Goal: Task Accomplishment & Management: Manage account settings

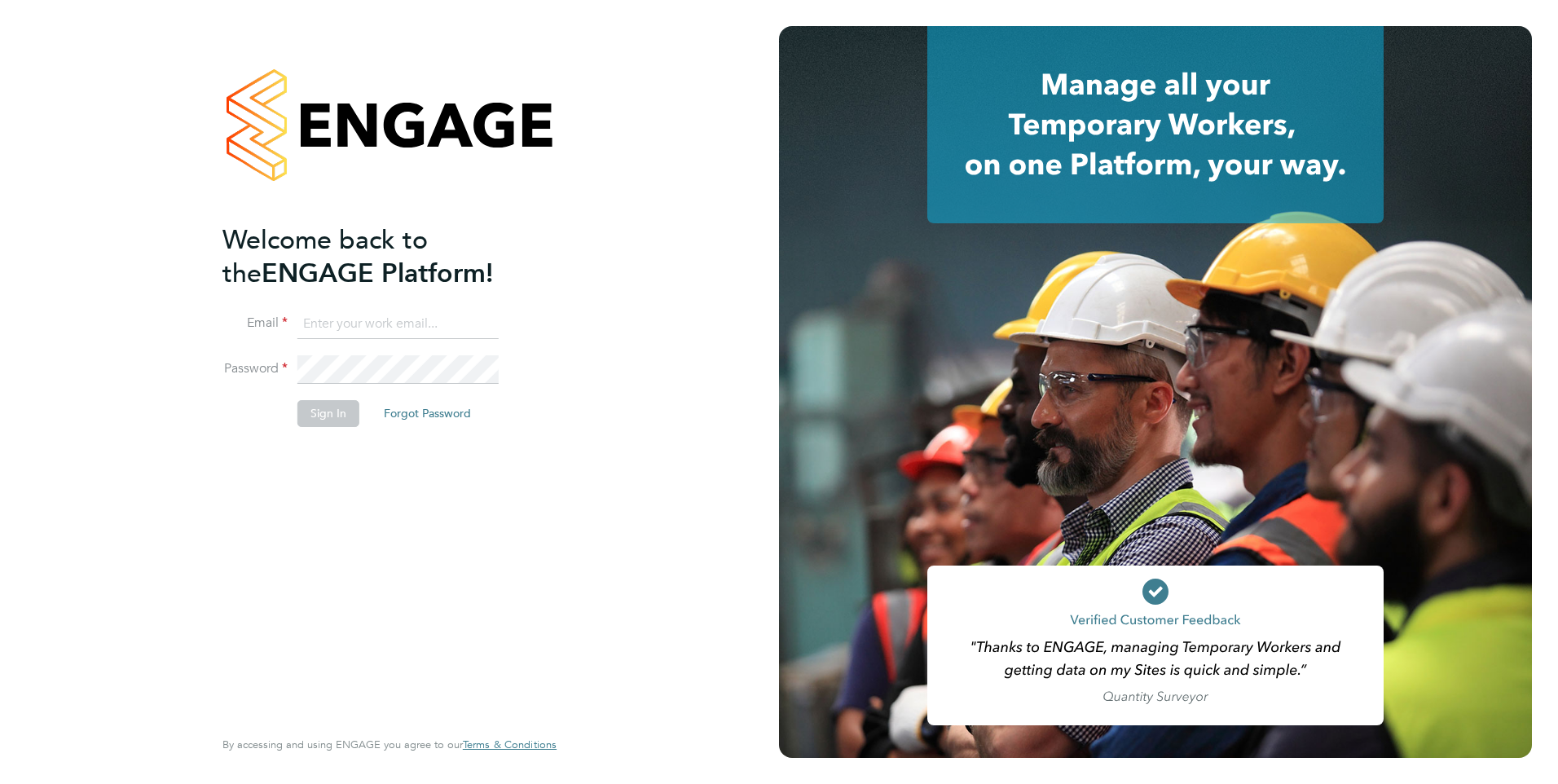
type input "rburns@skilledcareers.co.uk"
click at [326, 420] on button "Sign In" at bounding box center [328, 413] width 62 height 26
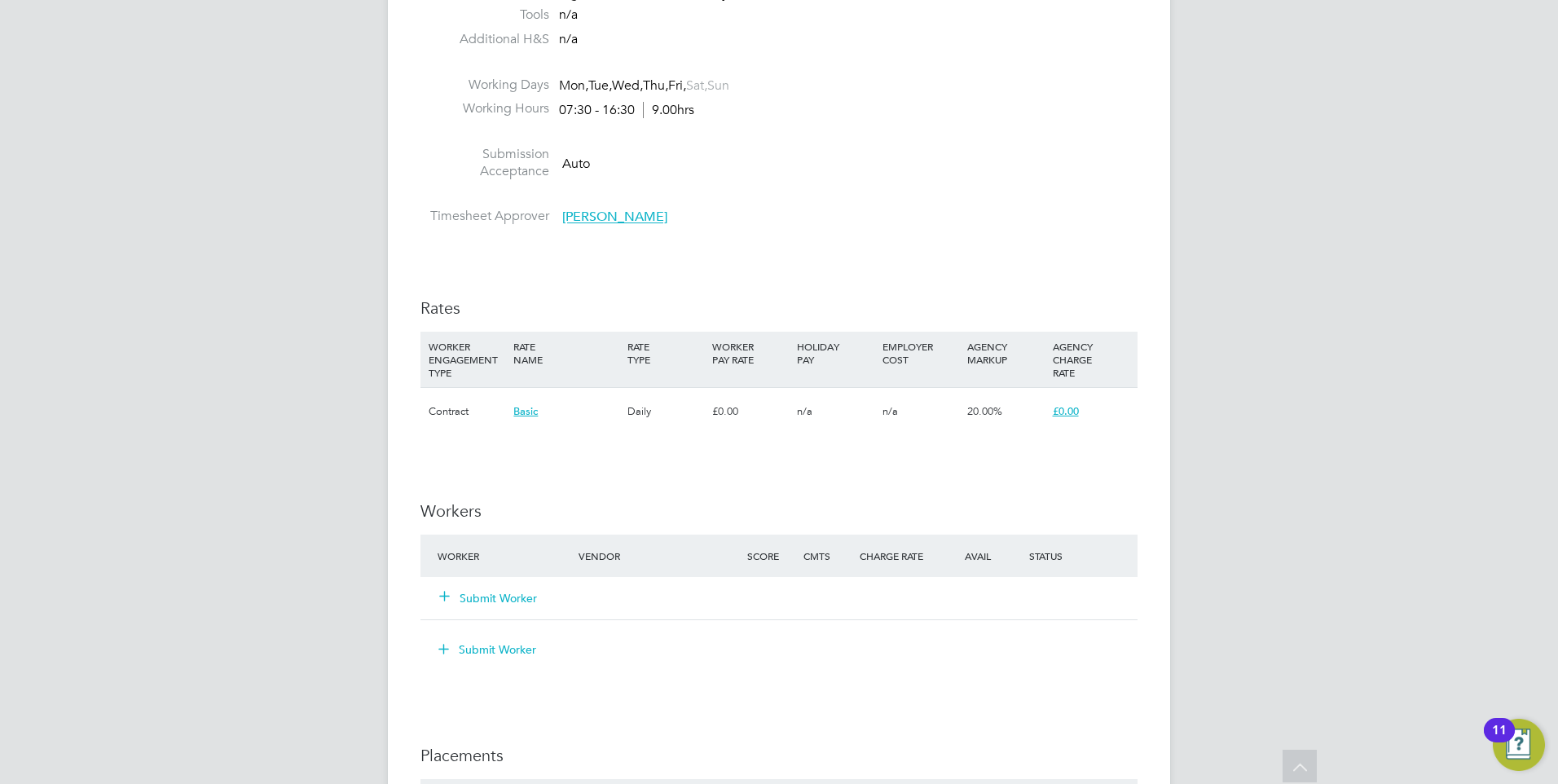
scroll to position [1140, 0]
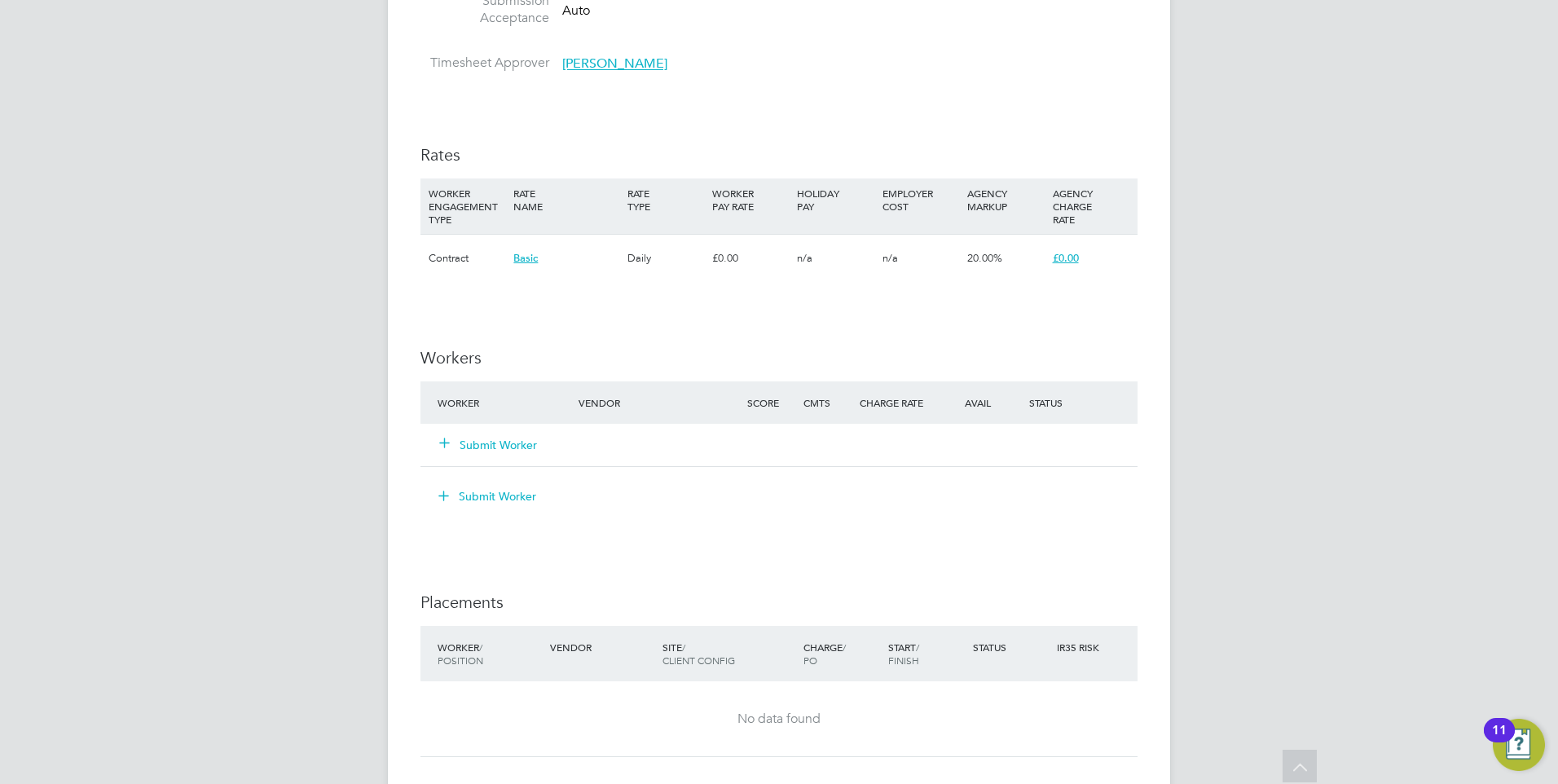
click at [497, 455] on div "Submit Worker" at bounding box center [517, 445] width 169 height 29
click at [499, 447] on button "Submit Worker" at bounding box center [488, 445] width 98 height 16
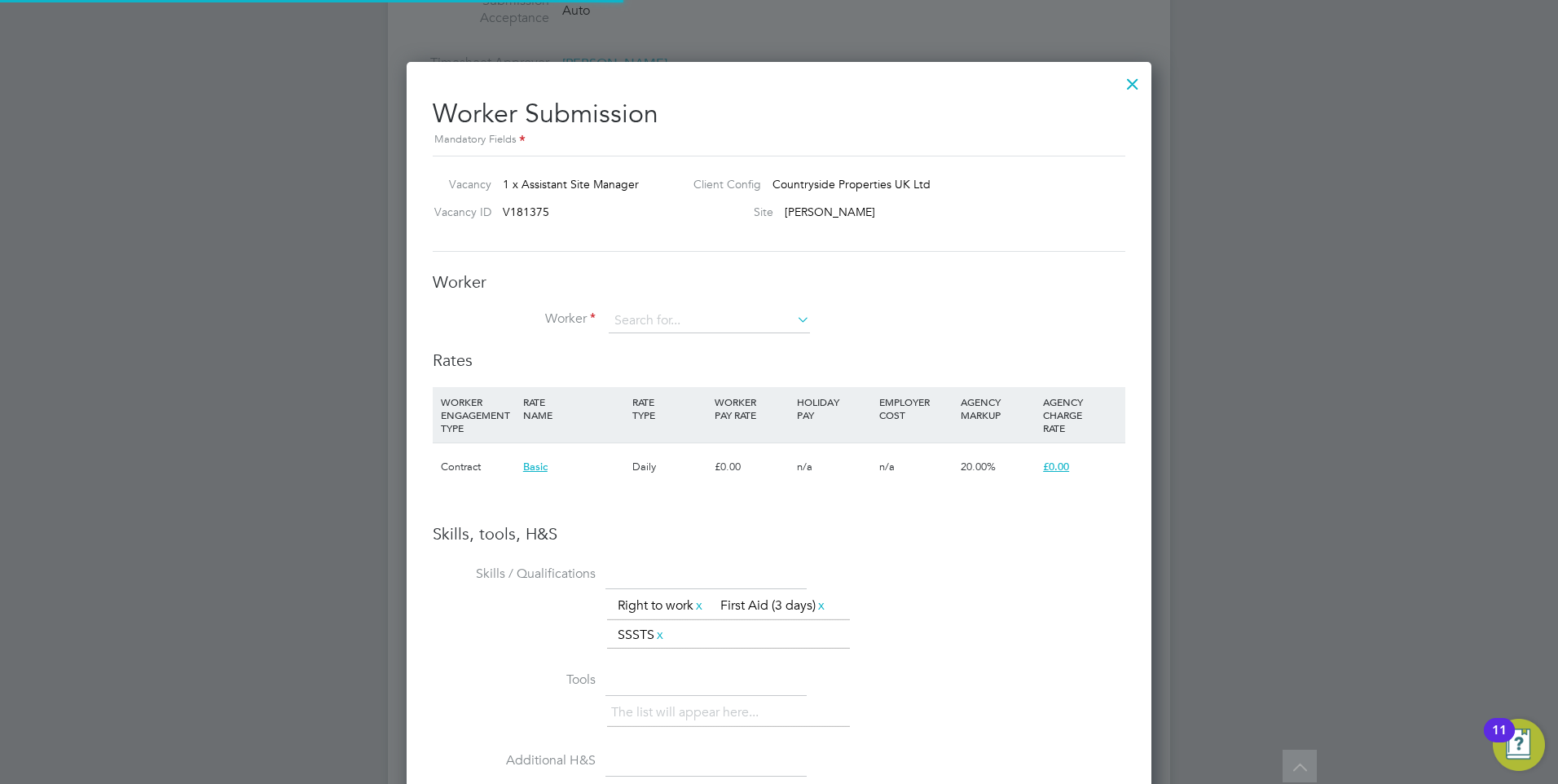
scroll to position [1074, 746]
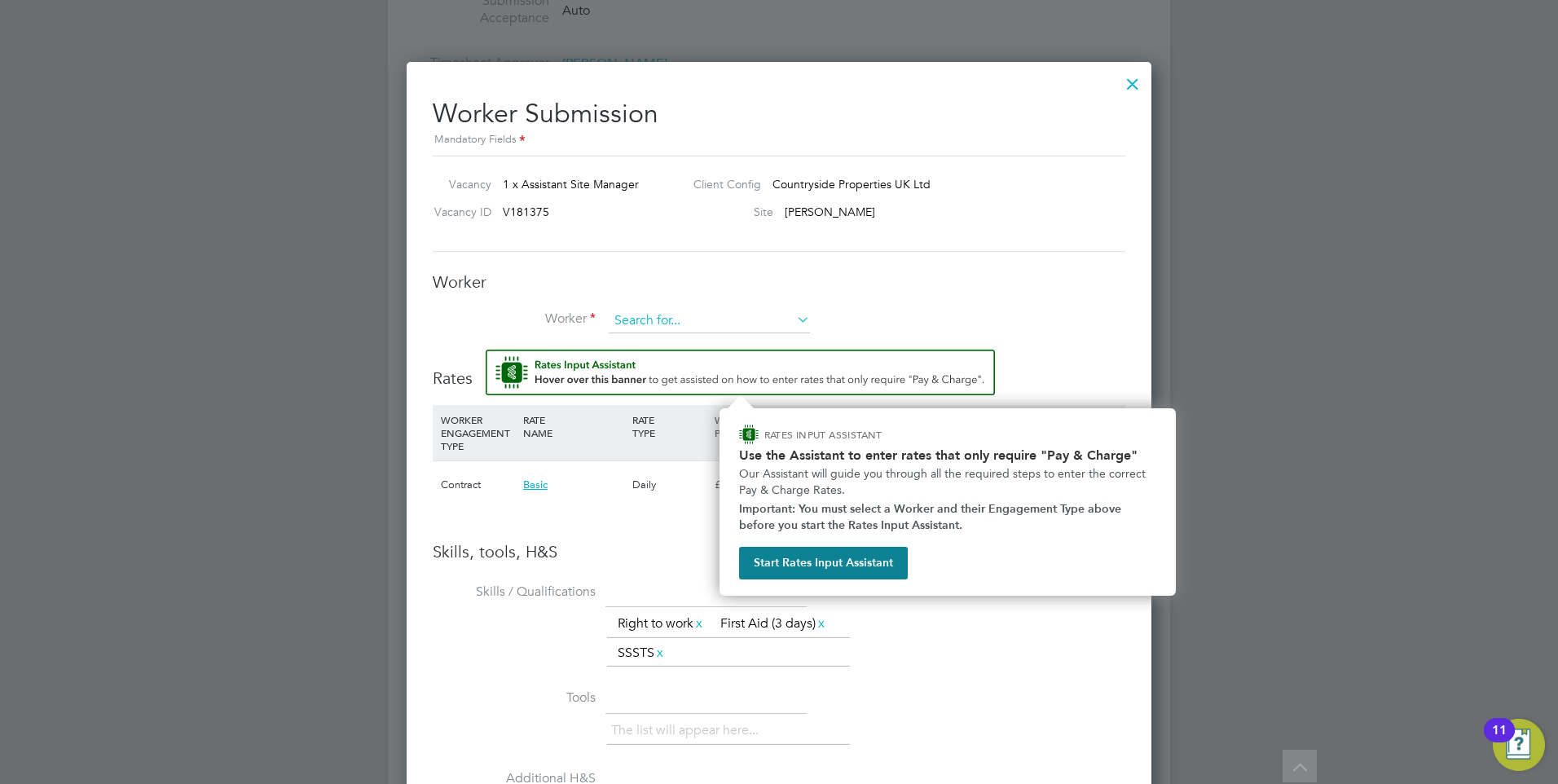
click at [688, 321] on input at bounding box center [709, 321] width 201 height 25
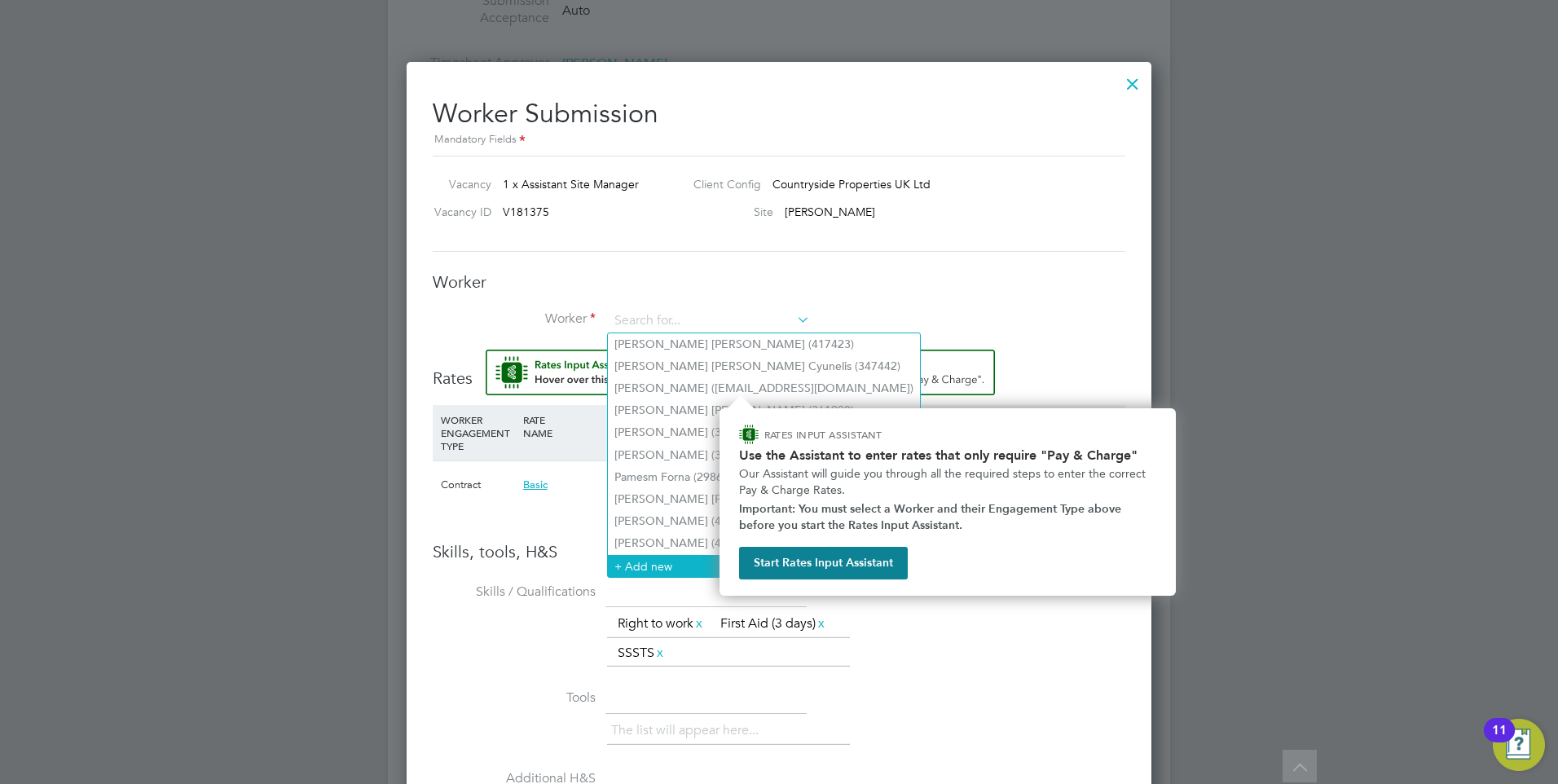
click at [641, 555] on li "+ Add new" at bounding box center [763, 566] width 312 height 22
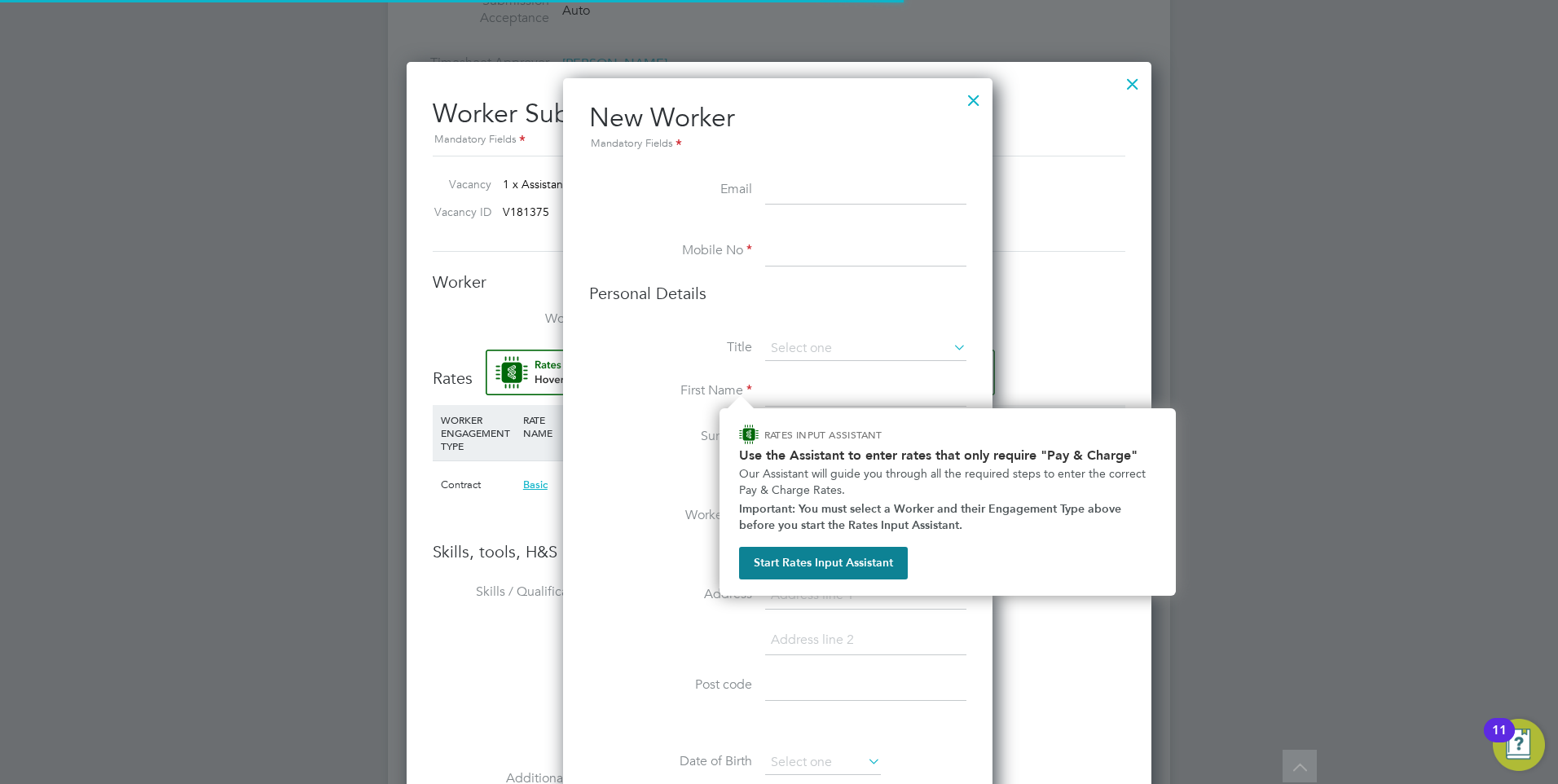
scroll to position [1378, 431]
paste input "mcphee_07@hotmail.co.uk"
type input "mcphee_07@hotmail.co.uk"
click at [822, 242] on input at bounding box center [865, 251] width 201 height 29
paste input "+44 7791 895595"
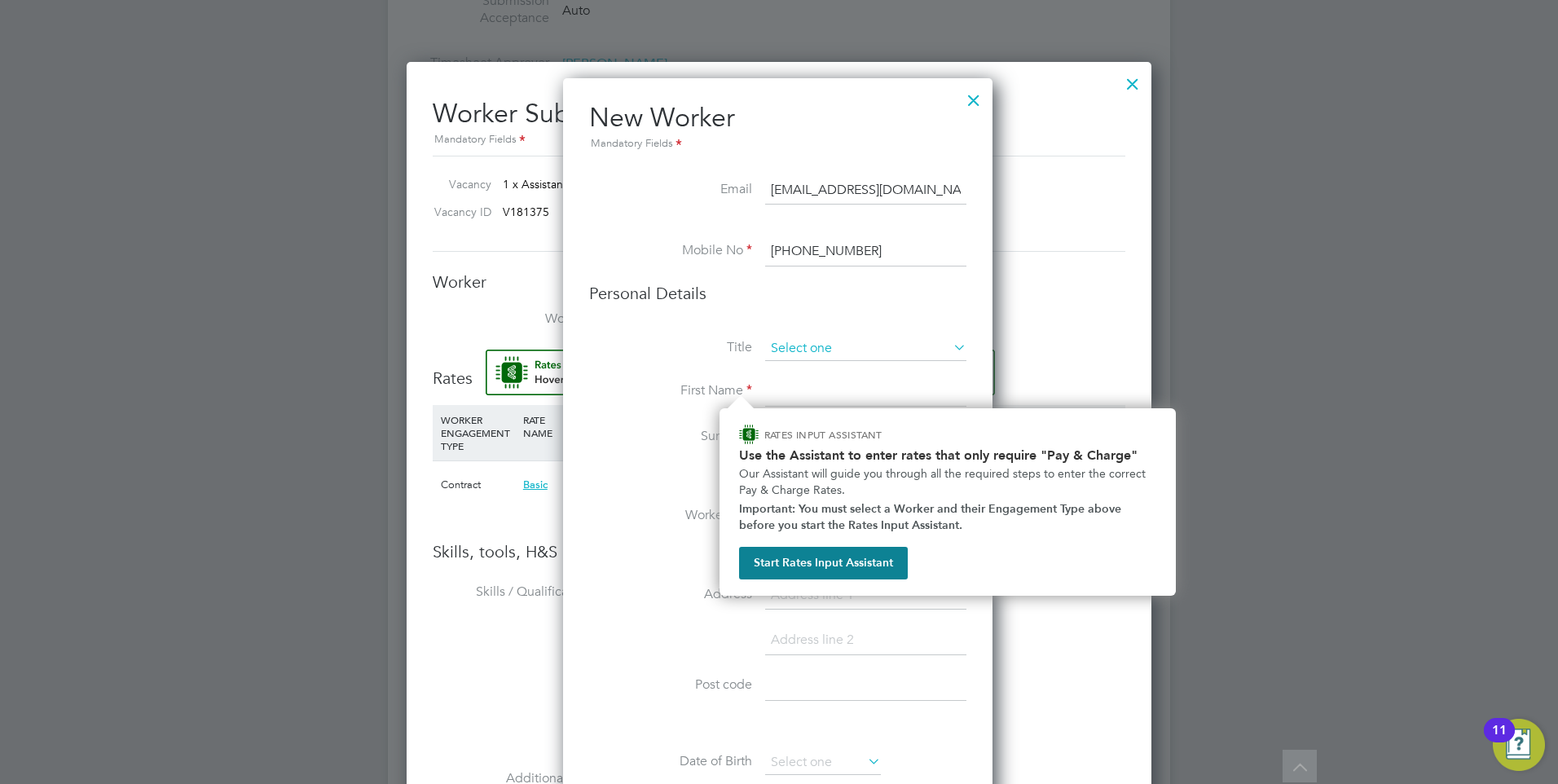
type input "+44 7791 895595"
click at [855, 354] on input at bounding box center [865, 348] width 201 height 25
click at [825, 370] on li "Mr" at bounding box center [865, 371] width 203 height 21
type input "Mr"
click at [637, 593] on label "Address" at bounding box center [671, 594] width 163 height 17
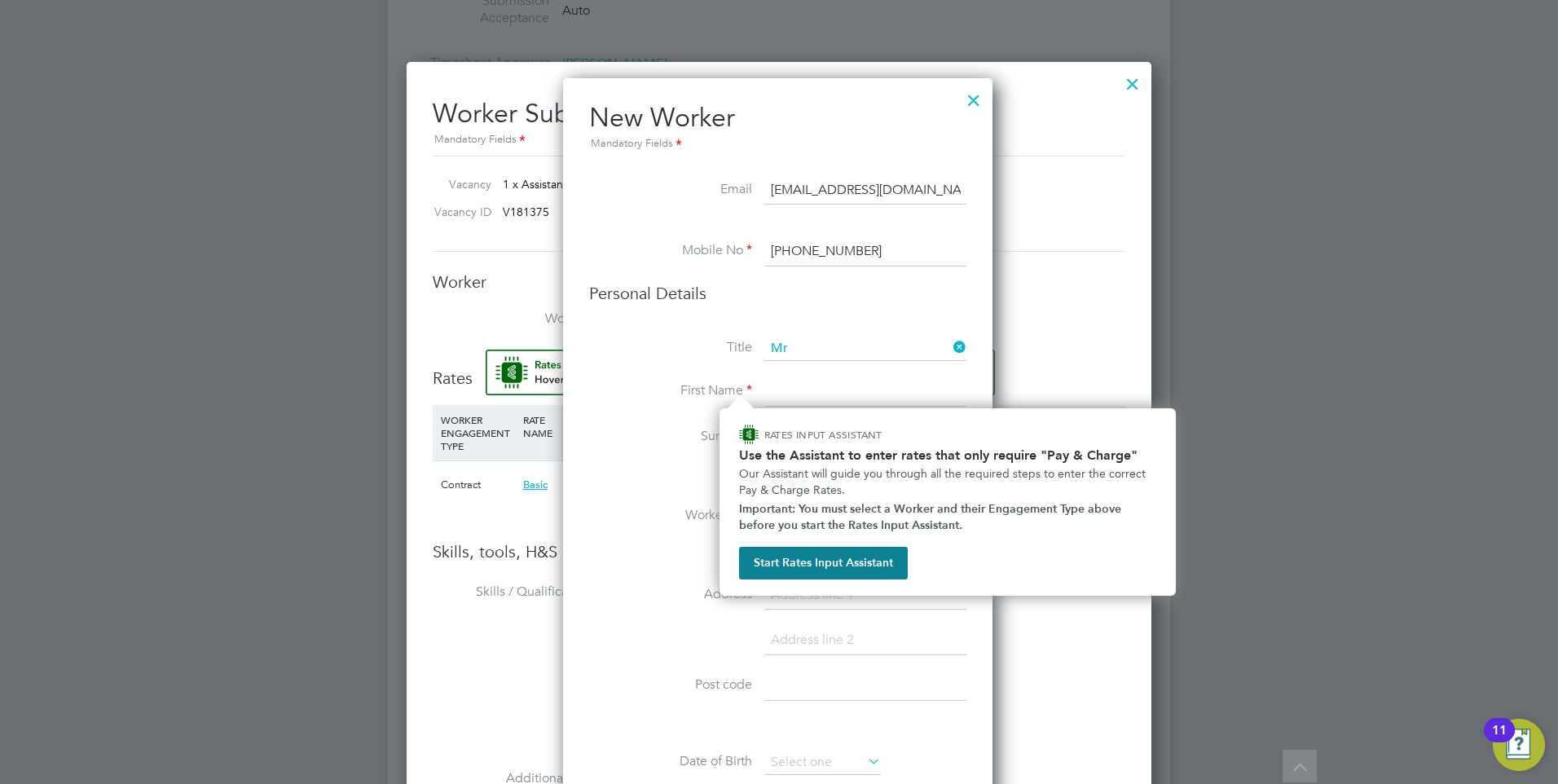
click at [783, 394] on input at bounding box center [865, 392] width 201 height 29
type input "Adam"
type input "Mcphee"
click at [860, 658] on li at bounding box center [778, 649] width 377 height 46
click at [846, 567] on button "Start Rates Input Assistant" at bounding box center [823, 563] width 169 height 33
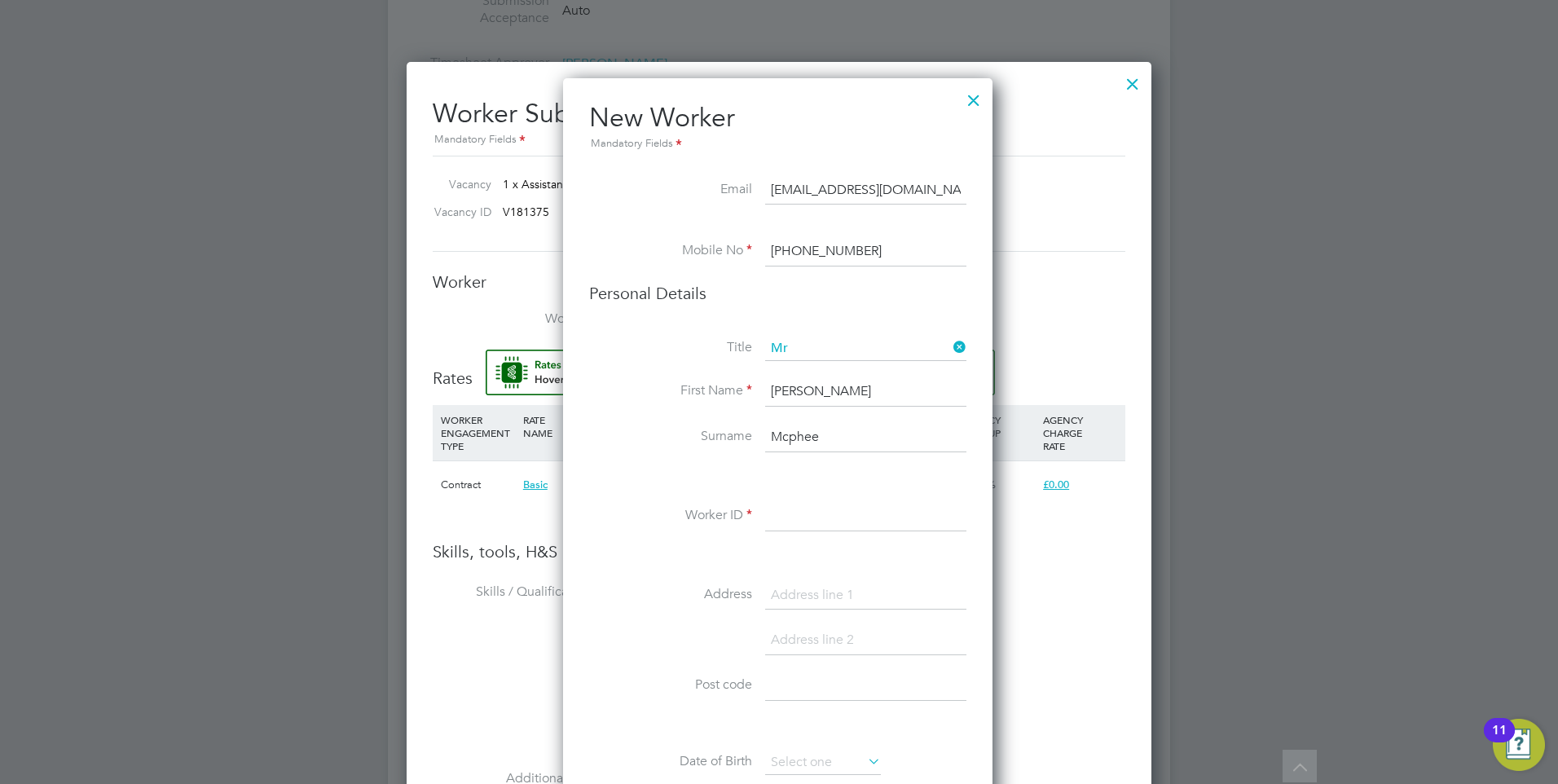
click at [851, 527] on input at bounding box center [865, 516] width 201 height 29
paste input "505924"
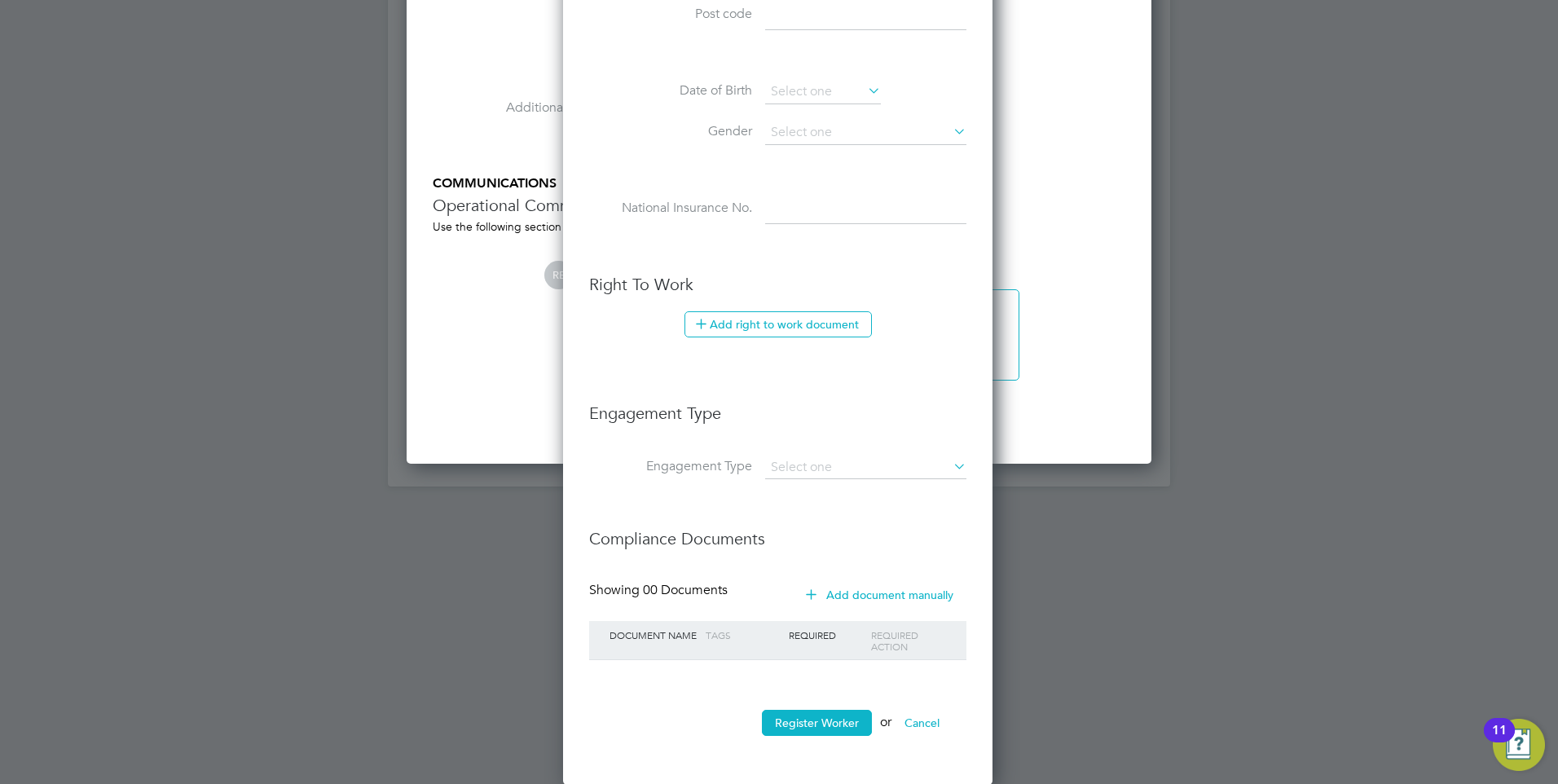
scroll to position [1812, 0]
type input "505924"
click at [827, 725] on button "Register Worker" at bounding box center [817, 722] width 110 height 26
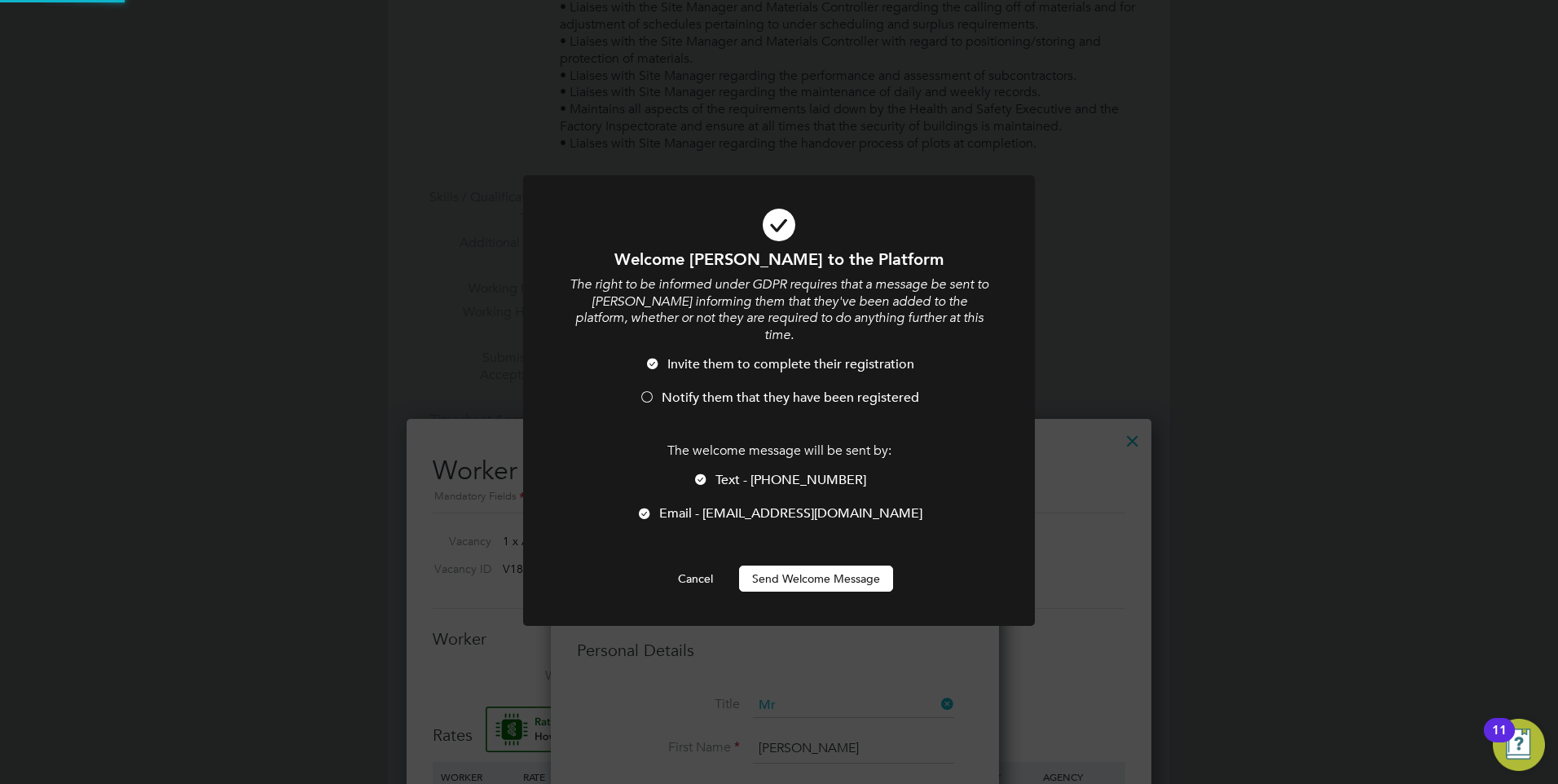
scroll to position [0, 0]
click at [860, 566] on button "Send Welcome Message" at bounding box center [816, 578] width 154 height 26
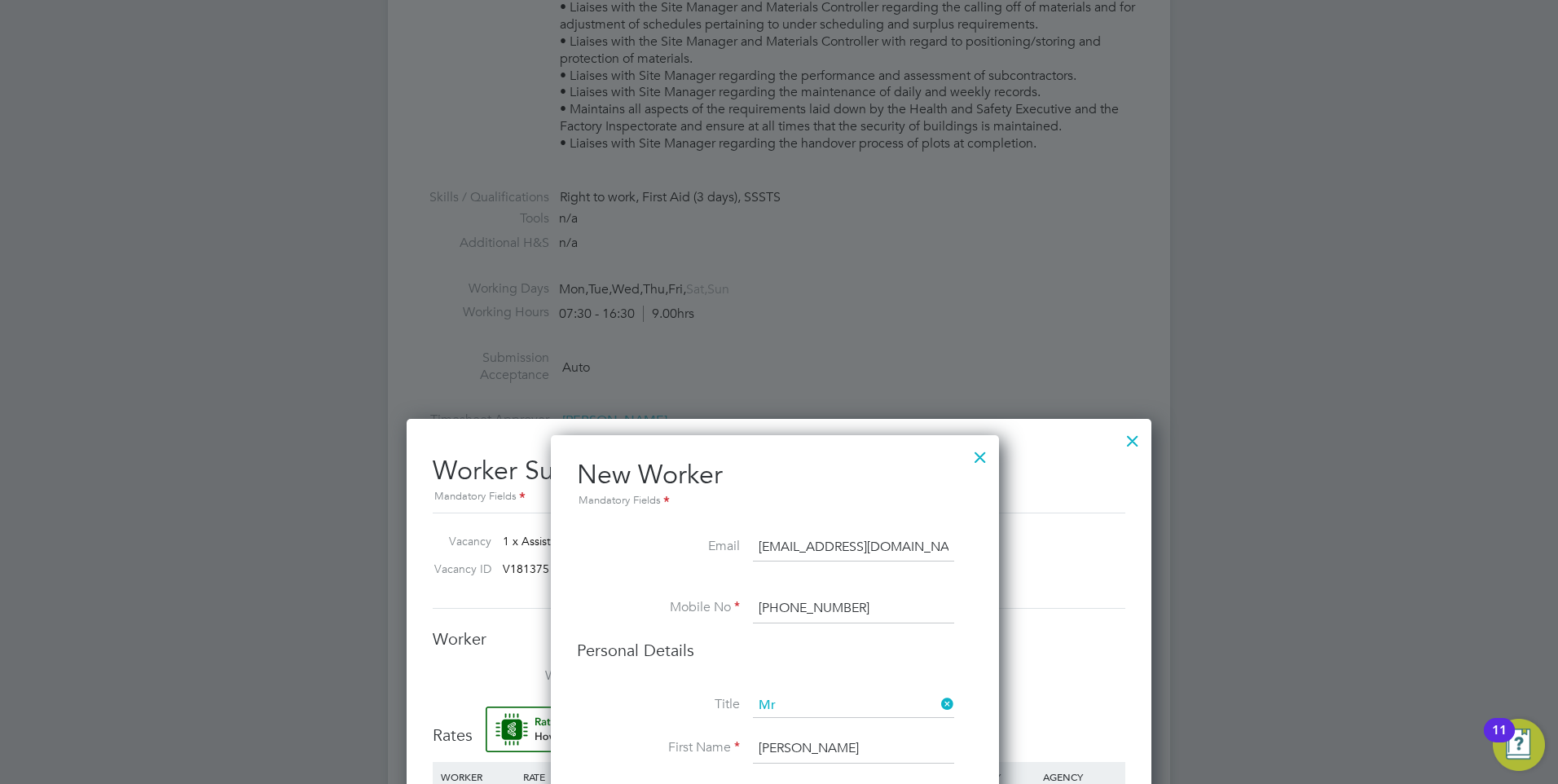
type input "Adam Mcphee (505924)"
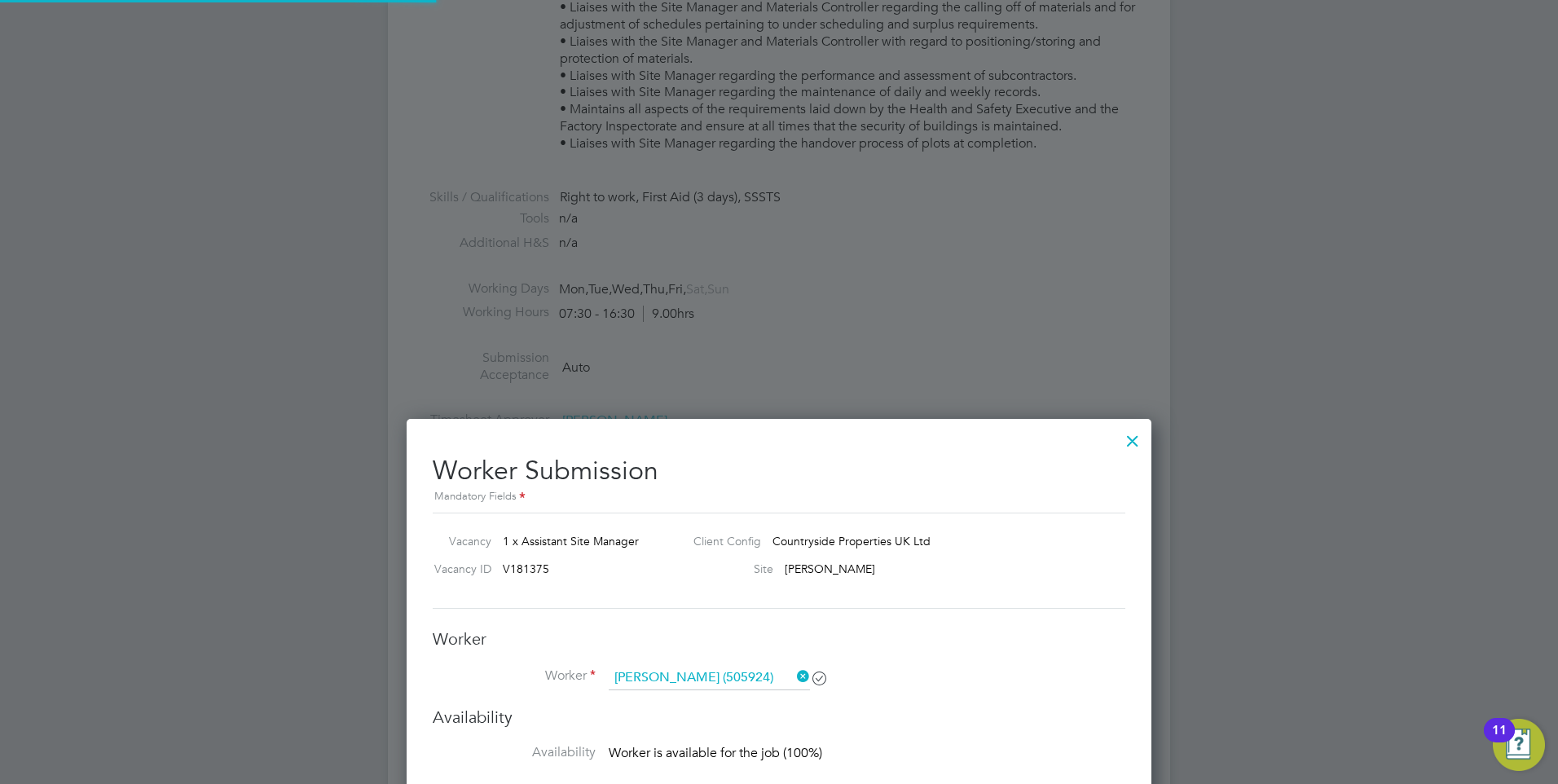
scroll to position [8, 8]
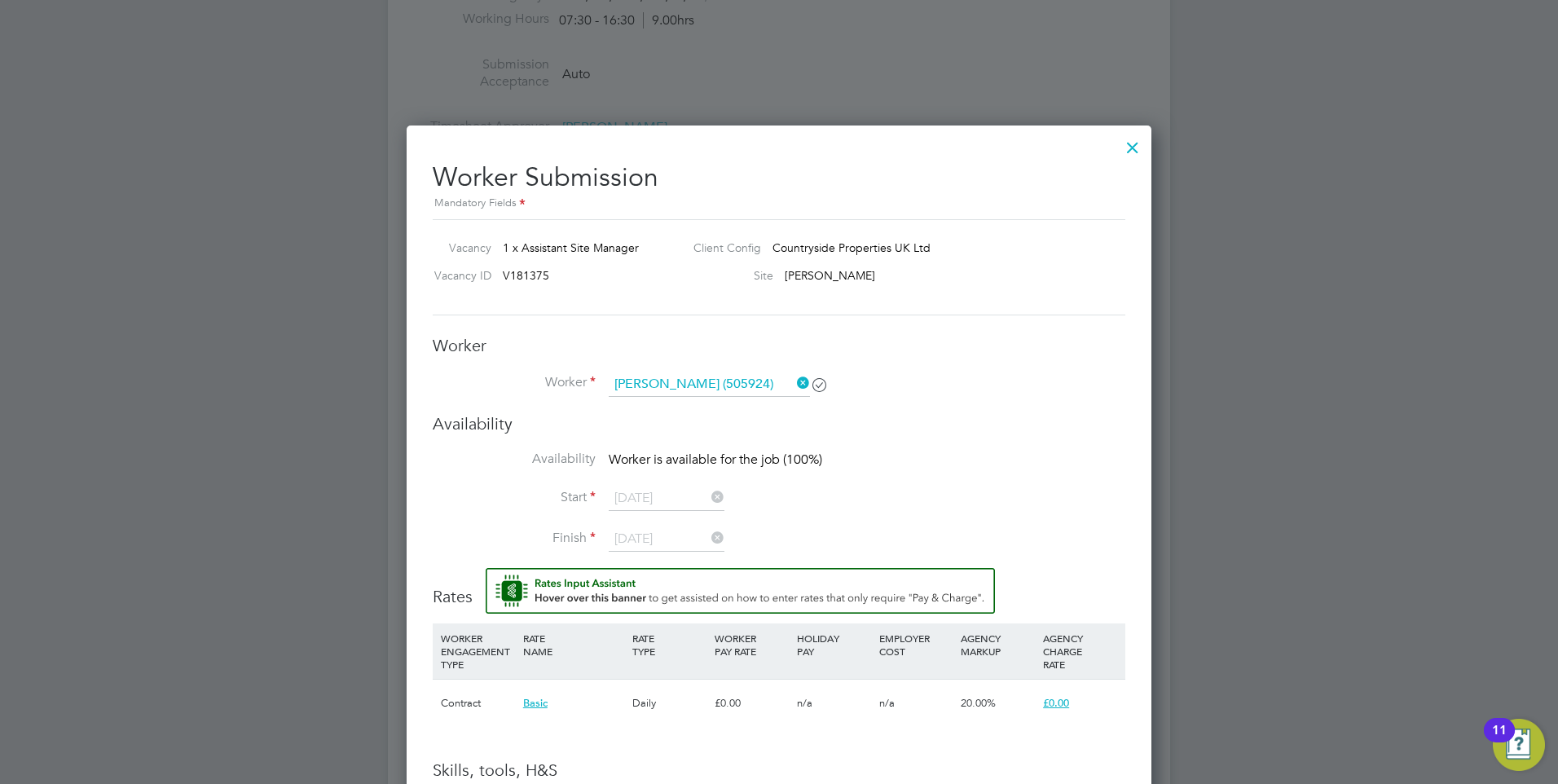
click at [1137, 141] on div at bounding box center [1132, 143] width 29 height 29
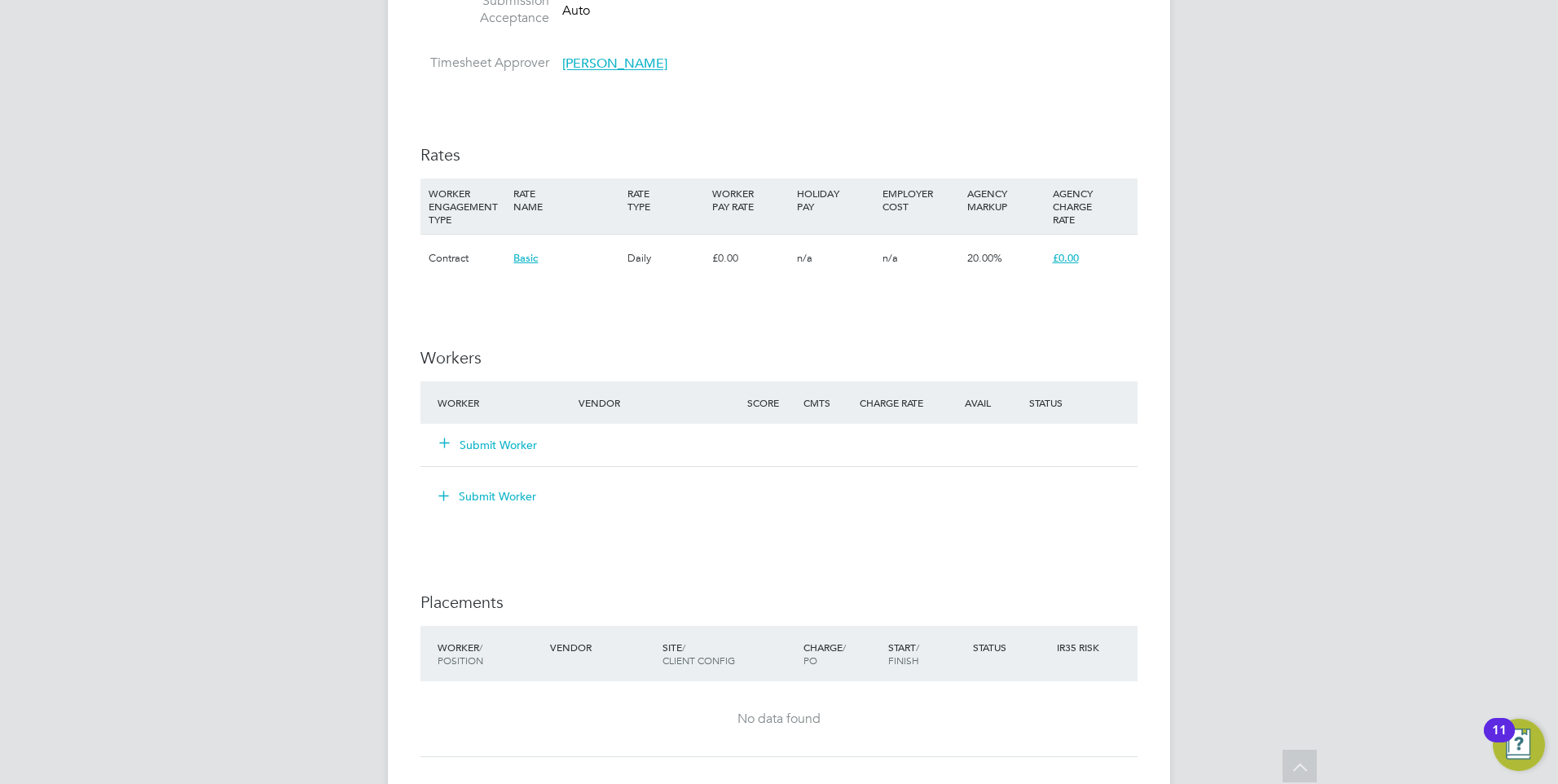
click at [473, 444] on button "Submit Worker" at bounding box center [488, 445] width 98 height 16
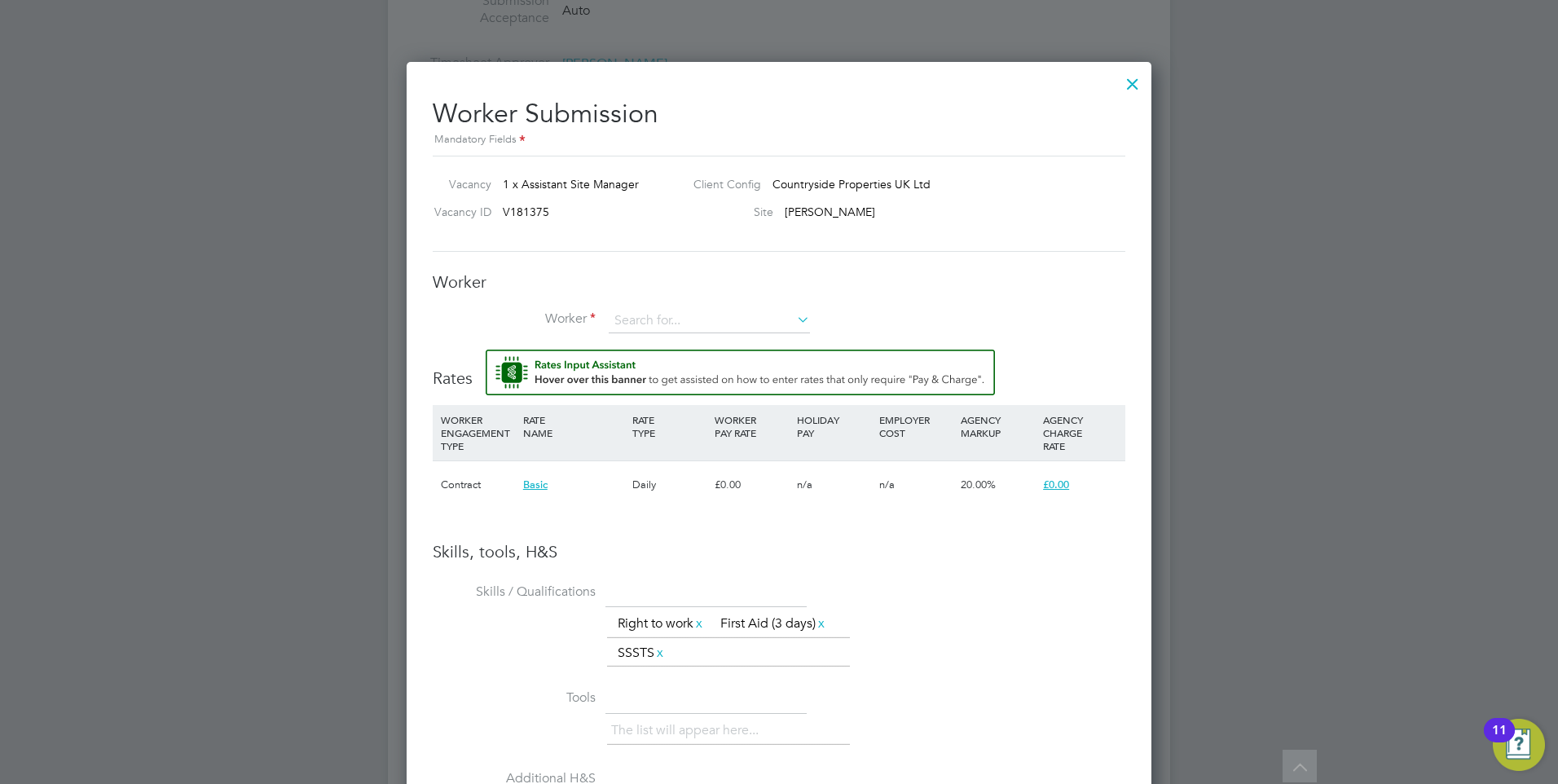
click at [662, 304] on div "Worker Worker Worker Engagement Type" at bounding box center [779, 311] width 693 height 79
click at [664, 311] on input at bounding box center [709, 321] width 201 height 25
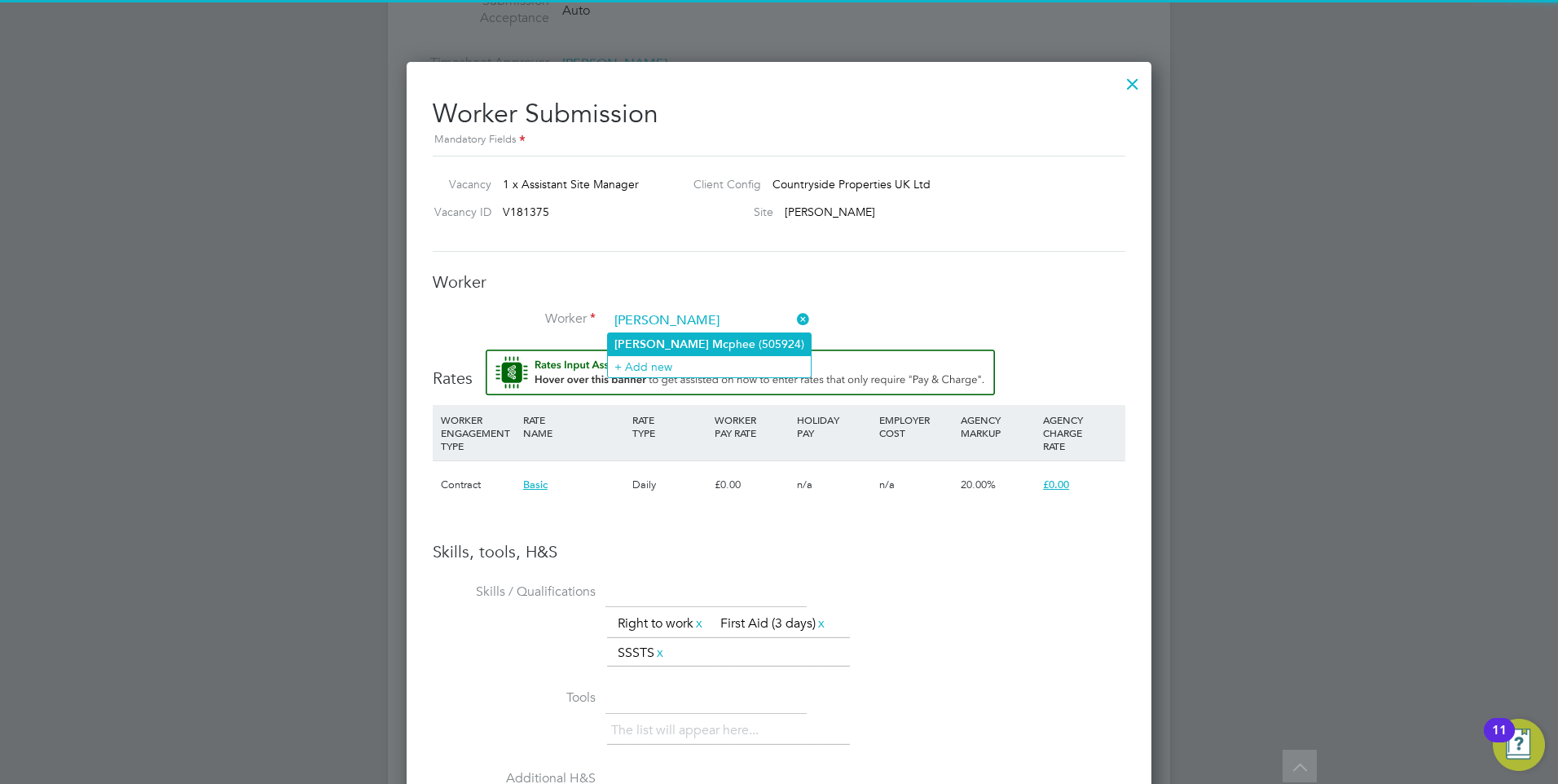
click at [688, 344] on li "Adam Mc phee (505924)" at bounding box center [709, 344] width 203 height 22
type input "Adam Mcphee (505924)"
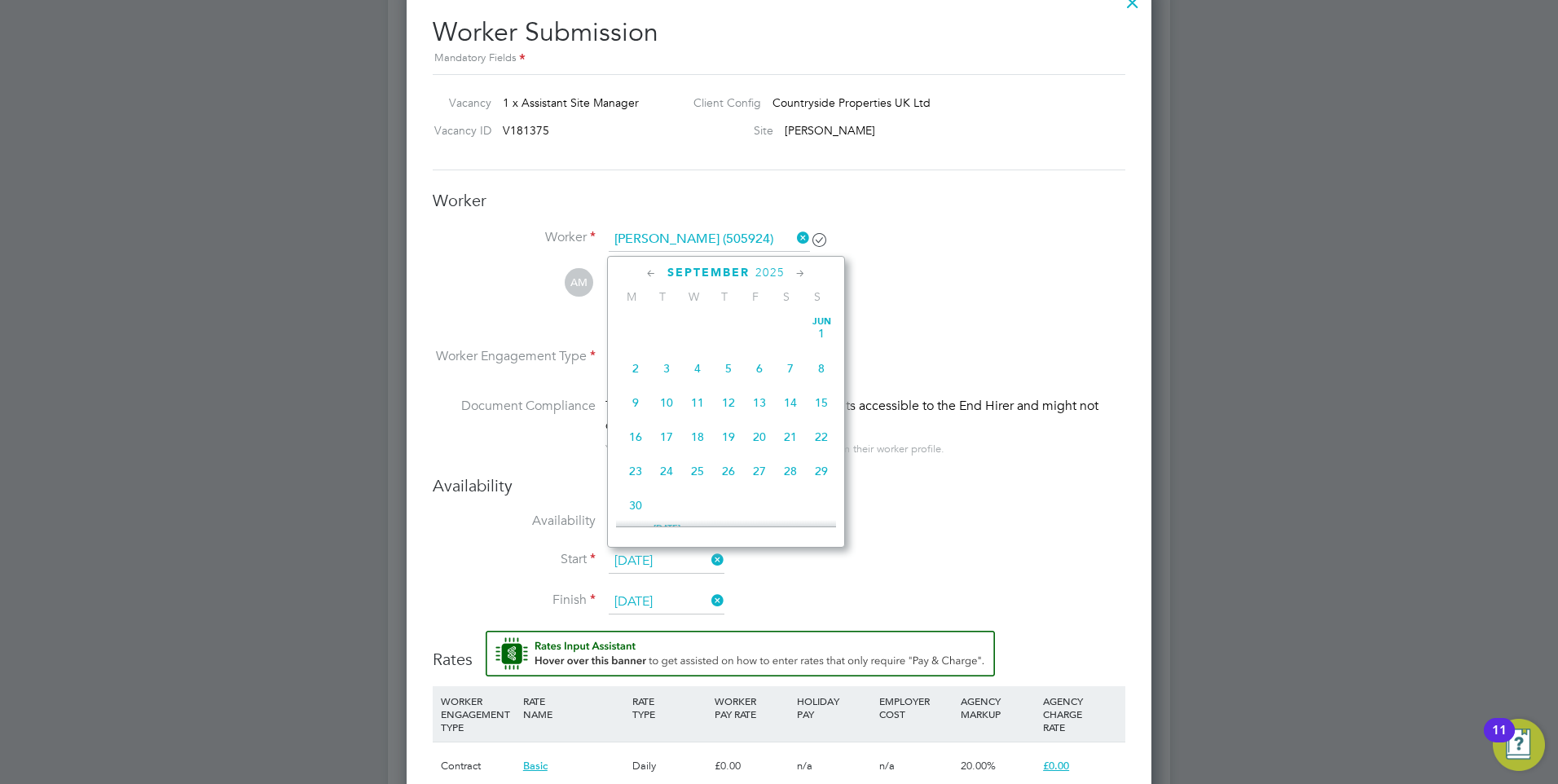
click at [642, 563] on input "22 Sep 2025" at bounding box center [666, 561] width 116 height 25
click at [637, 368] on span "15" at bounding box center [635, 353] width 31 height 31
type input "[DATE]"
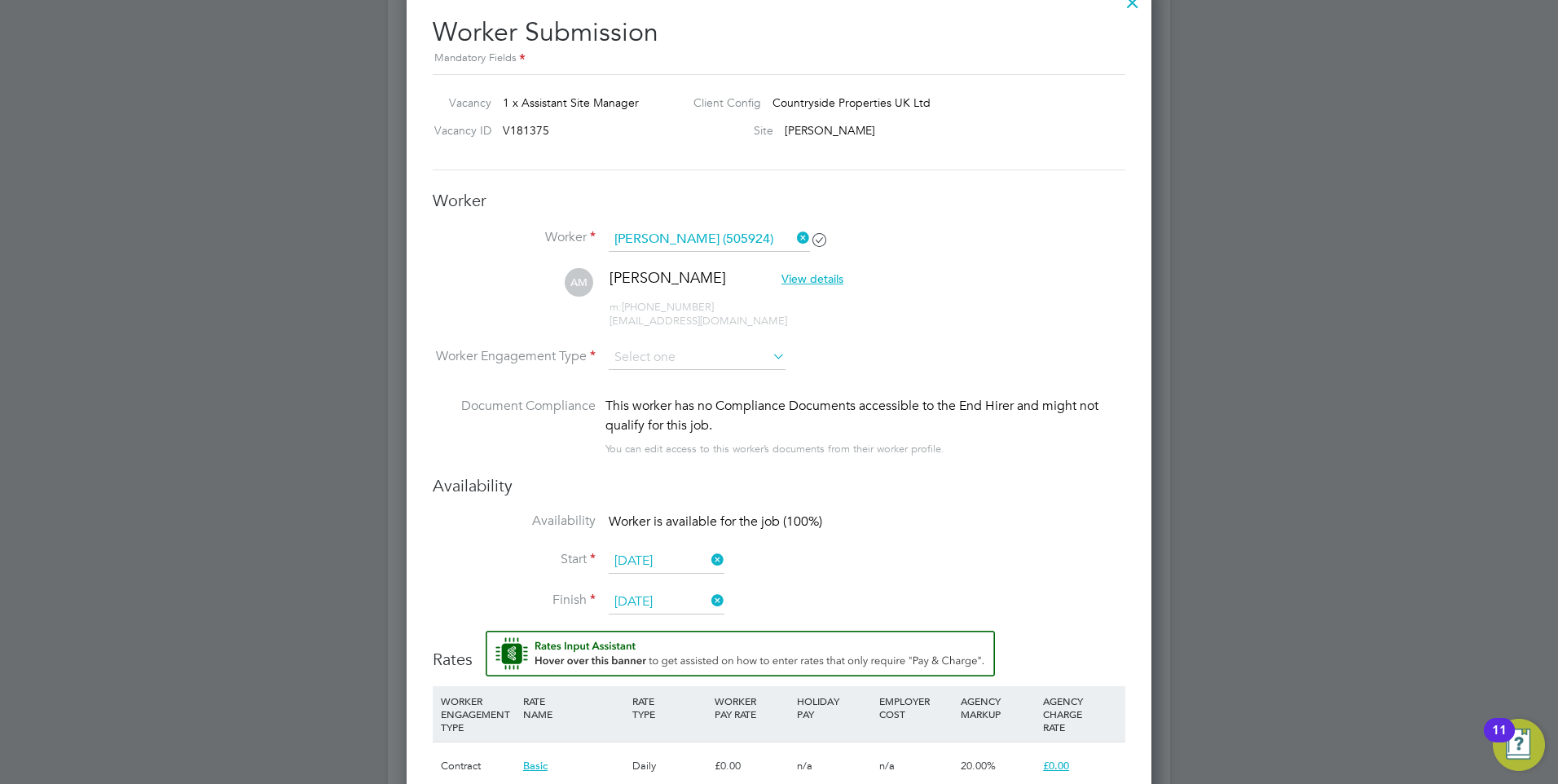
click at [654, 602] on input "26 Sep 2025" at bounding box center [666, 601] width 116 height 25
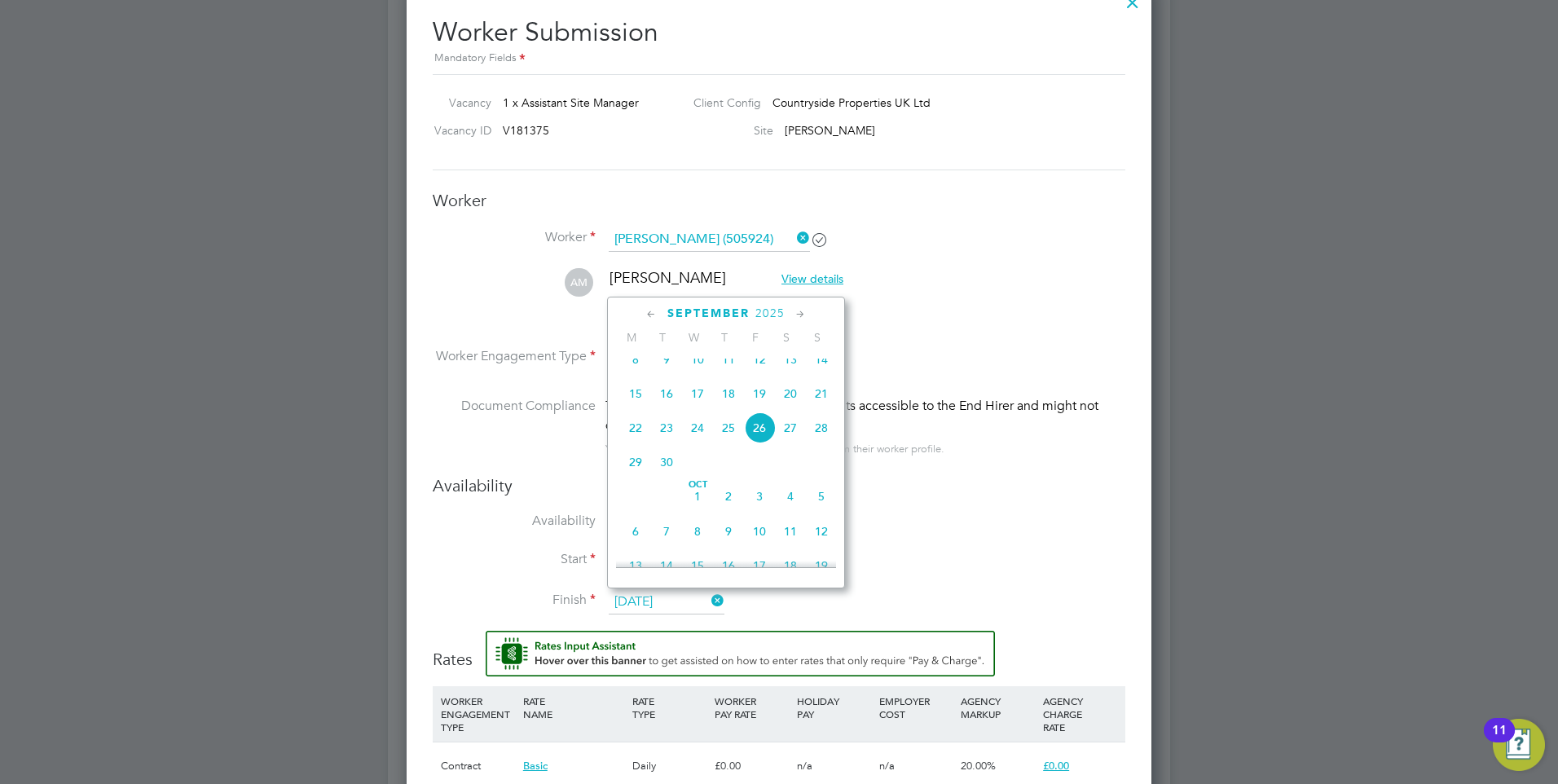
click at [821, 405] on span "21" at bounding box center [821, 394] width 31 height 31
type input "[DATE]"
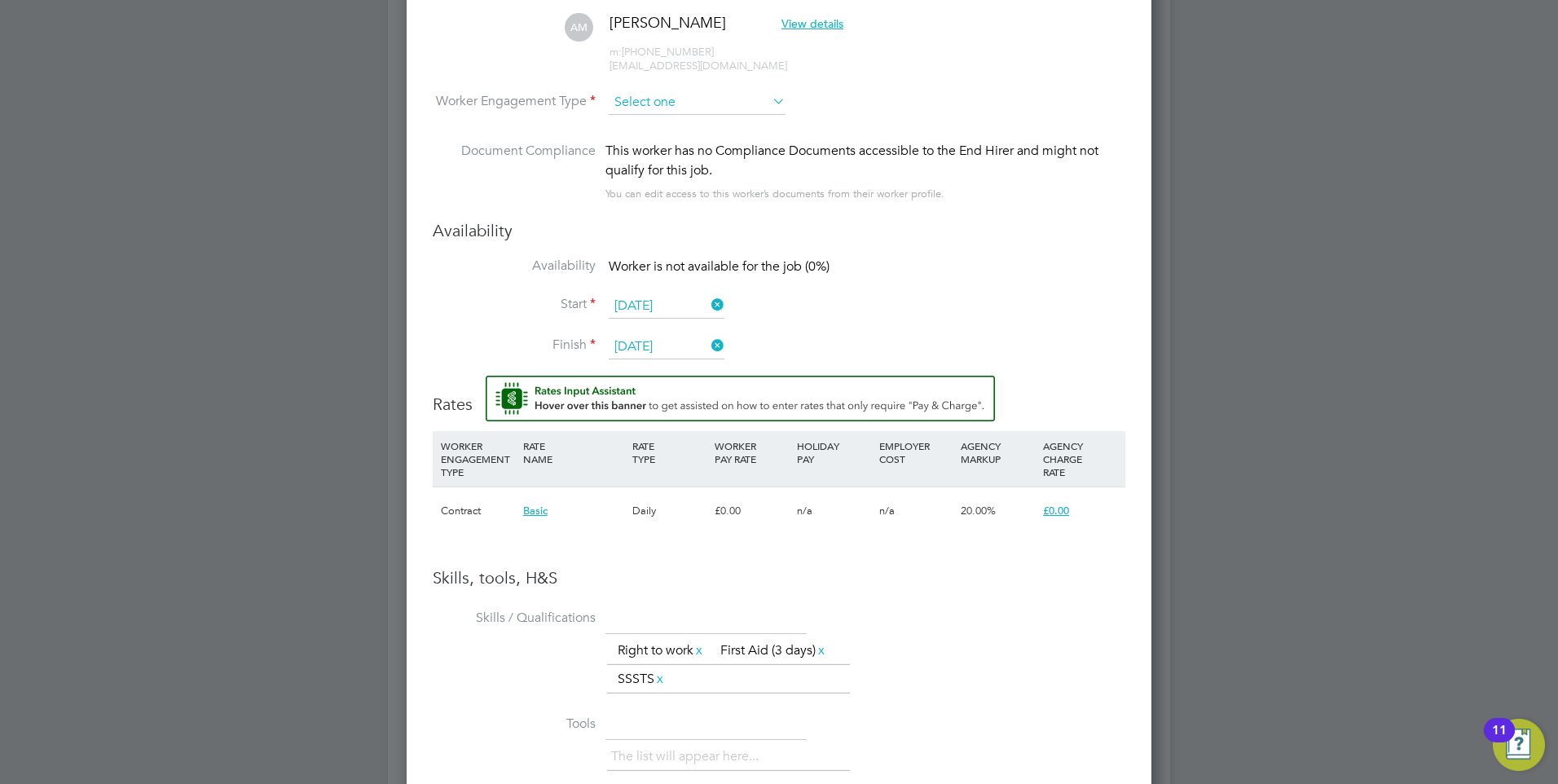
click at [677, 110] on input at bounding box center [696, 102] width 176 height 25
click at [677, 128] on li "Contract" at bounding box center [696, 125] width 178 height 21
type input "Contract"
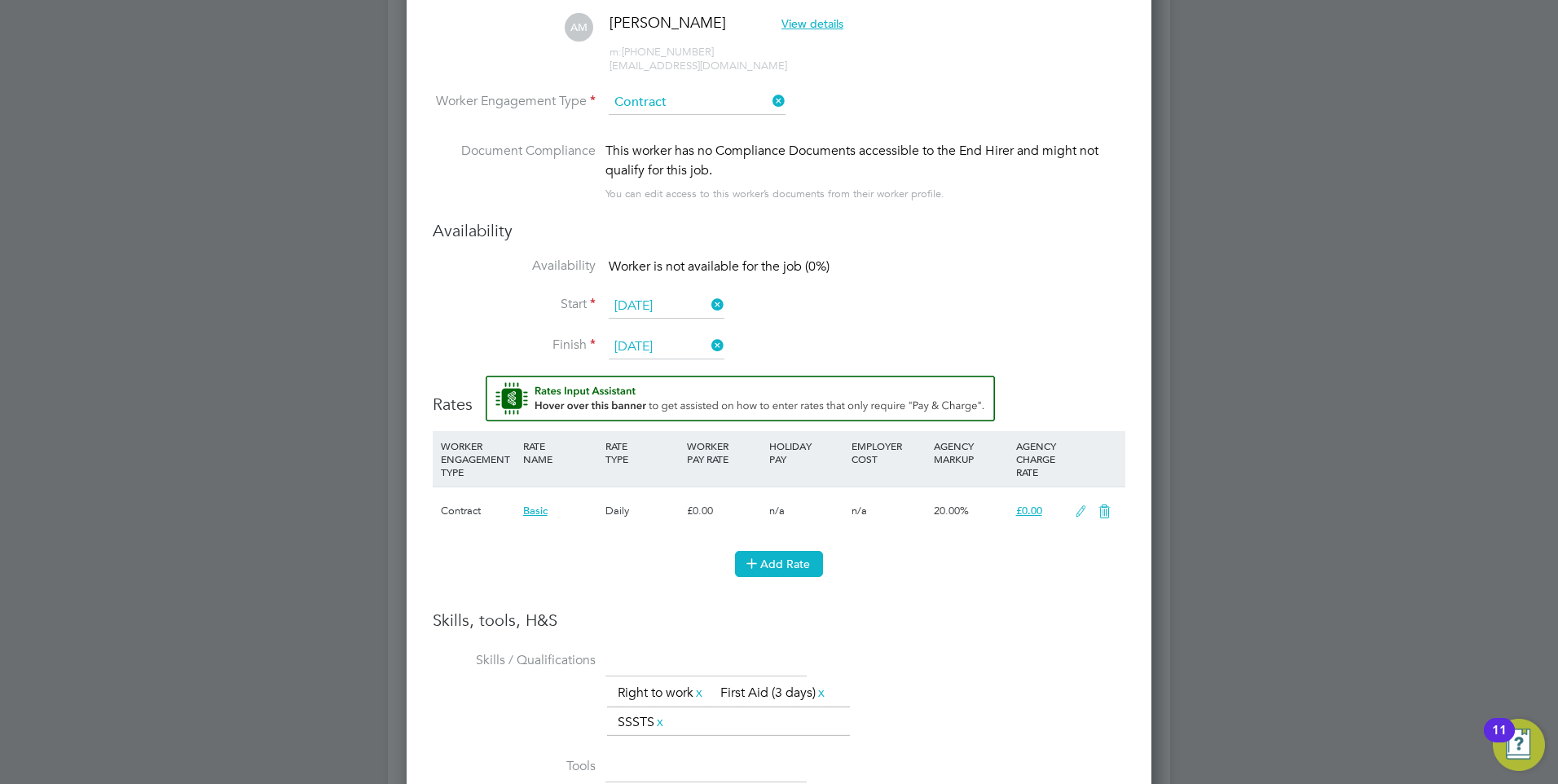
click at [747, 567] on icon at bounding box center [751, 562] width 12 height 12
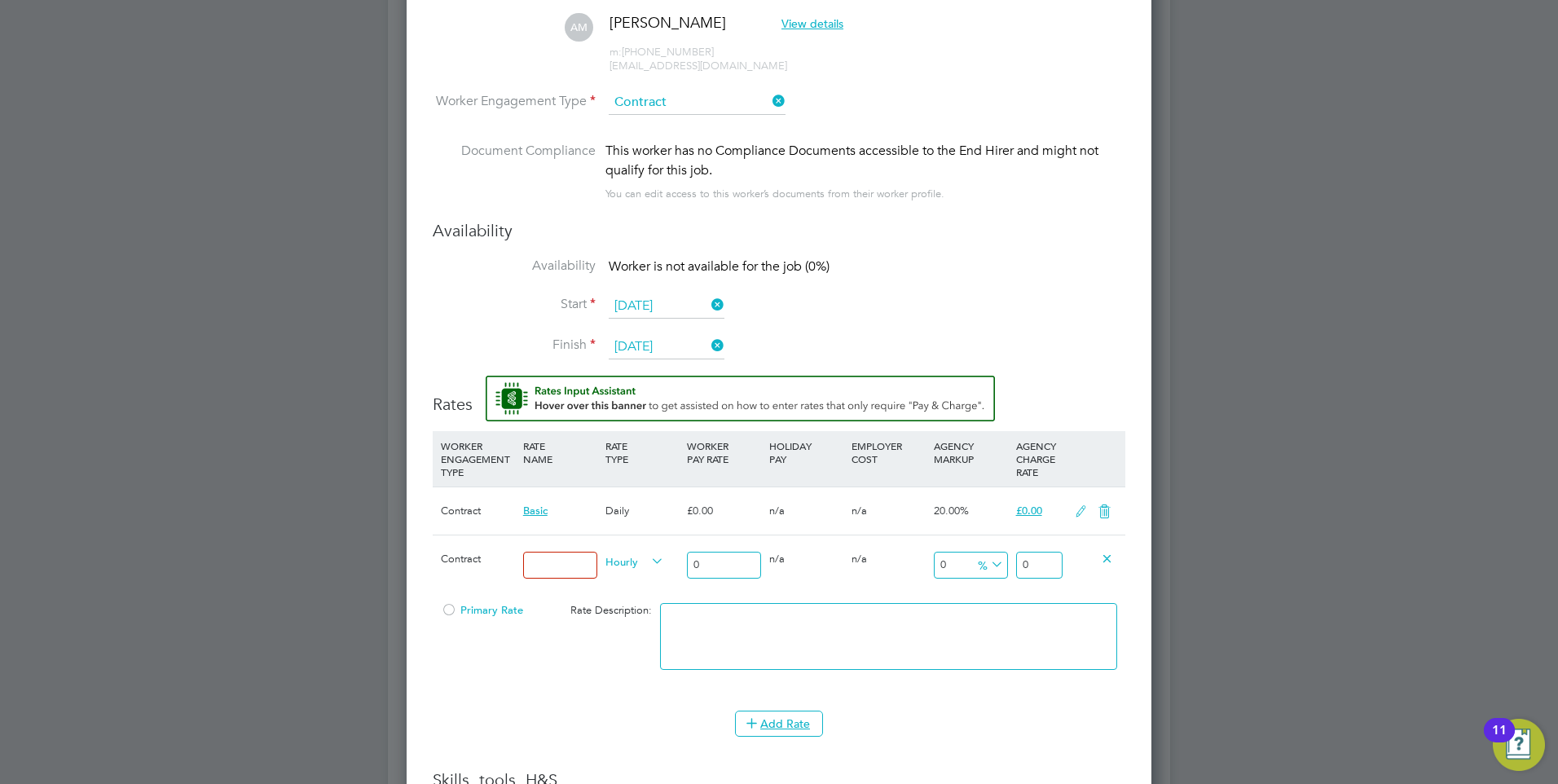
click at [572, 559] on input at bounding box center [559, 565] width 74 height 26
type input "basic"
drag, startPoint x: 957, startPoint y: 562, endPoint x: 677, endPoint y: 539, distance: 280.9
click at [677, 539] on div "Contract basic Hourly 0 0 n/a 0 n/a 0 0 % 0" at bounding box center [779, 565] width 693 height 60
drag, startPoint x: 1033, startPoint y: 565, endPoint x: 435, endPoint y: 436, distance: 611.8
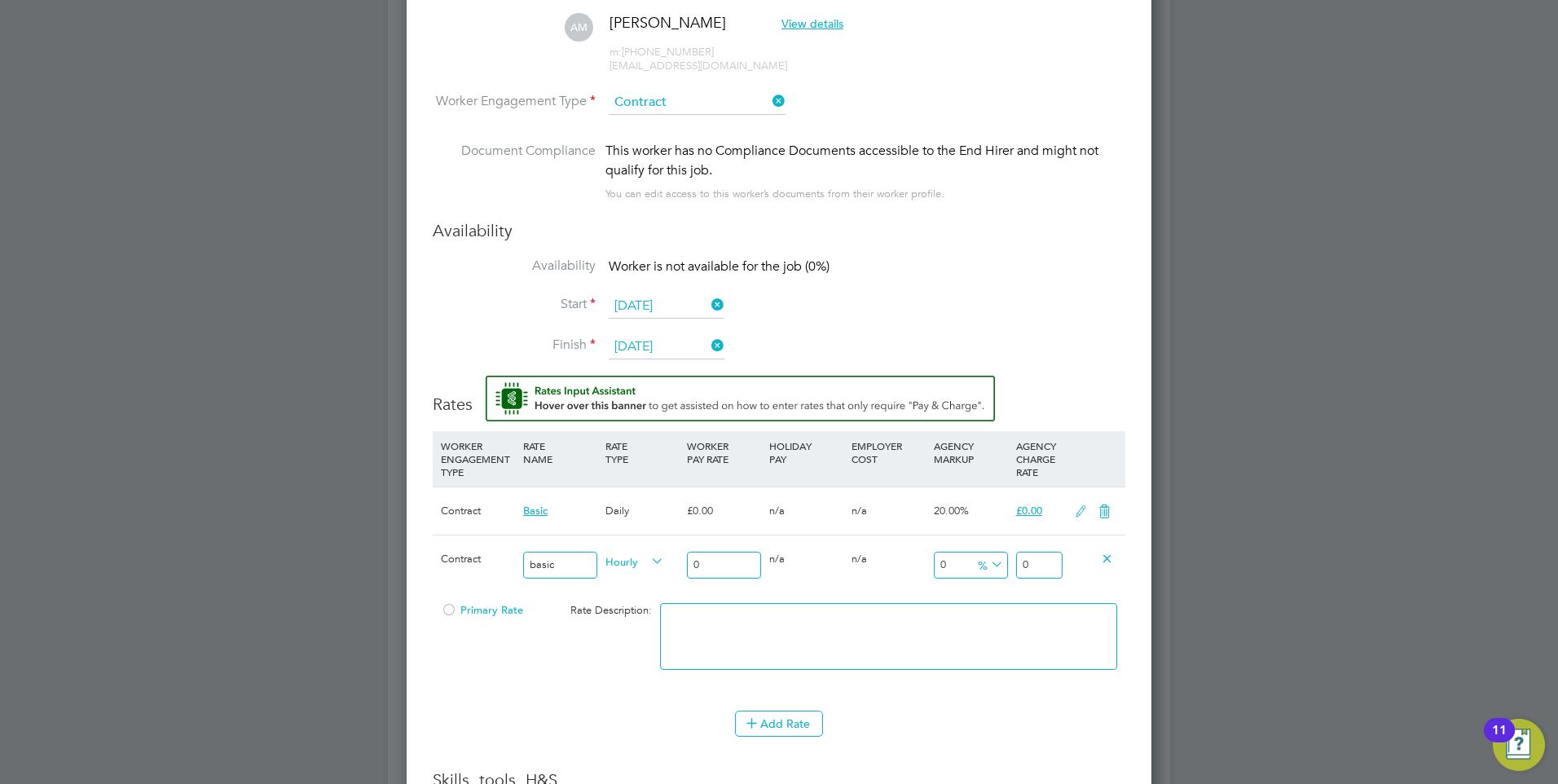
click at [652, 490] on div "WORKER ENGAGEMENT TYPE RATE NAME RATE TYPE WORKER PAY RATE HOLIDAY PAY EMPLOYER…" at bounding box center [779, 563] width 693 height 263
type input "312"
drag, startPoint x: 976, startPoint y: 728, endPoint x: 971, endPoint y: 713, distance: 15.8
click at [976, 729] on div "Add Rate" at bounding box center [779, 723] width 693 height 26
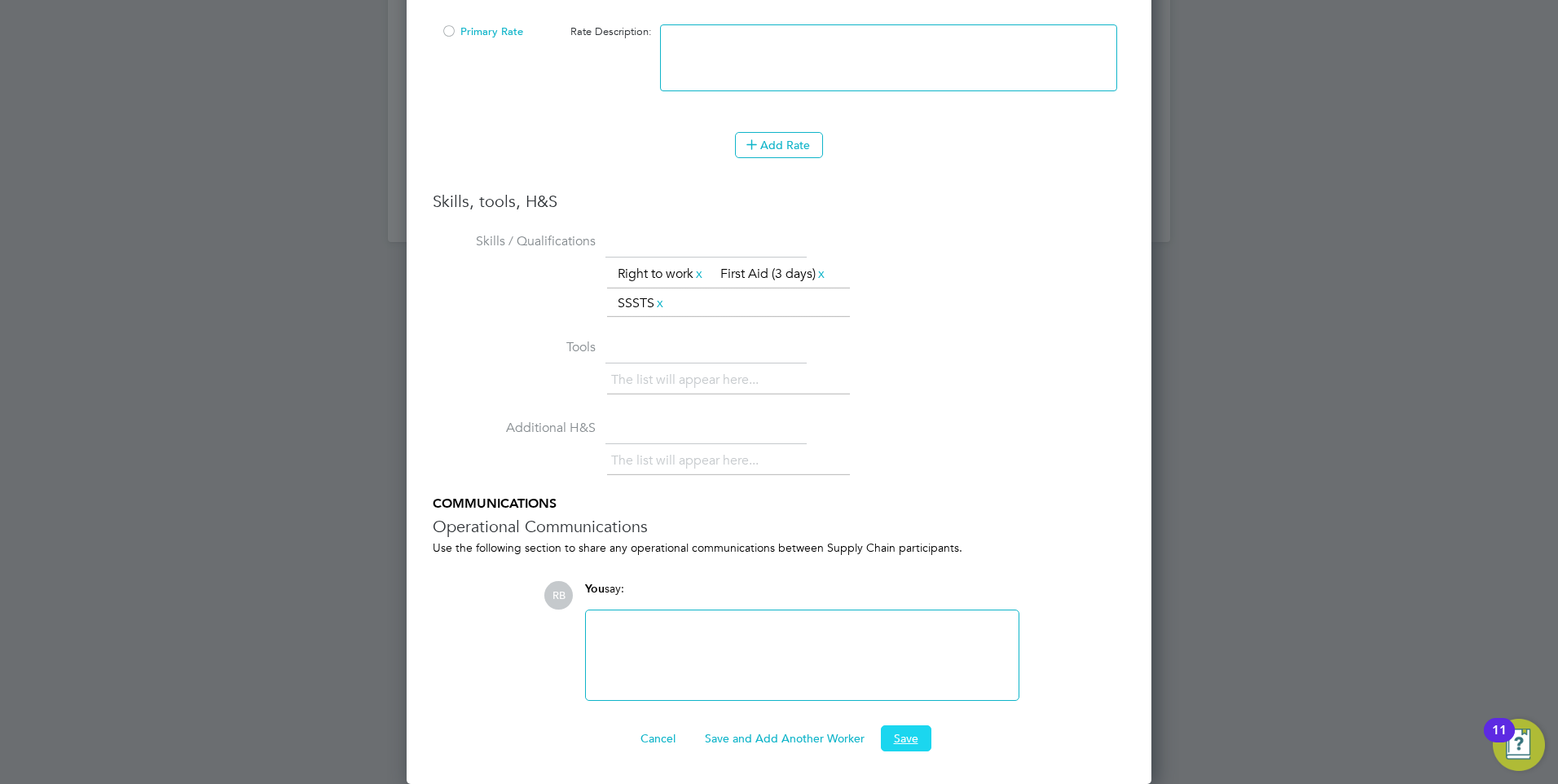
click at [897, 734] on button "Save" at bounding box center [906, 737] width 50 height 26
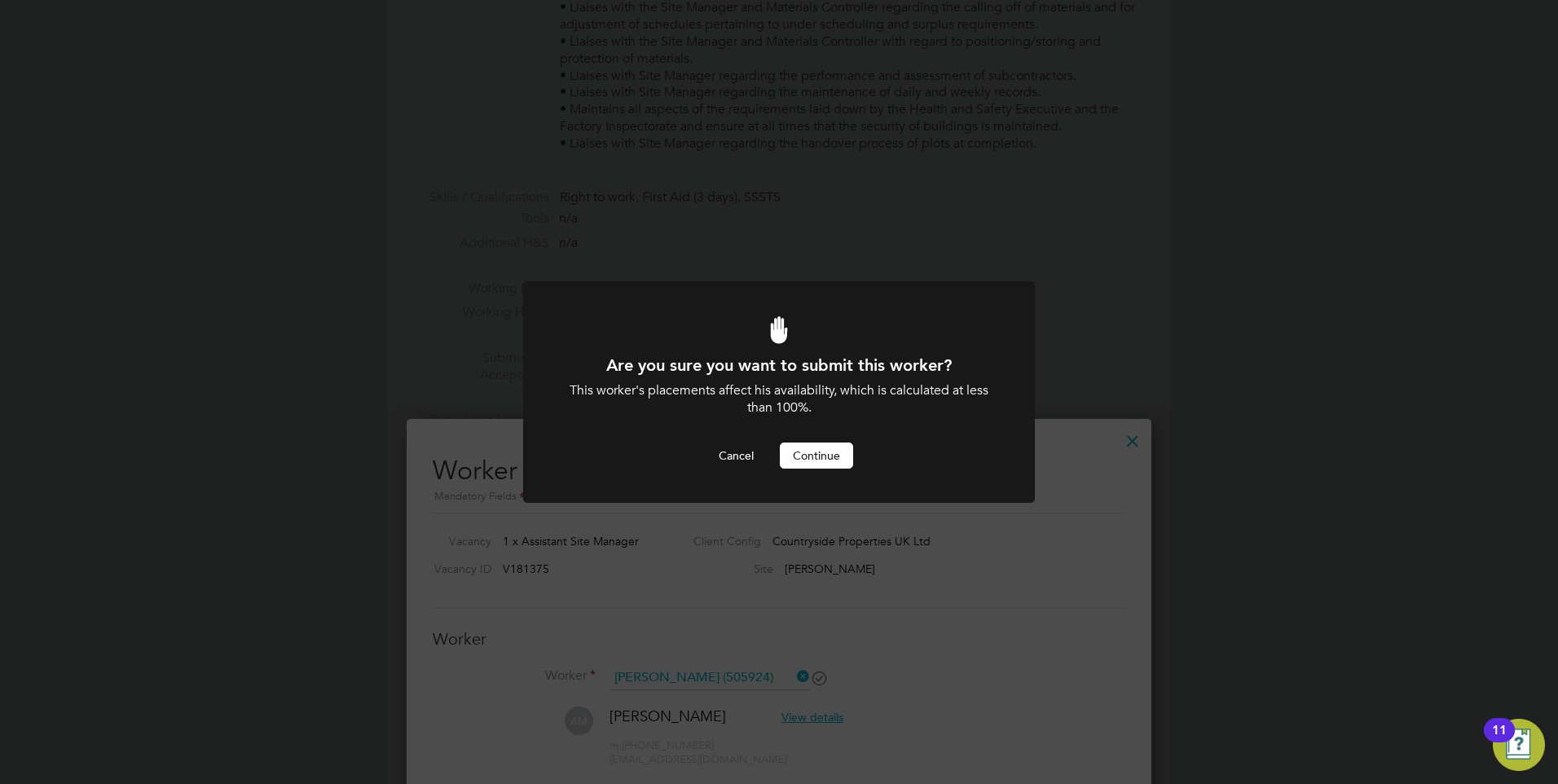
click at [814, 447] on button "Continue" at bounding box center [816, 455] width 73 height 26
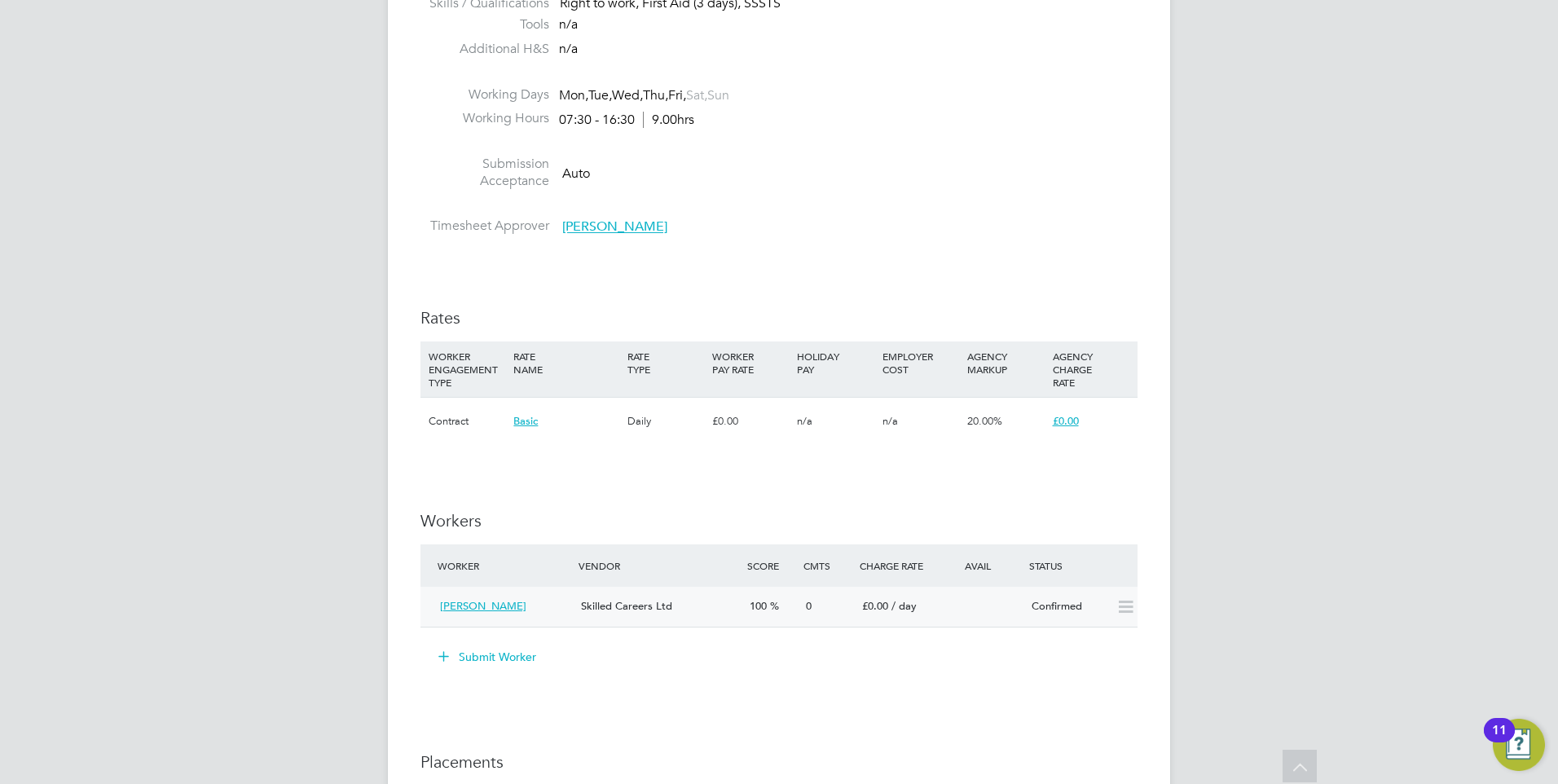
click at [1124, 600] on icon at bounding box center [1125, 607] width 20 height 13
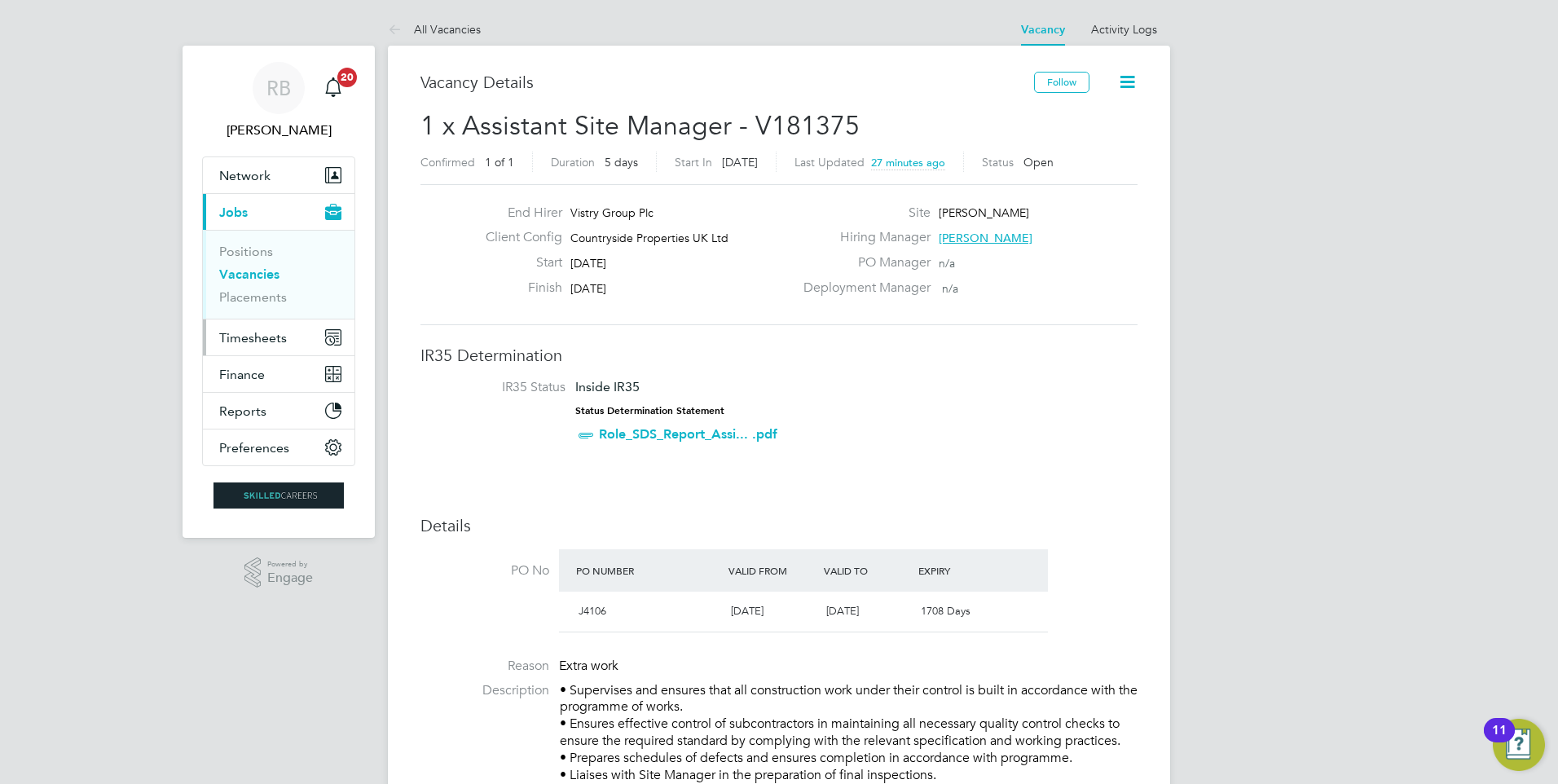
click at [286, 340] on button "Timesheets" at bounding box center [279, 336] width 152 height 36
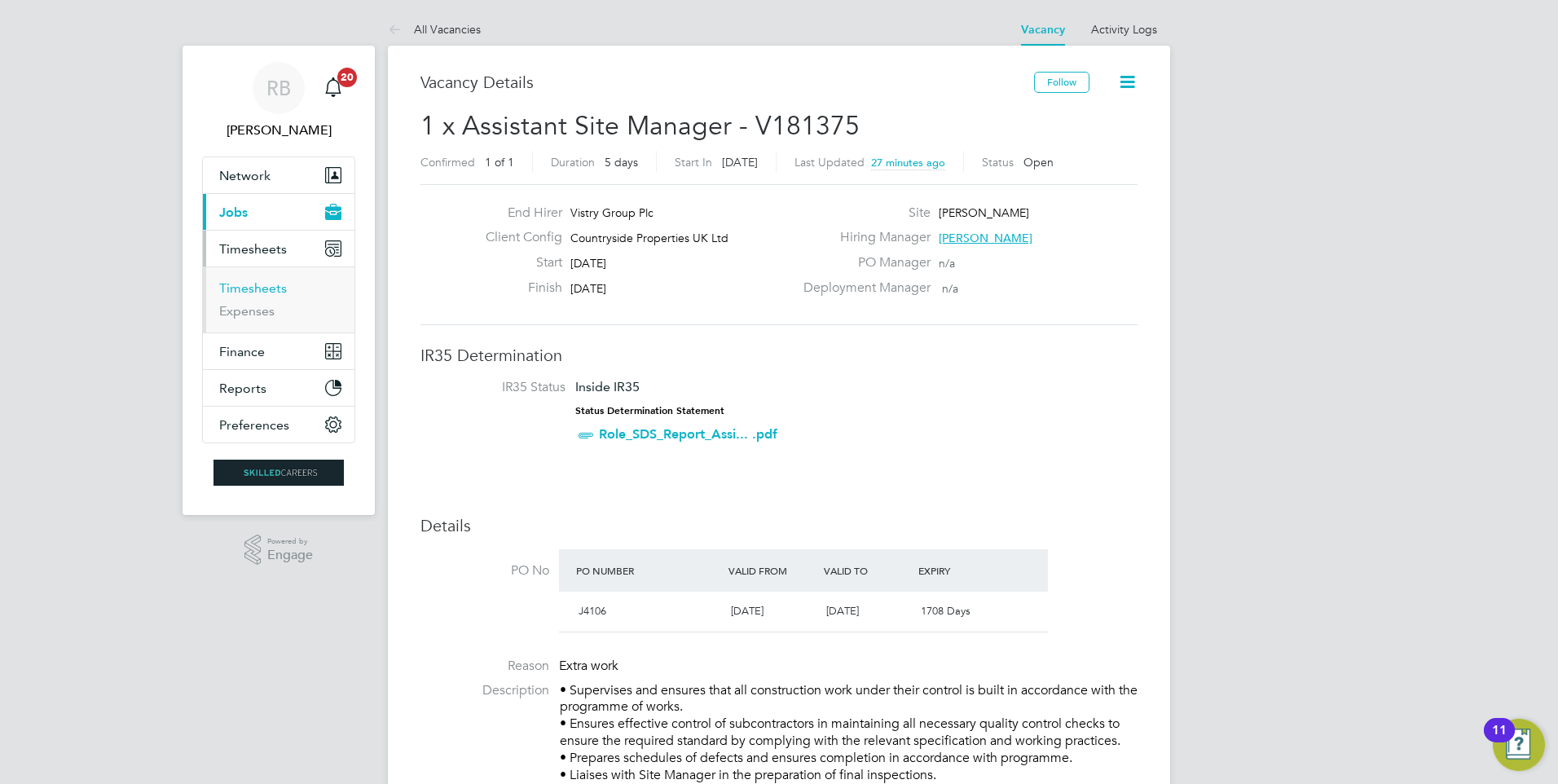
click at [266, 288] on link "Timesheets" at bounding box center [253, 288] width 68 height 16
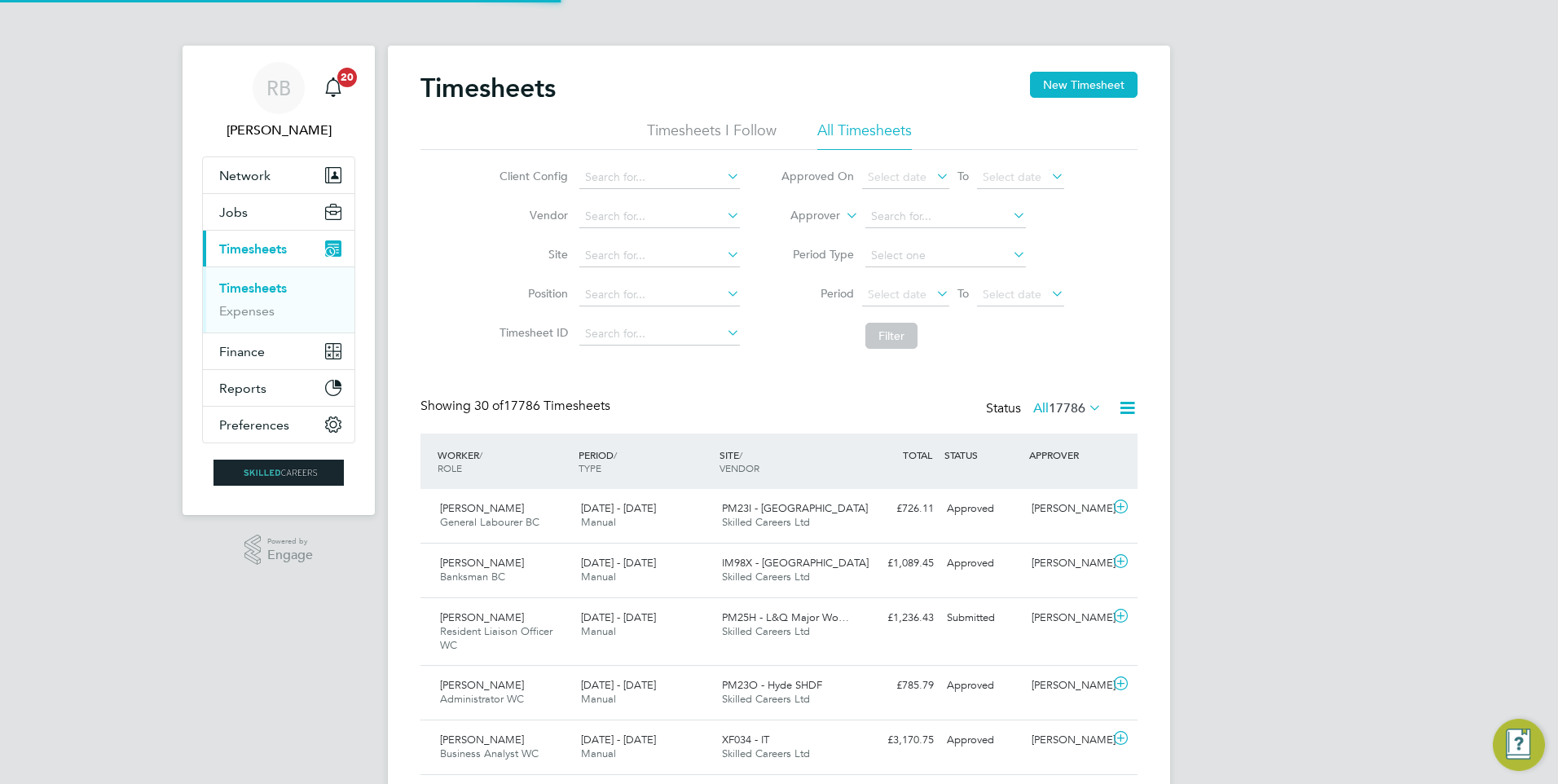
scroll to position [41, 142]
click at [1055, 88] on button "New Timesheet" at bounding box center [1084, 84] width 108 height 26
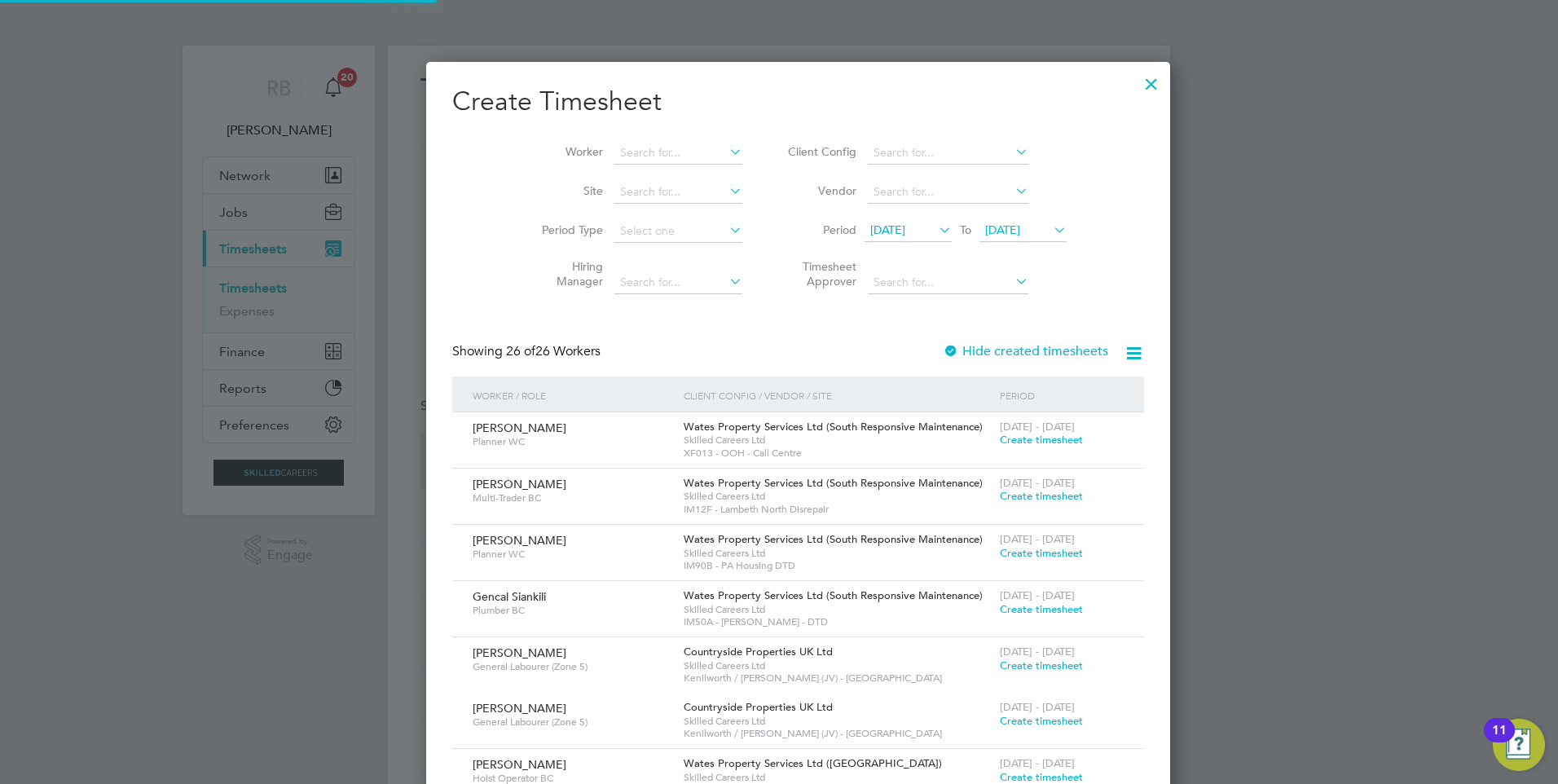
click at [867, 237] on span "12 Sep 2025" at bounding box center [907, 231] width 87 height 22
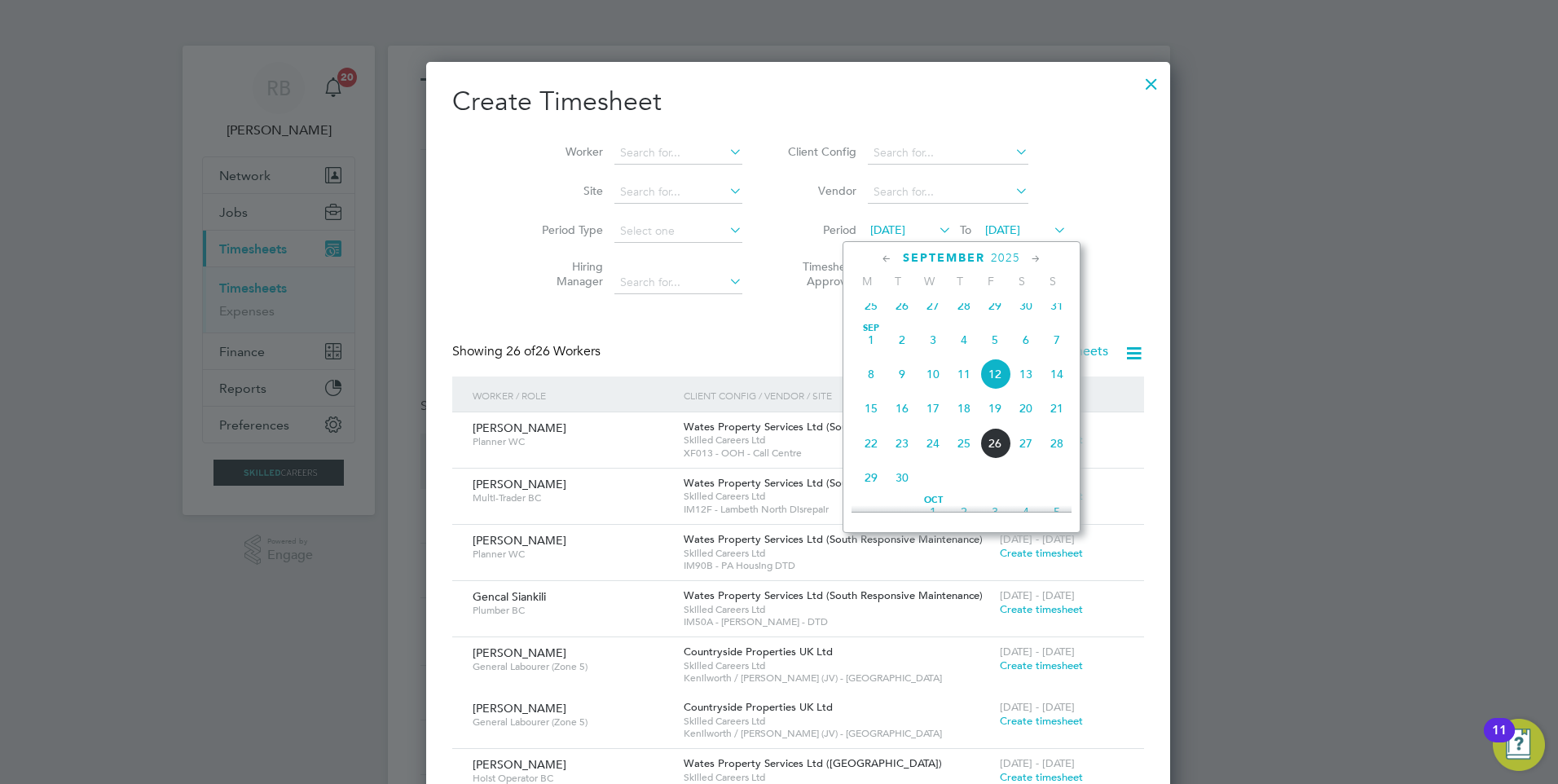
click at [867, 424] on span "15" at bounding box center [871, 408] width 31 height 31
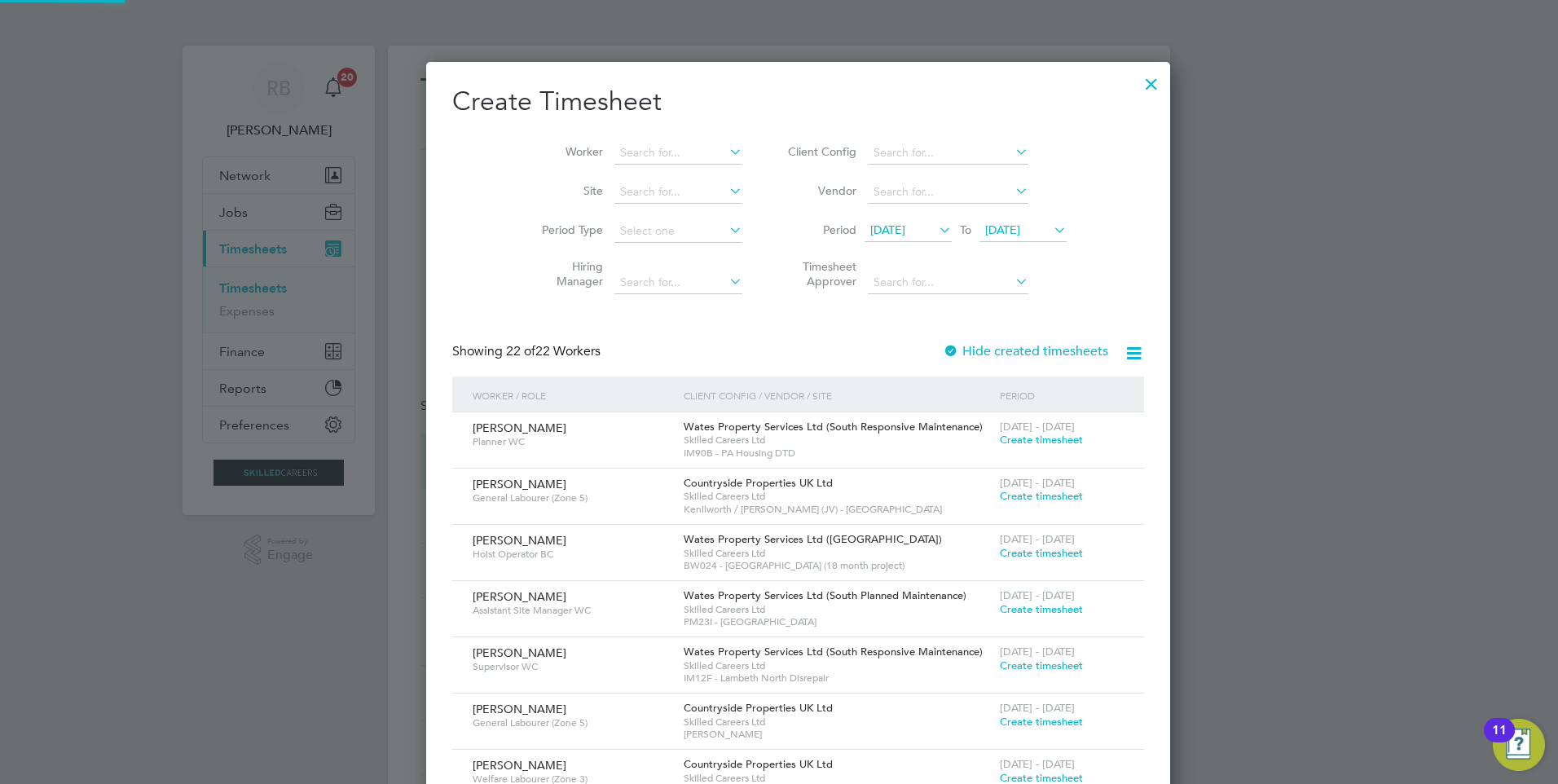
click at [1000, 227] on span "19 Sep 2025" at bounding box center [1002, 229] width 35 height 15
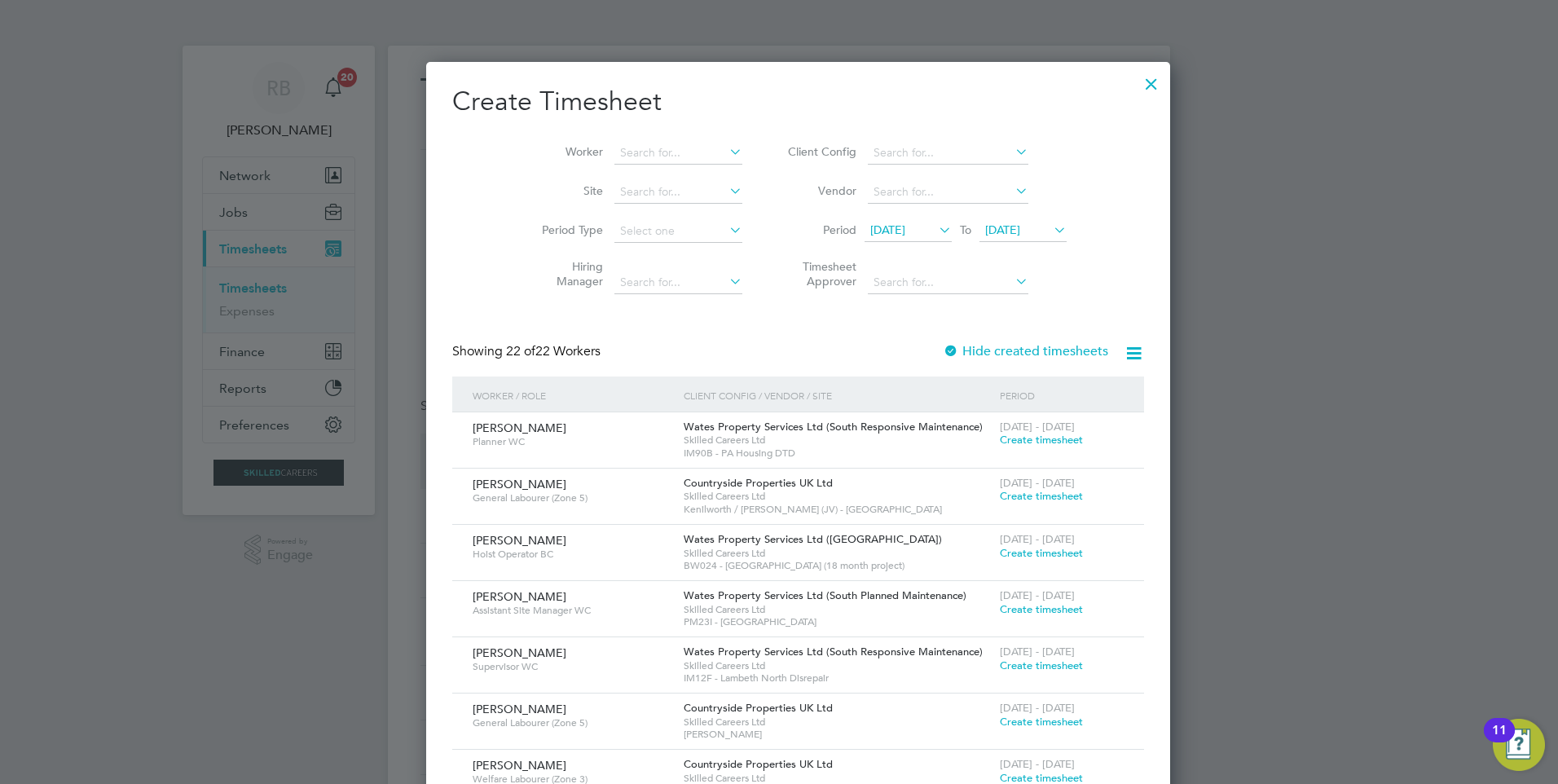
click at [1009, 229] on span "19 Sep 2025" at bounding box center [1002, 229] width 35 height 15
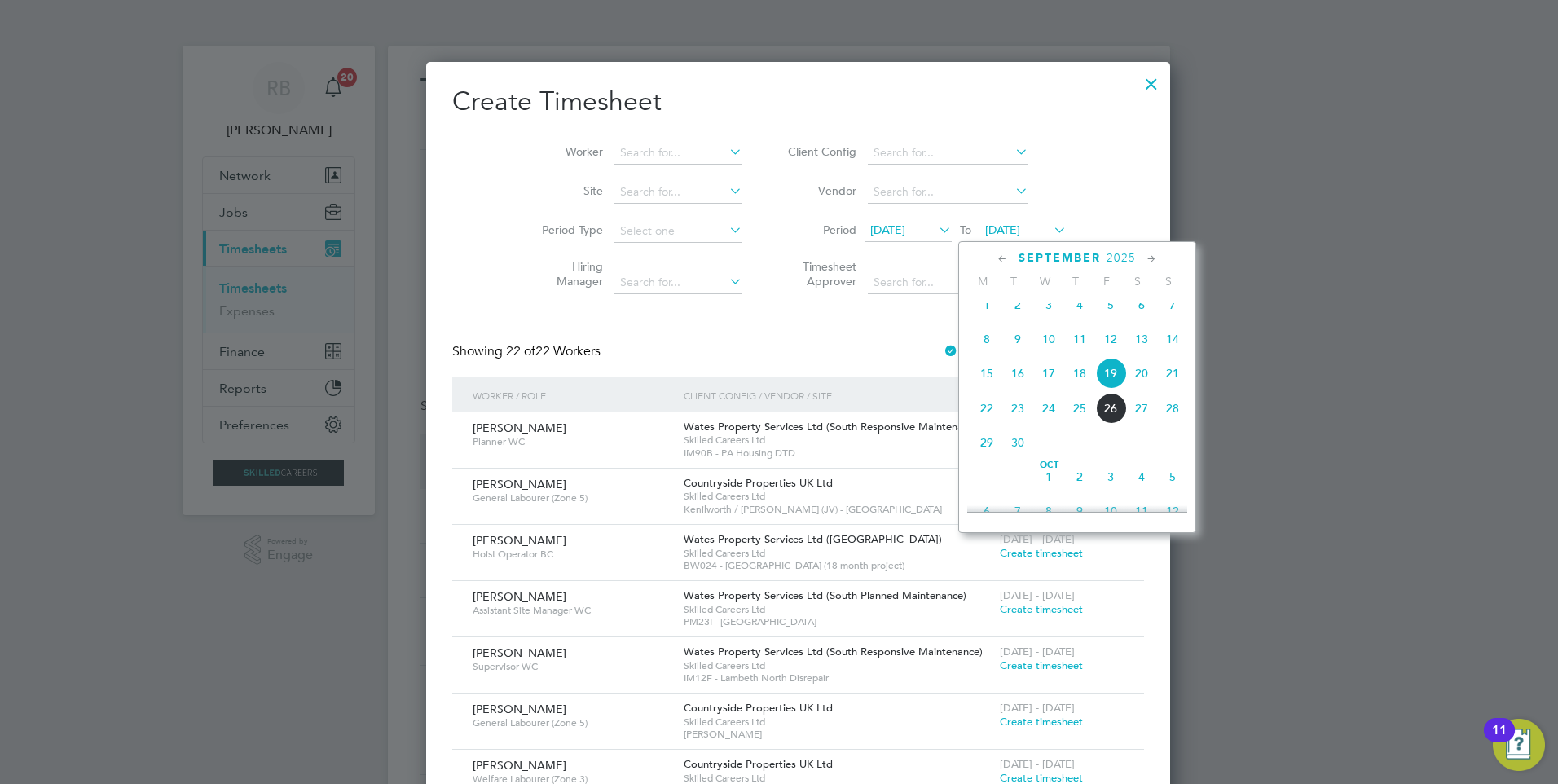
click at [1177, 384] on span "21" at bounding box center [1172, 373] width 31 height 31
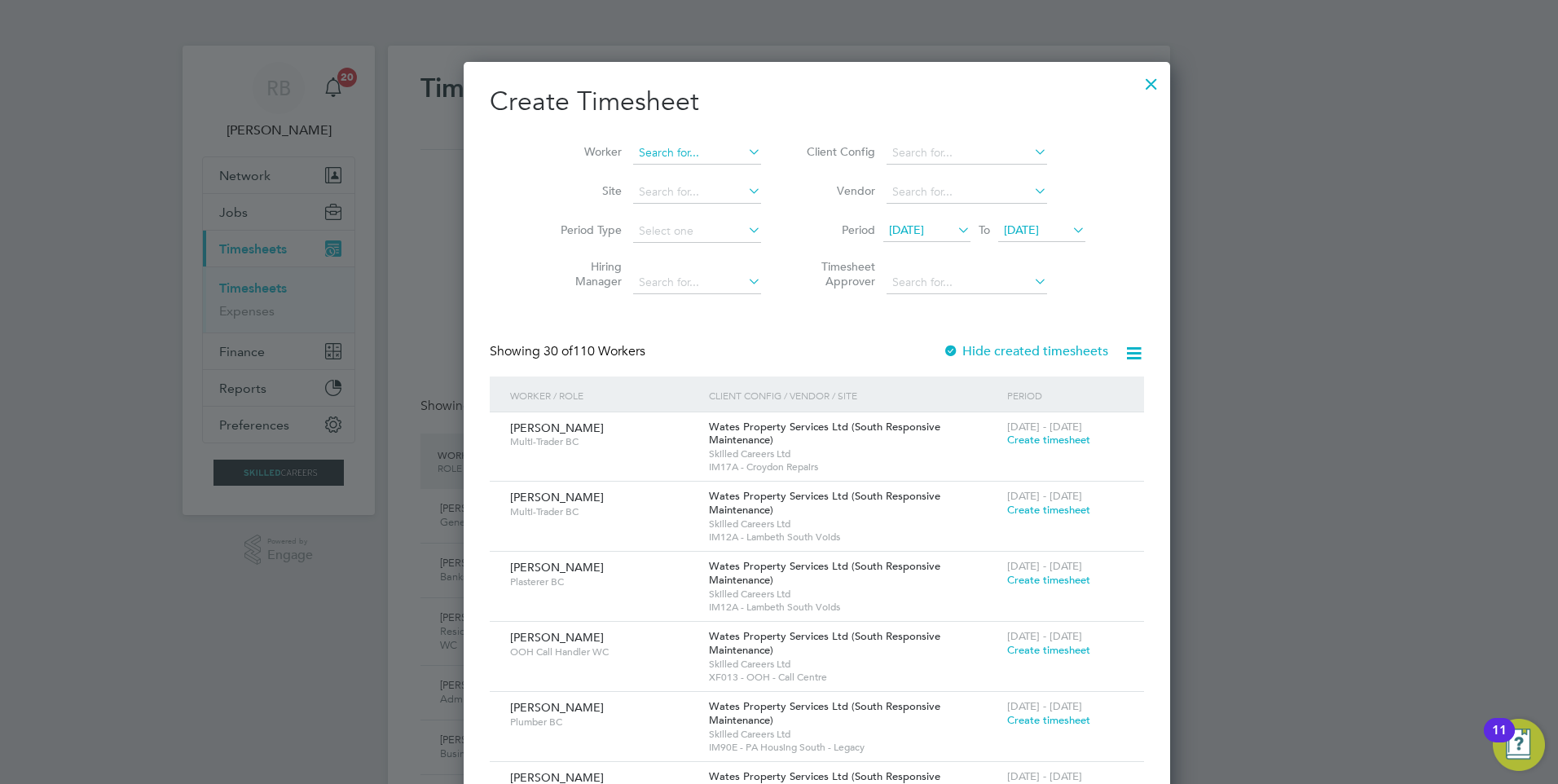
click at [638, 153] on input at bounding box center [697, 153] width 128 height 23
click at [663, 252] on li "Ada m Mcphee" at bounding box center [672, 263] width 156 height 22
type input "[PERSON_NAME]"
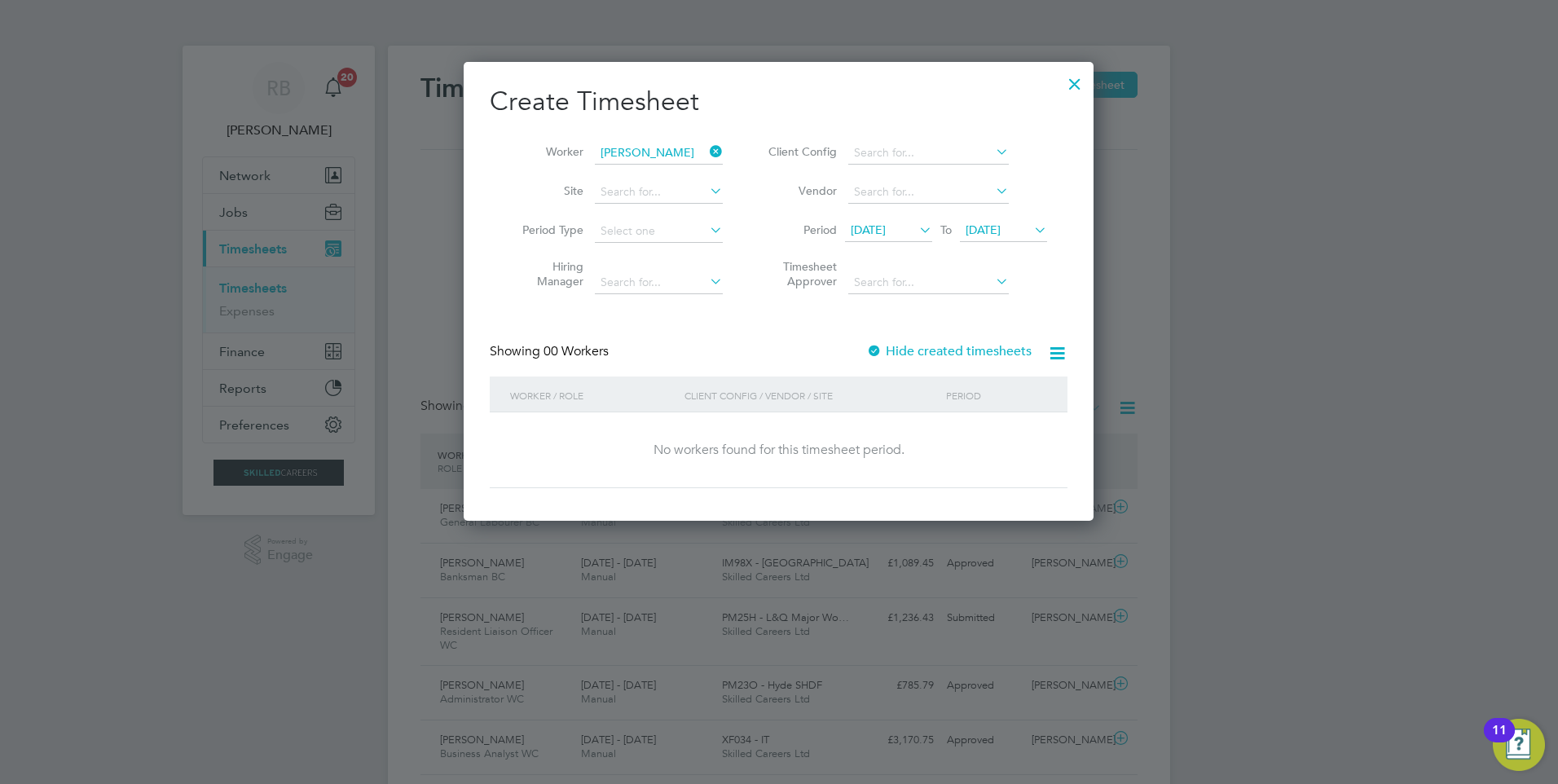
click at [875, 349] on div at bounding box center [874, 352] width 16 height 16
click at [1073, 80] on div at bounding box center [1075, 79] width 29 height 29
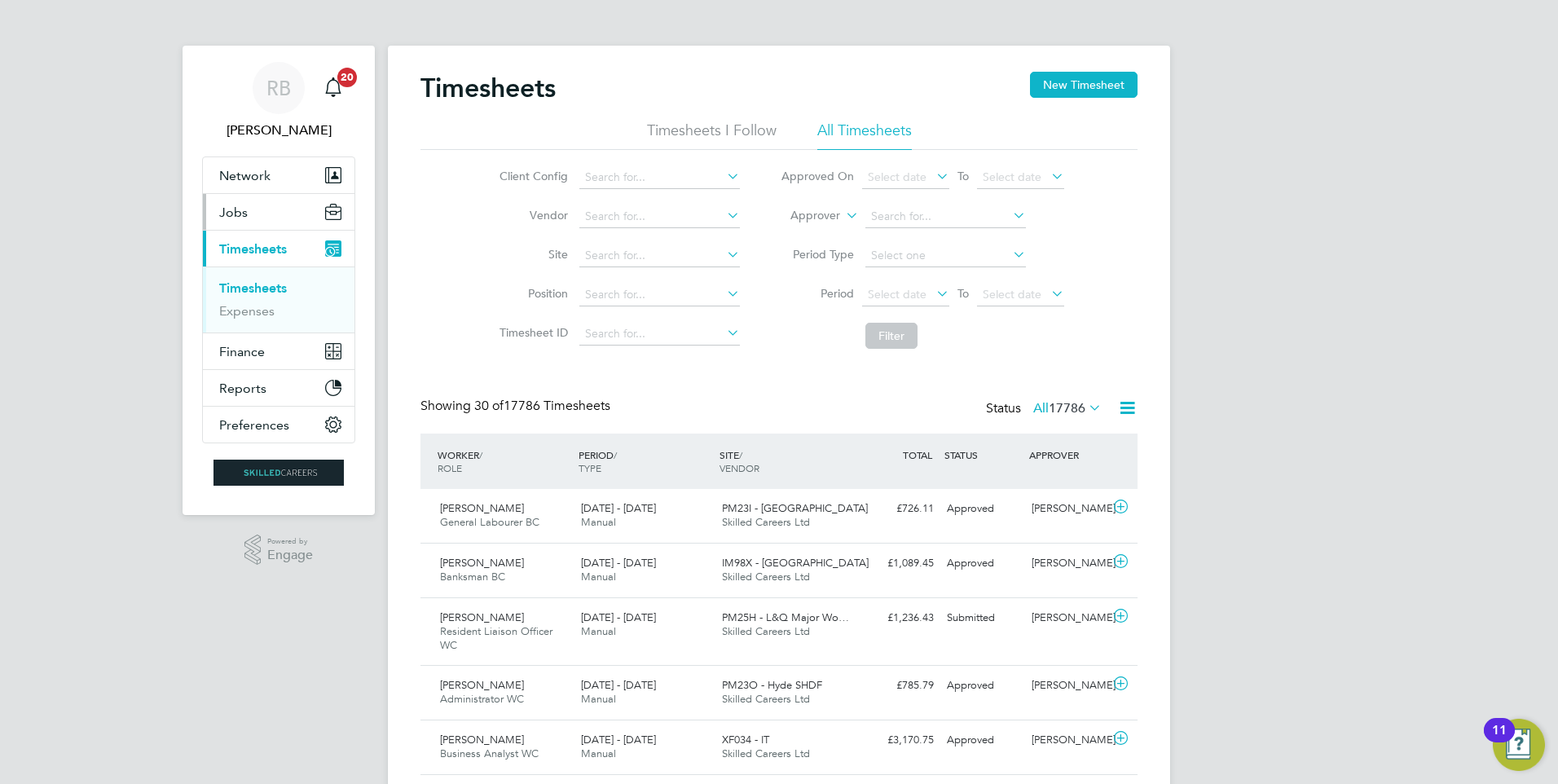
click at [260, 207] on button "Jobs" at bounding box center [279, 211] width 152 height 36
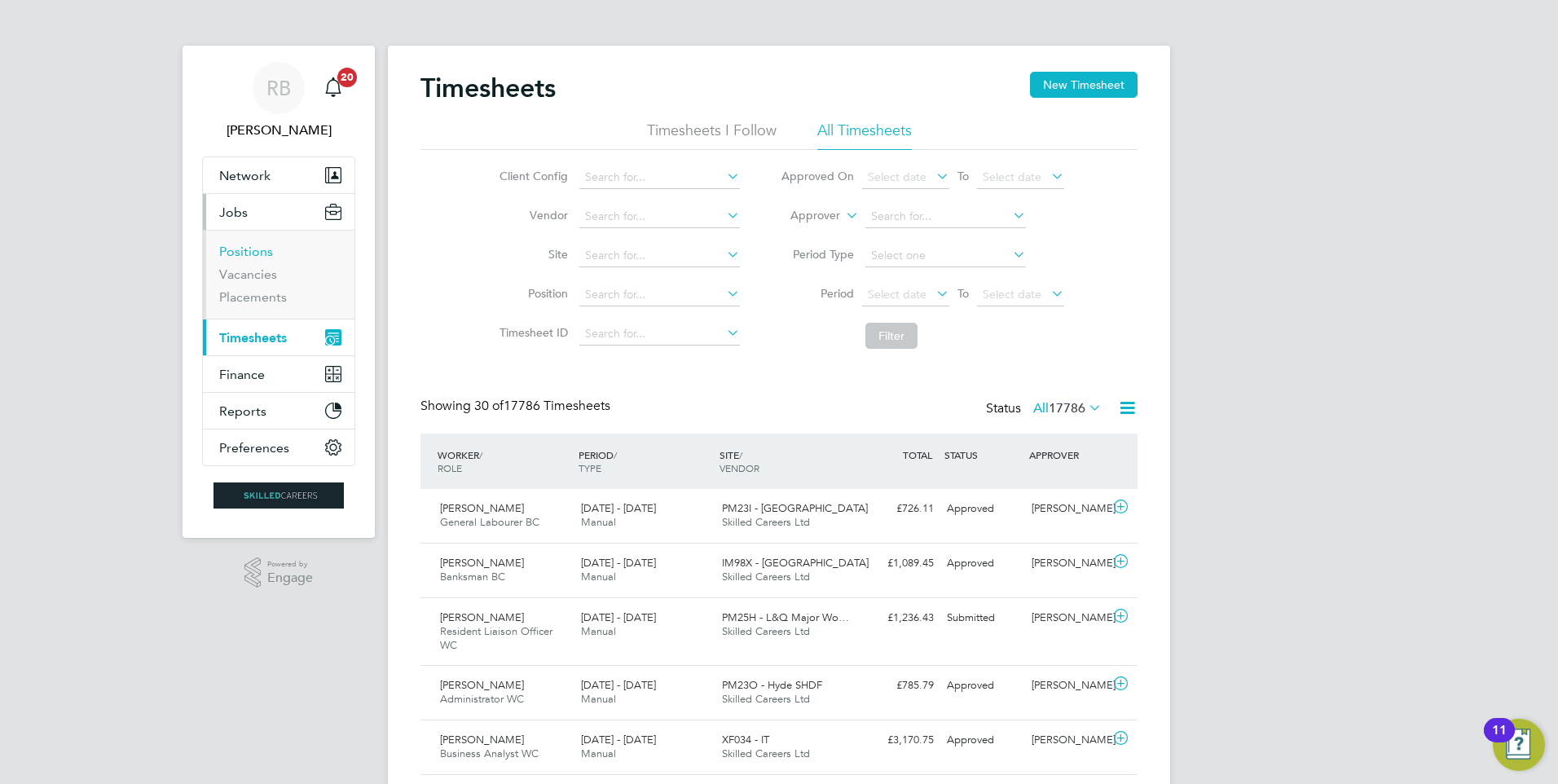
click at [257, 249] on link "Positions" at bounding box center [246, 251] width 54 height 16
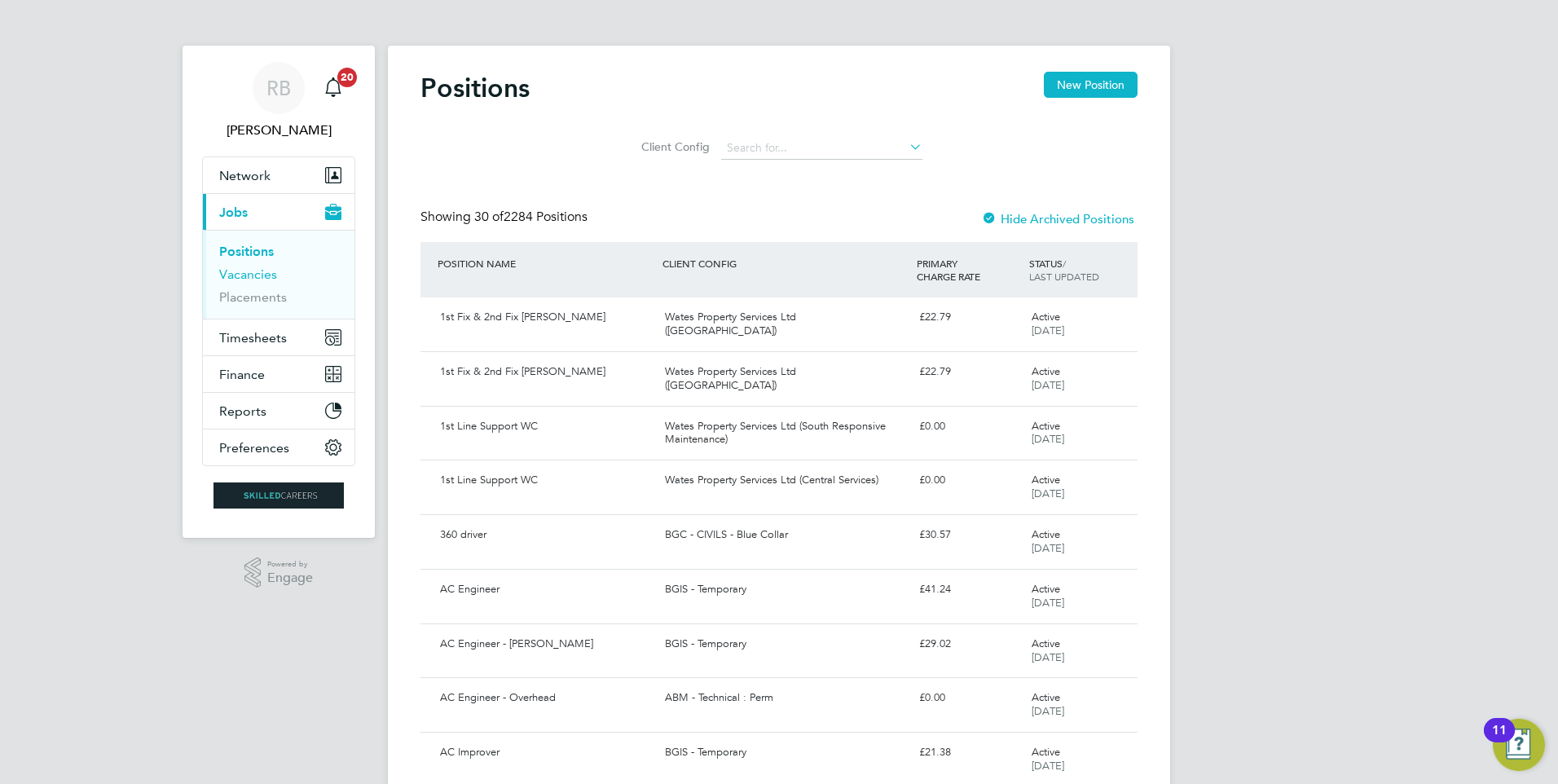
click at [249, 274] on link "Vacancies" at bounding box center [248, 274] width 58 height 16
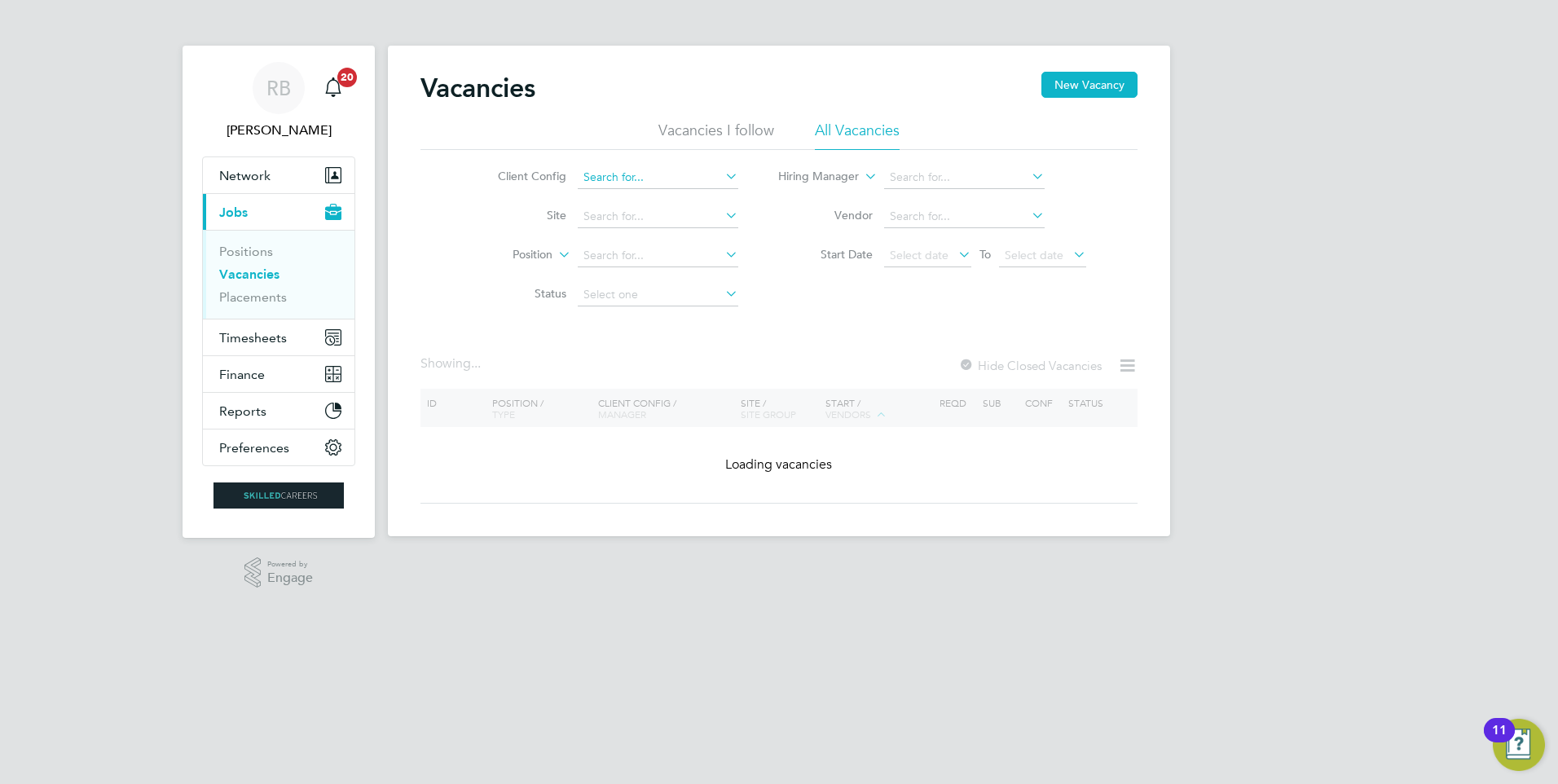
click at [627, 184] on input at bounding box center [658, 177] width 161 height 23
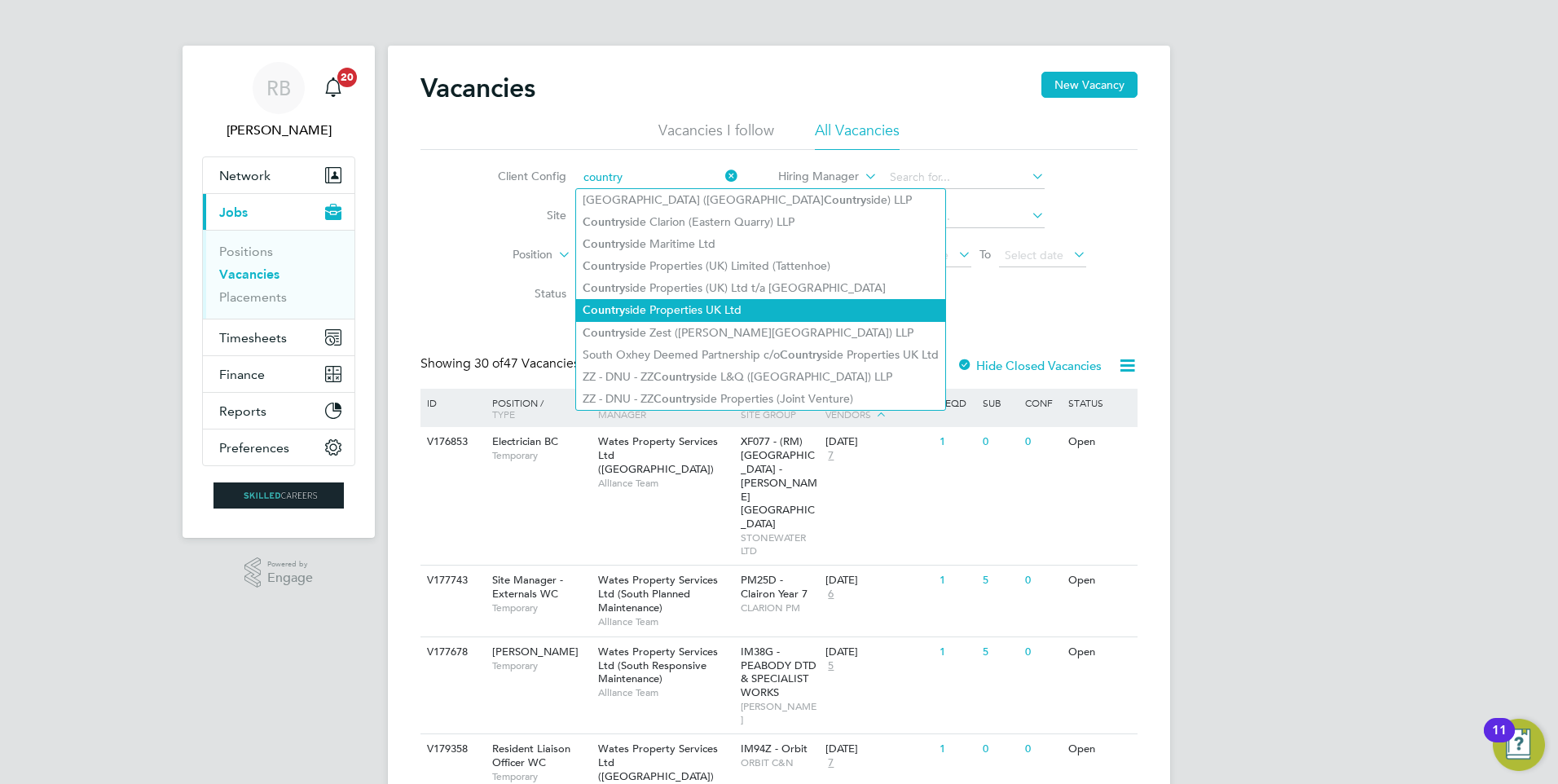
click at [725, 302] on li "Country side Properties UK Ltd" at bounding box center [760, 310] width 369 height 22
type input "Countryside Properties UK Ltd"
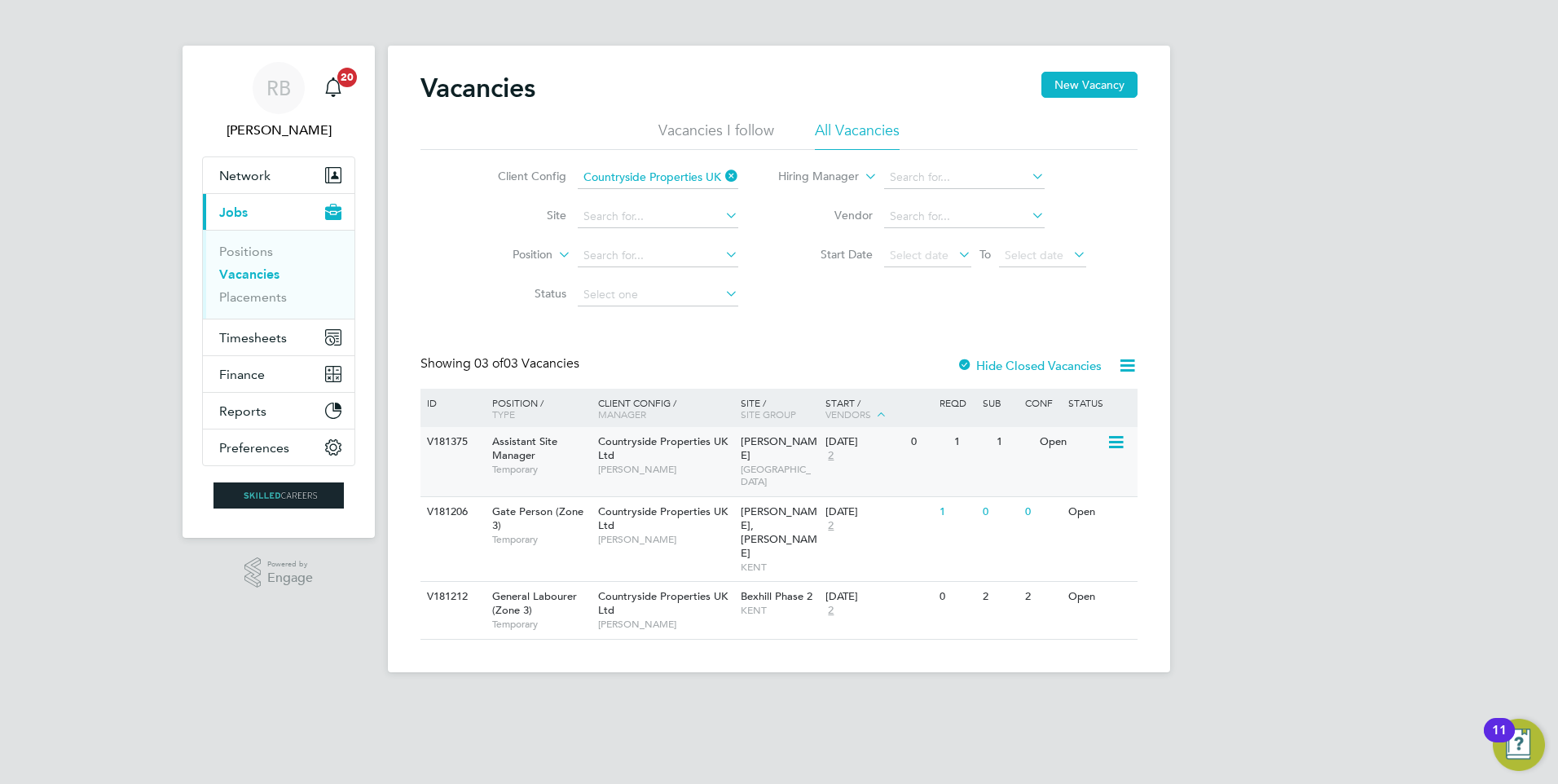
click at [860, 455] on div "22 Sep 2025 2" at bounding box center [864, 449] width 86 height 44
click at [260, 344] on span "Timesheets" at bounding box center [253, 337] width 68 height 16
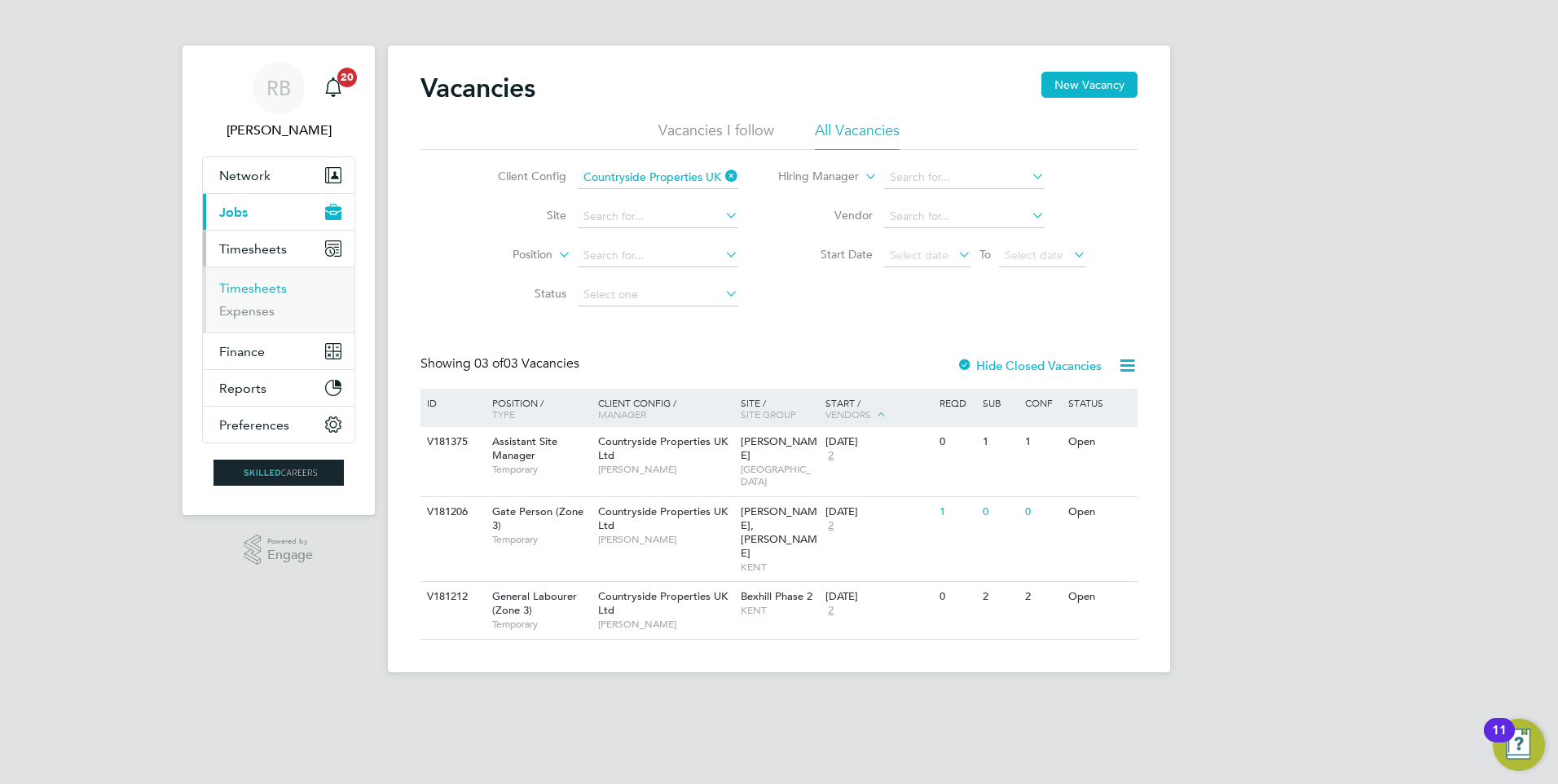
click at [272, 288] on link "Timesheets" at bounding box center [253, 288] width 68 height 16
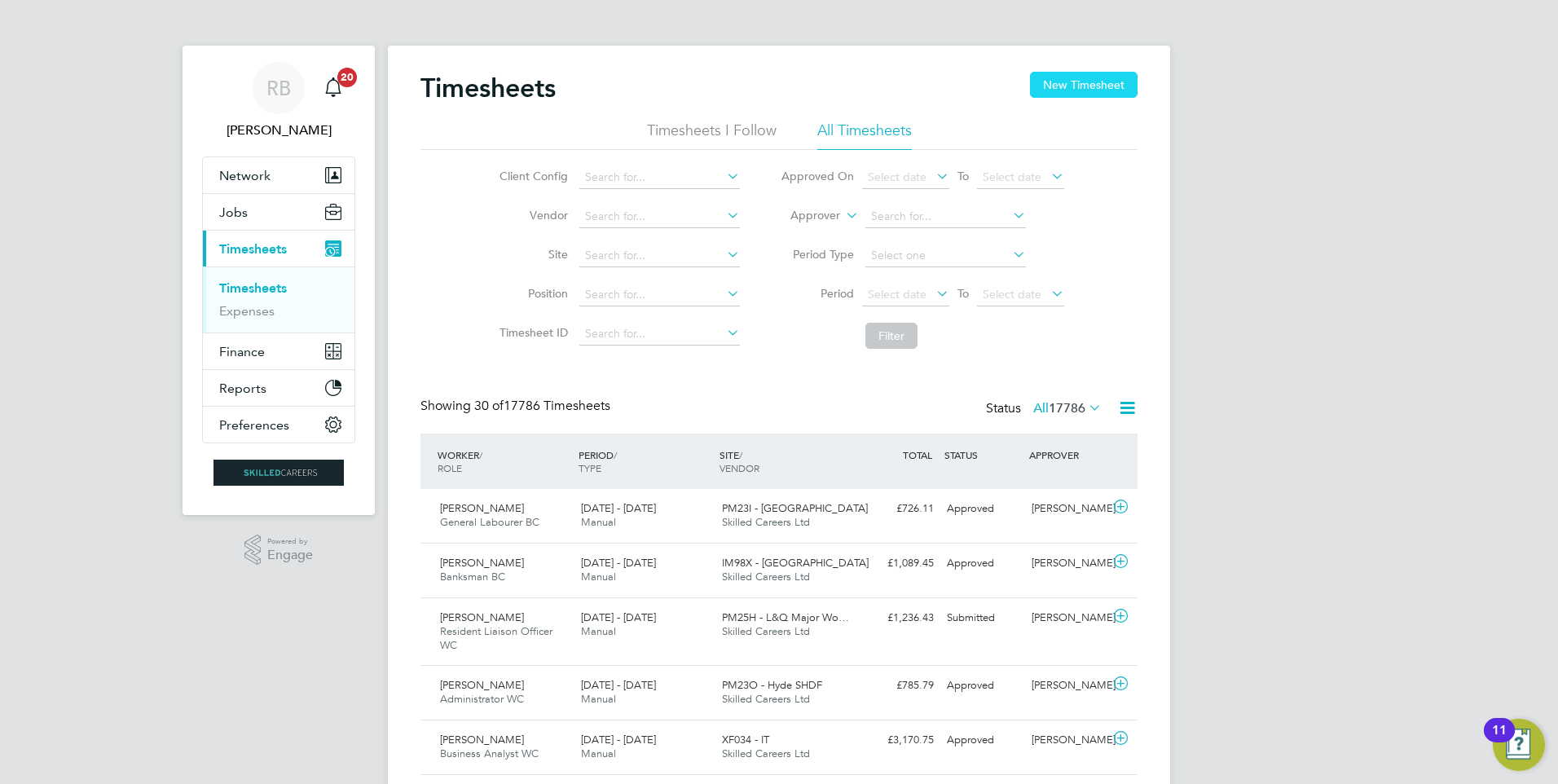
click at [1084, 88] on button "New Timesheet" at bounding box center [1084, 84] width 108 height 26
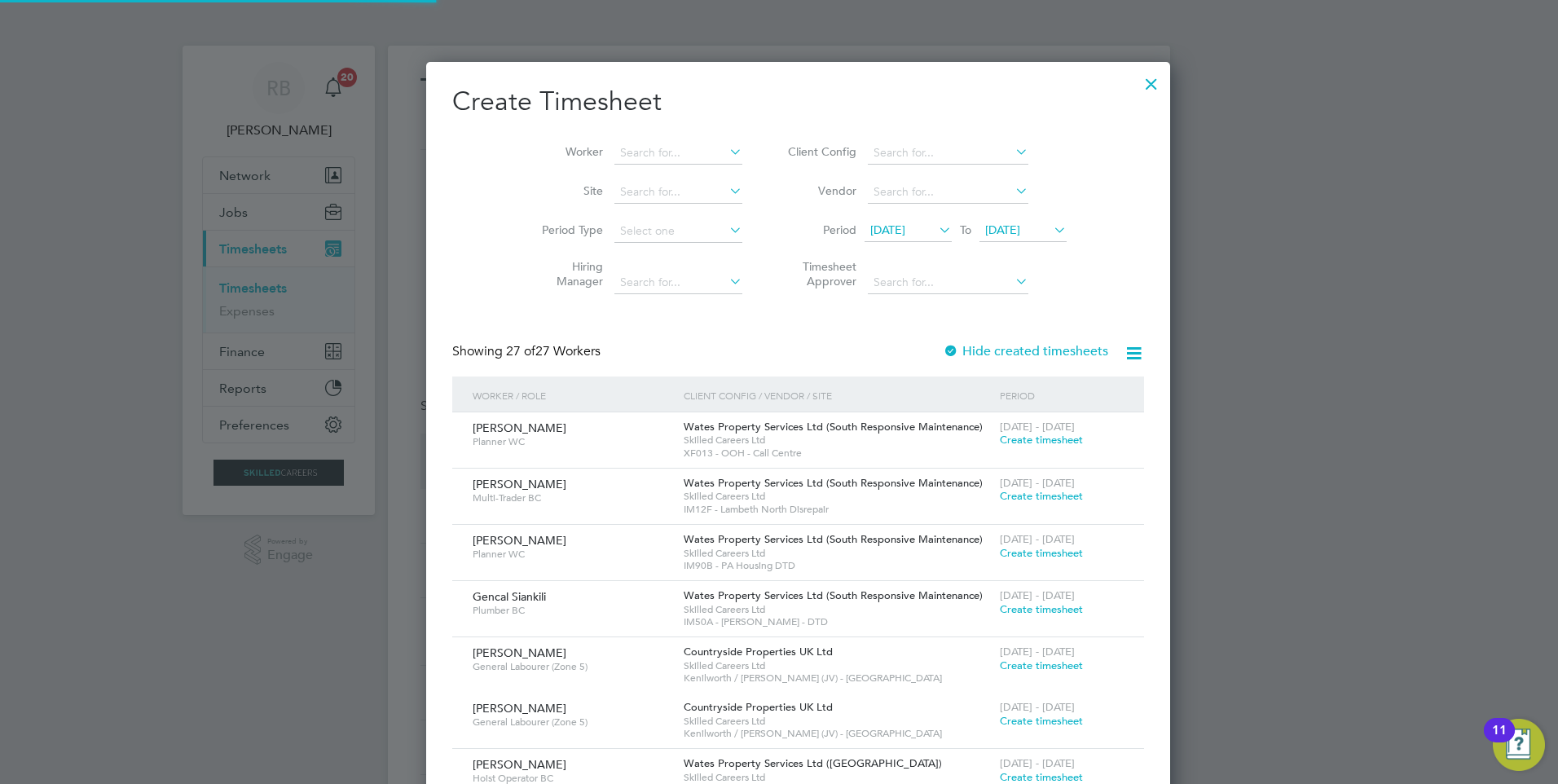
click at [894, 233] on span "12 Sep 2025" at bounding box center [887, 229] width 35 height 15
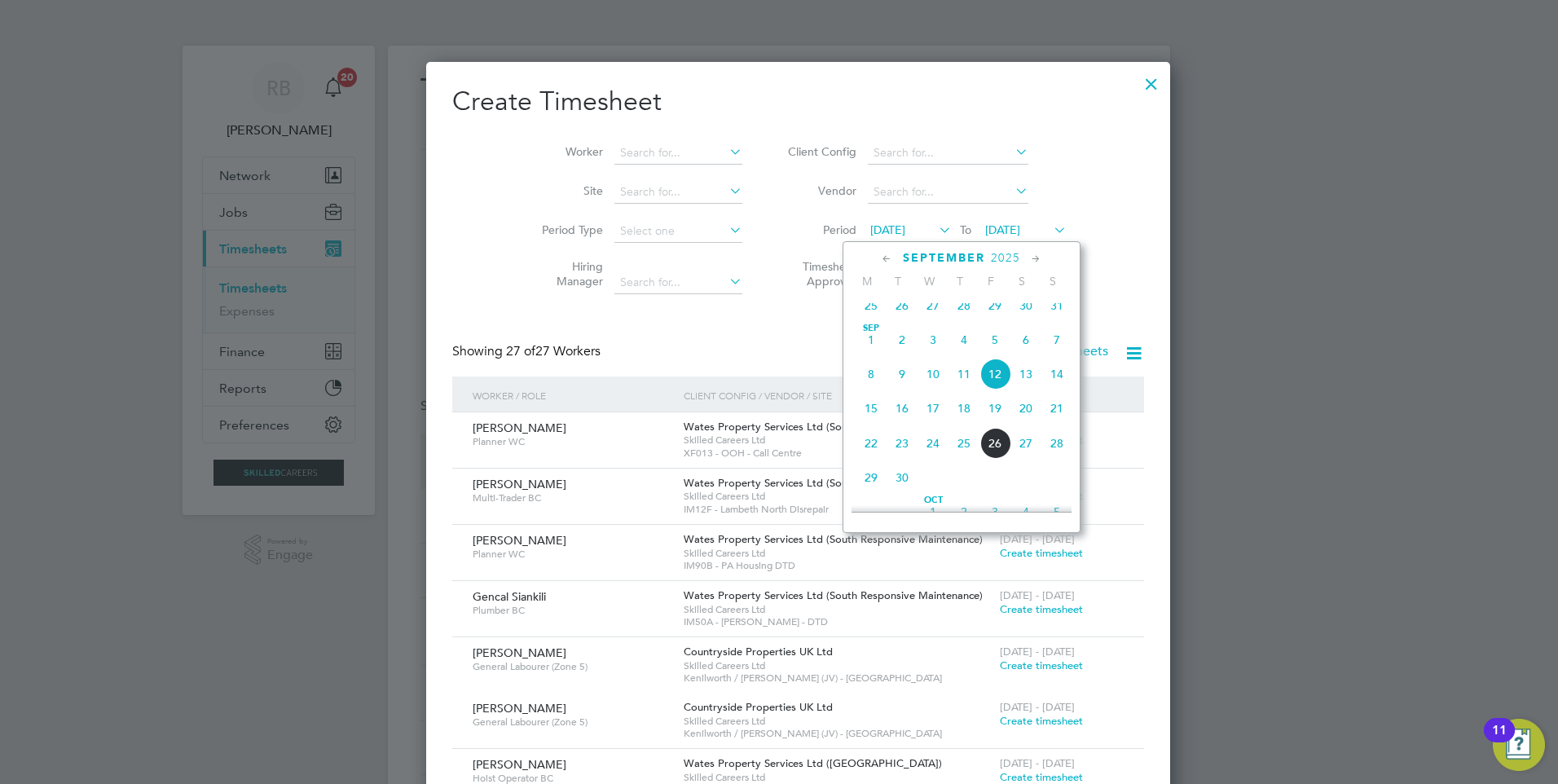
drag, startPoint x: 874, startPoint y: 418, endPoint x: 905, endPoint y: 389, distance: 42.4
click at [877, 418] on span "15" at bounding box center [871, 408] width 31 height 31
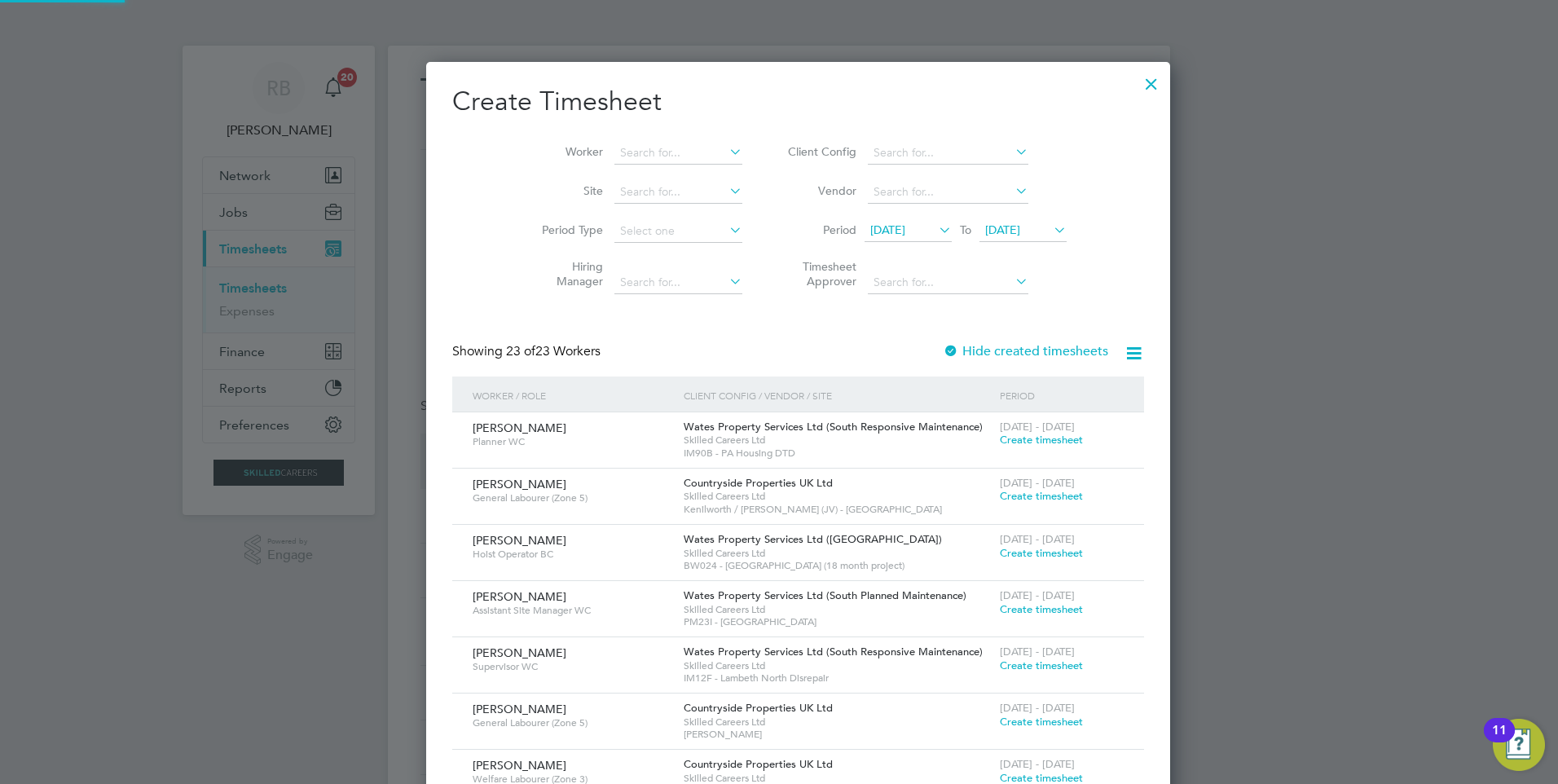
click at [1010, 241] on span "19 Sep 2025" at bounding box center [1023, 231] width 87 height 22
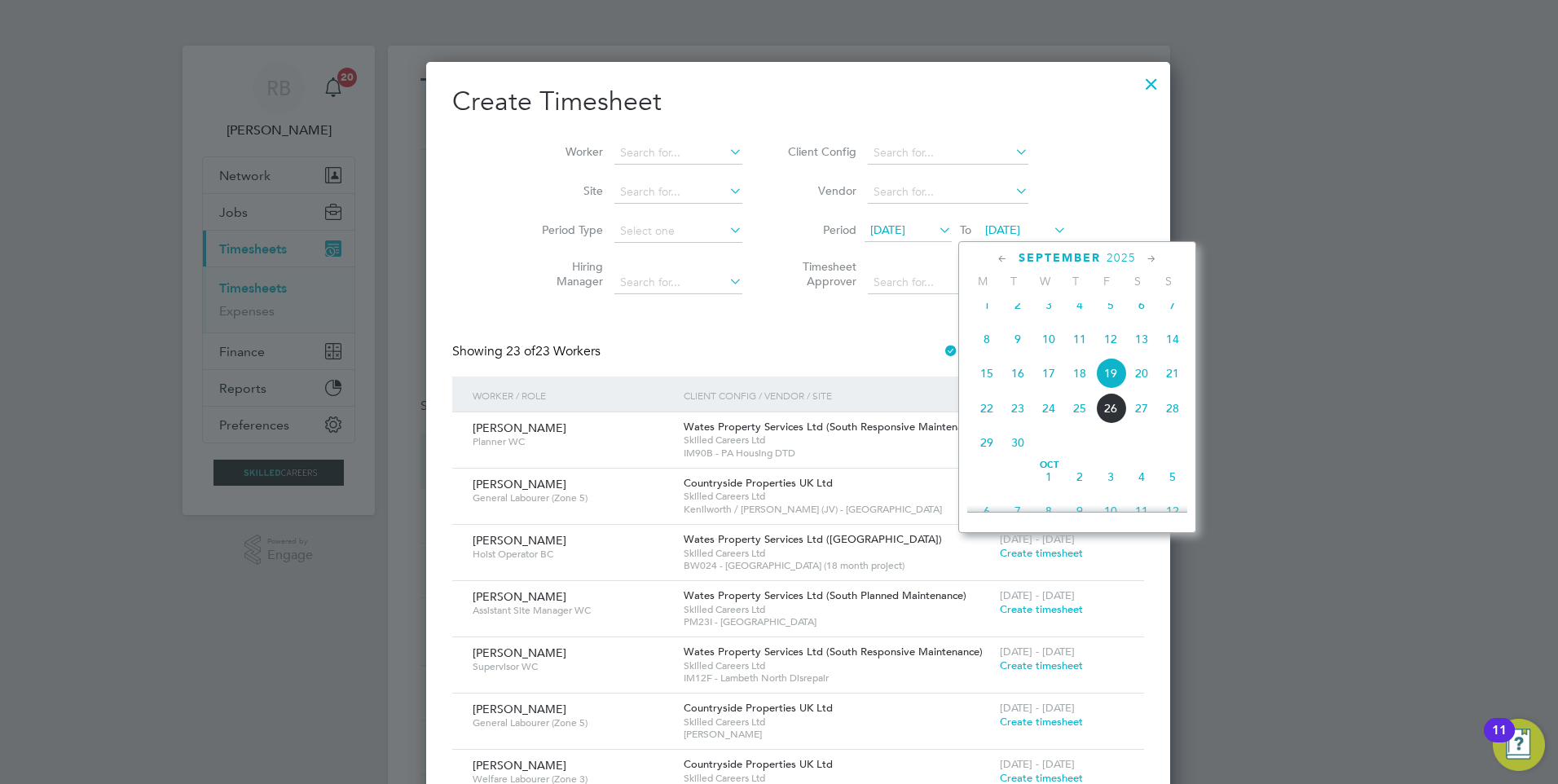
click at [1173, 388] on span "21" at bounding box center [1172, 373] width 31 height 31
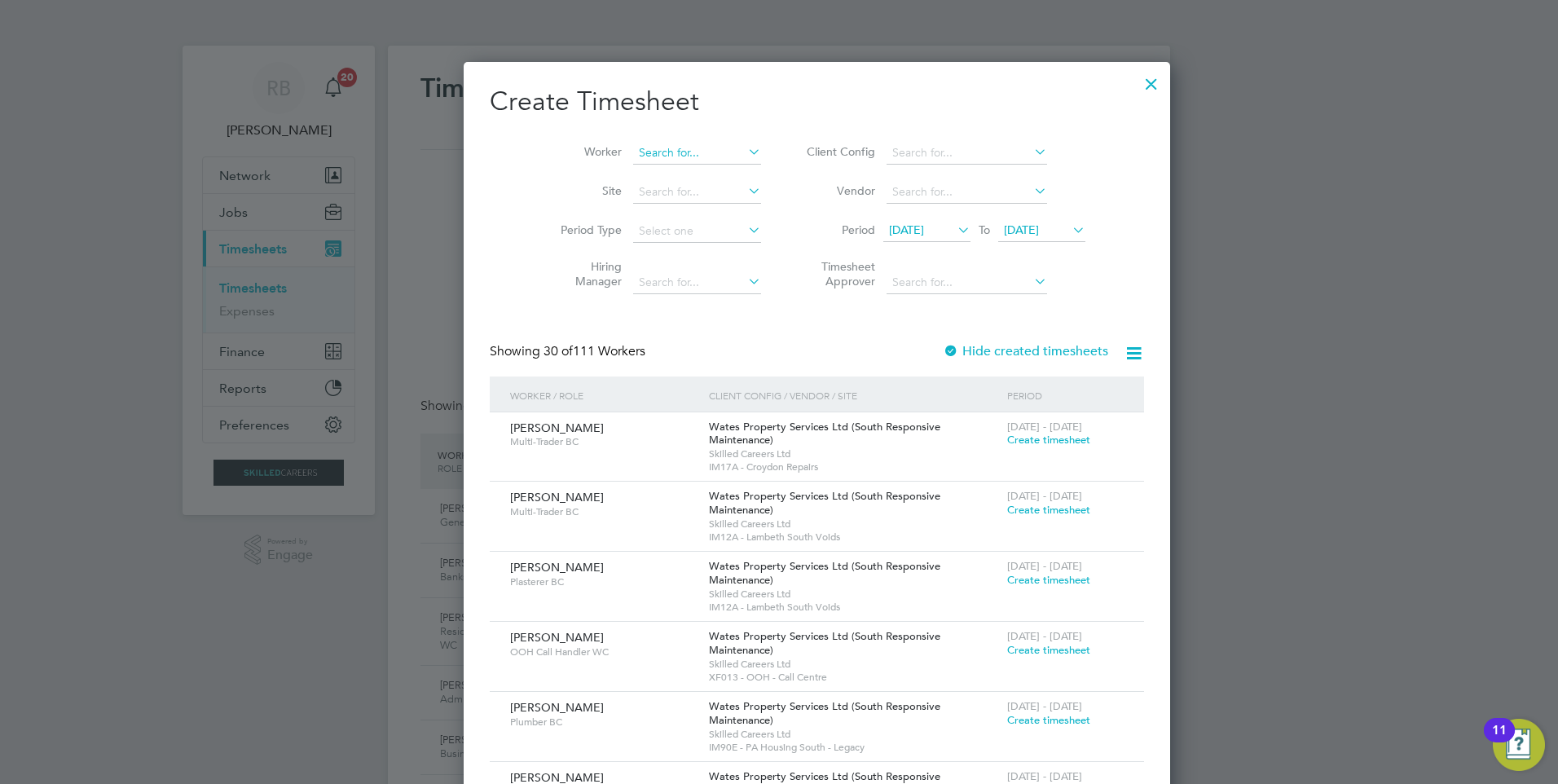
click at [643, 150] on input at bounding box center [697, 153] width 128 height 23
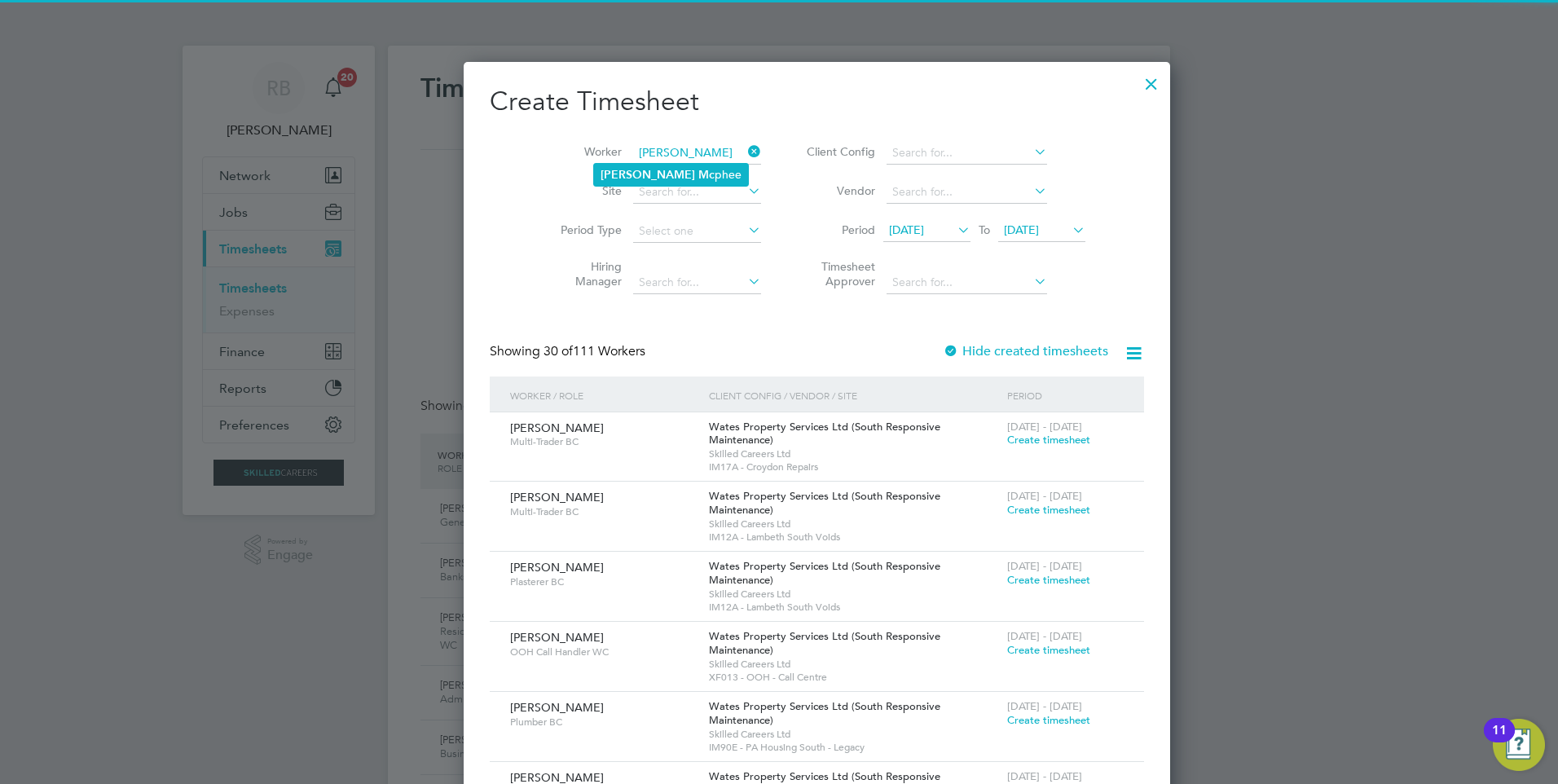
click at [662, 175] on li "Adam Mc phee" at bounding box center [671, 175] width 154 height 22
type input "[PERSON_NAME]"
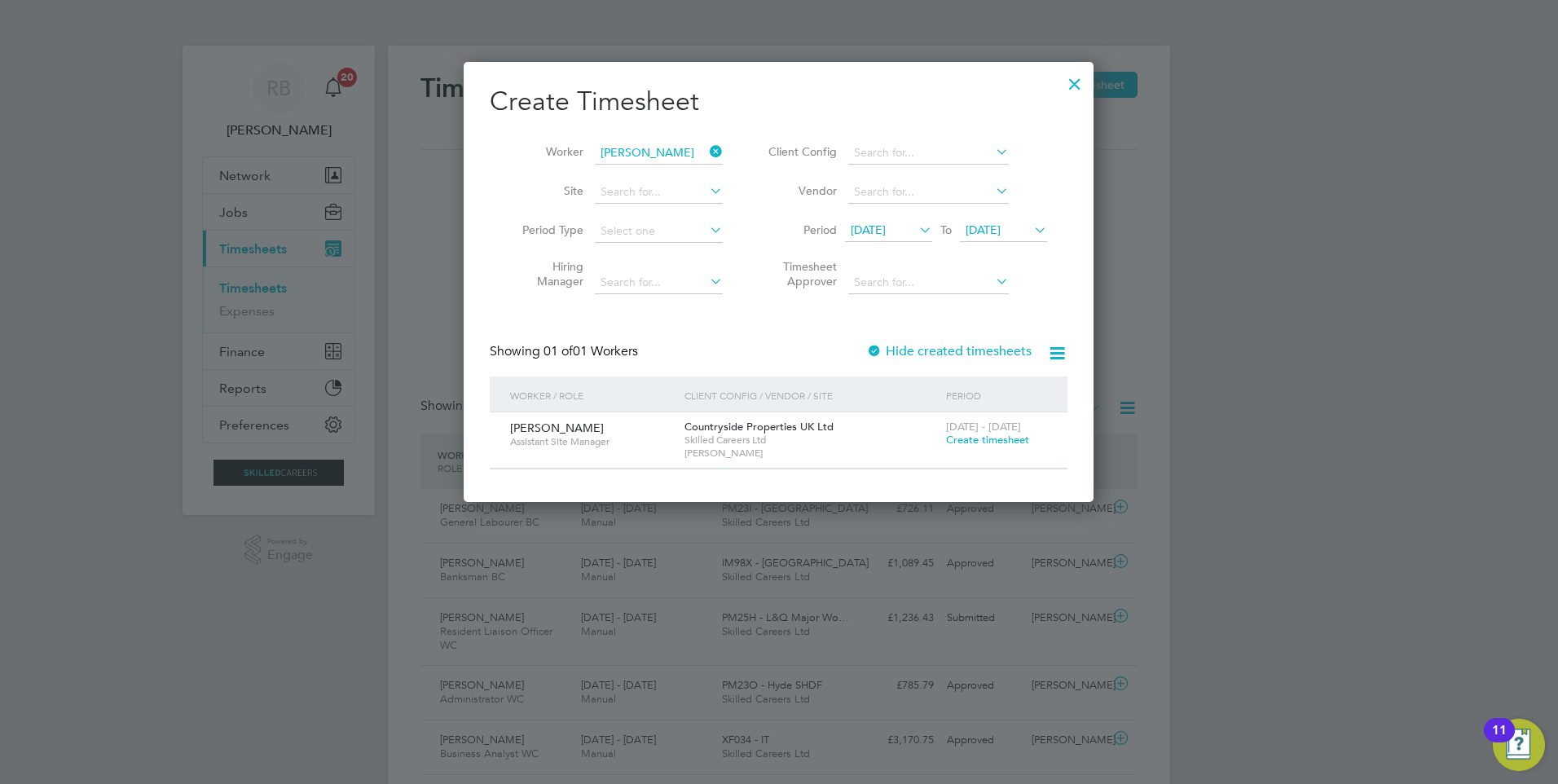
click at [982, 440] on span "Create timesheet" at bounding box center [987, 439] width 83 height 14
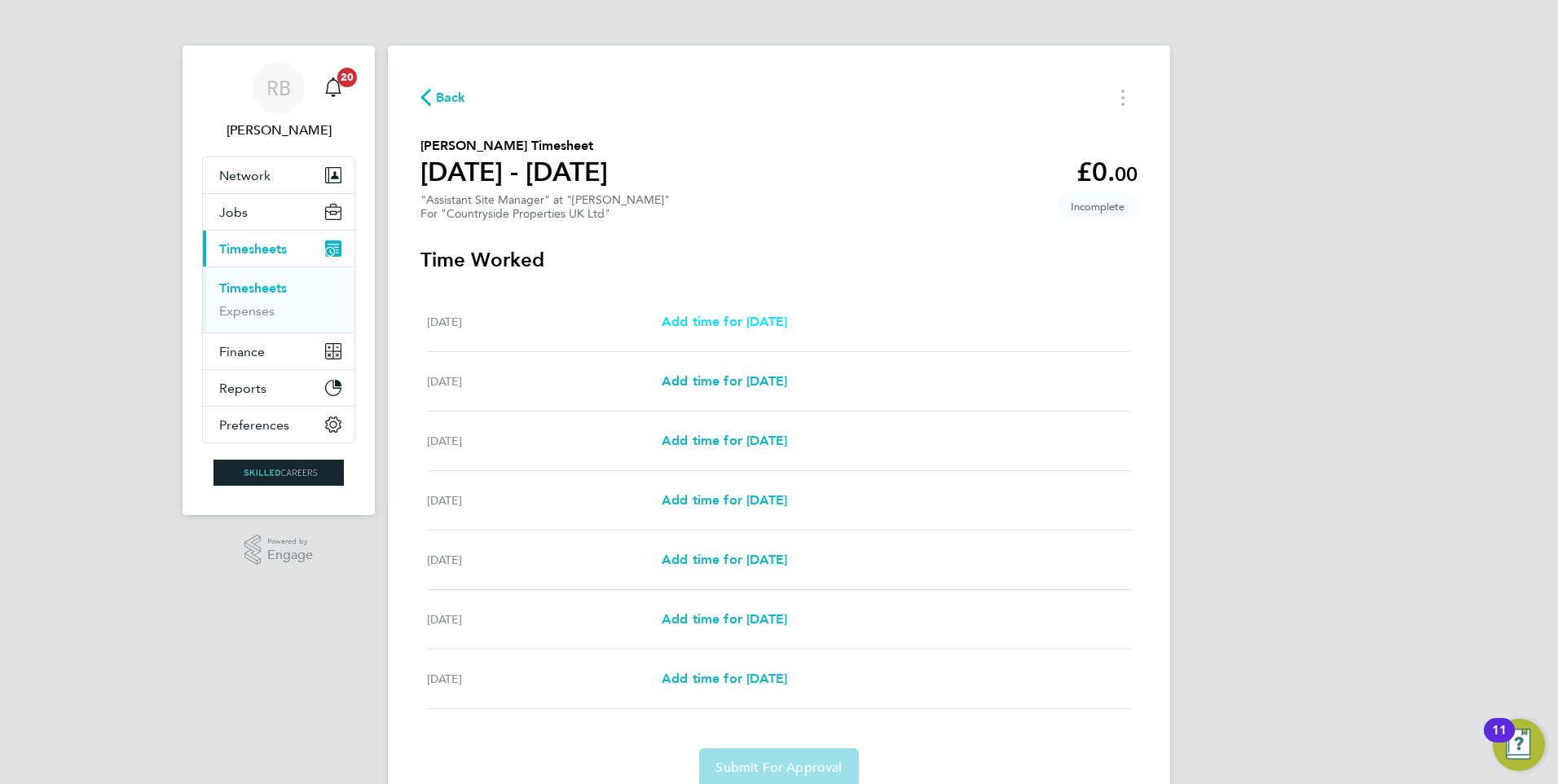
click at [787, 315] on span "Add time for Mon 15 Sep" at bounding box center [724, 321] width 125 height 16
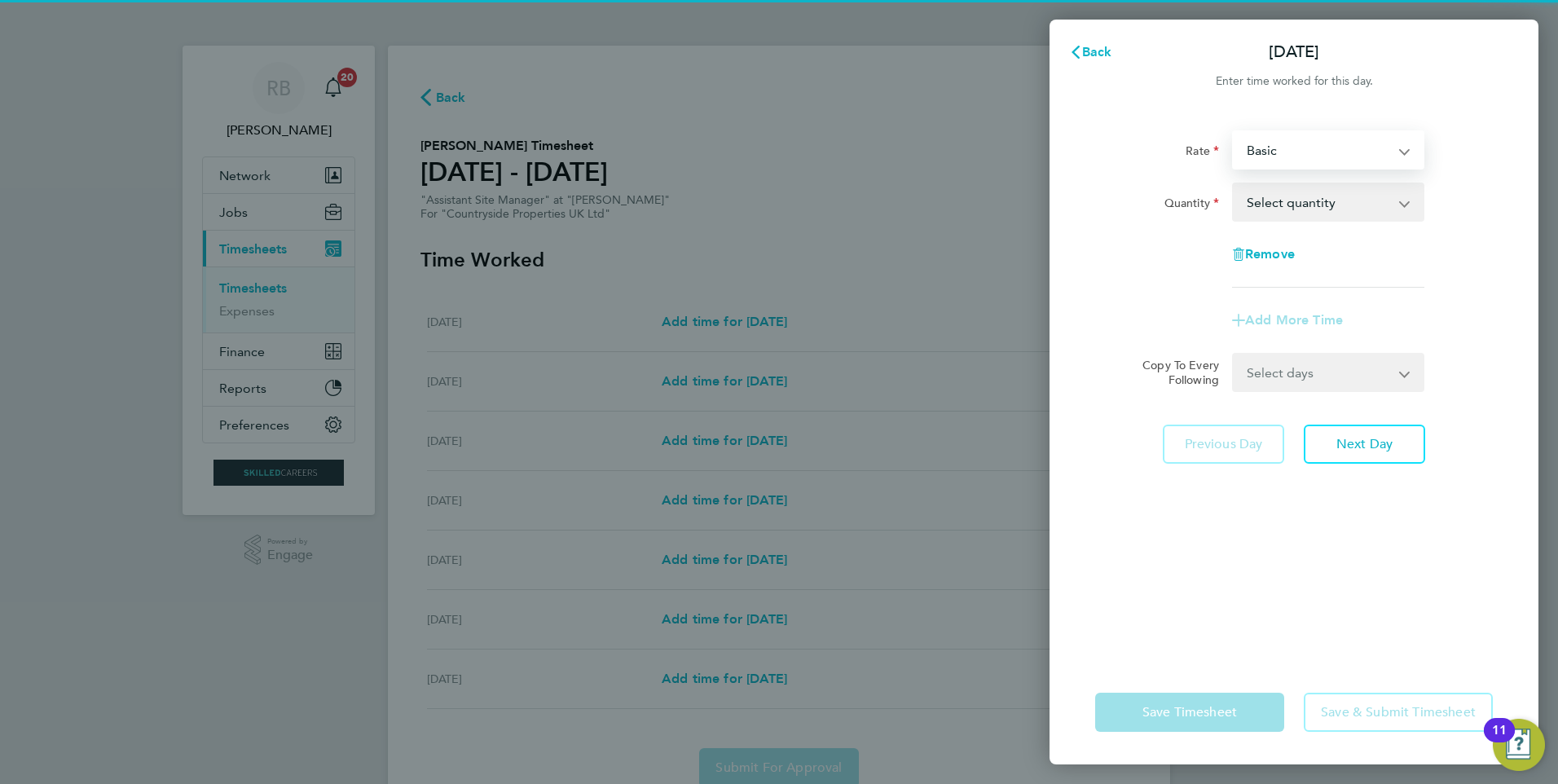
click at [1298, 135] on select "Basic basic - 312.00" at bounding box center [1318, 149] width 169 height 36
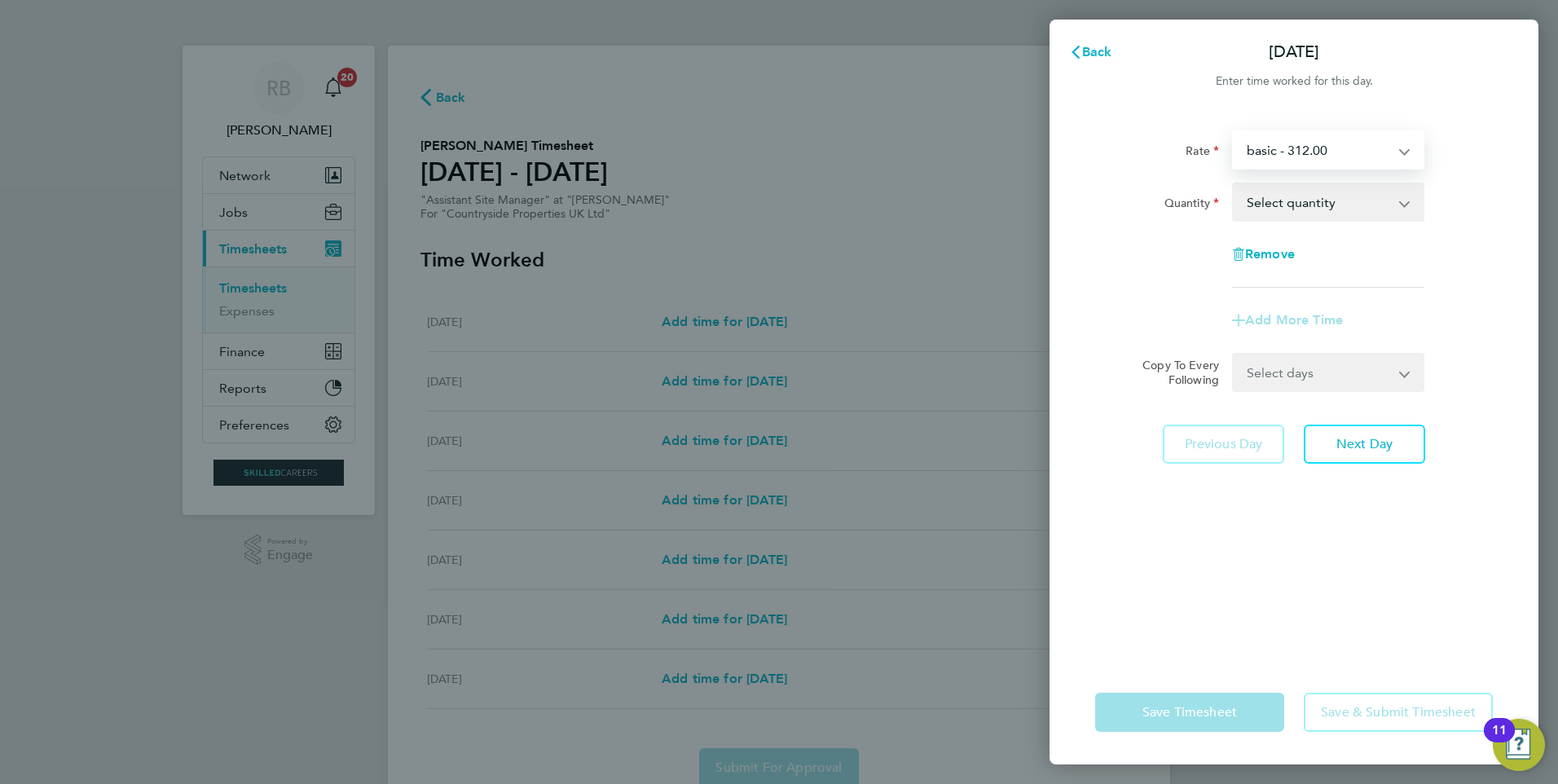
select select "30"
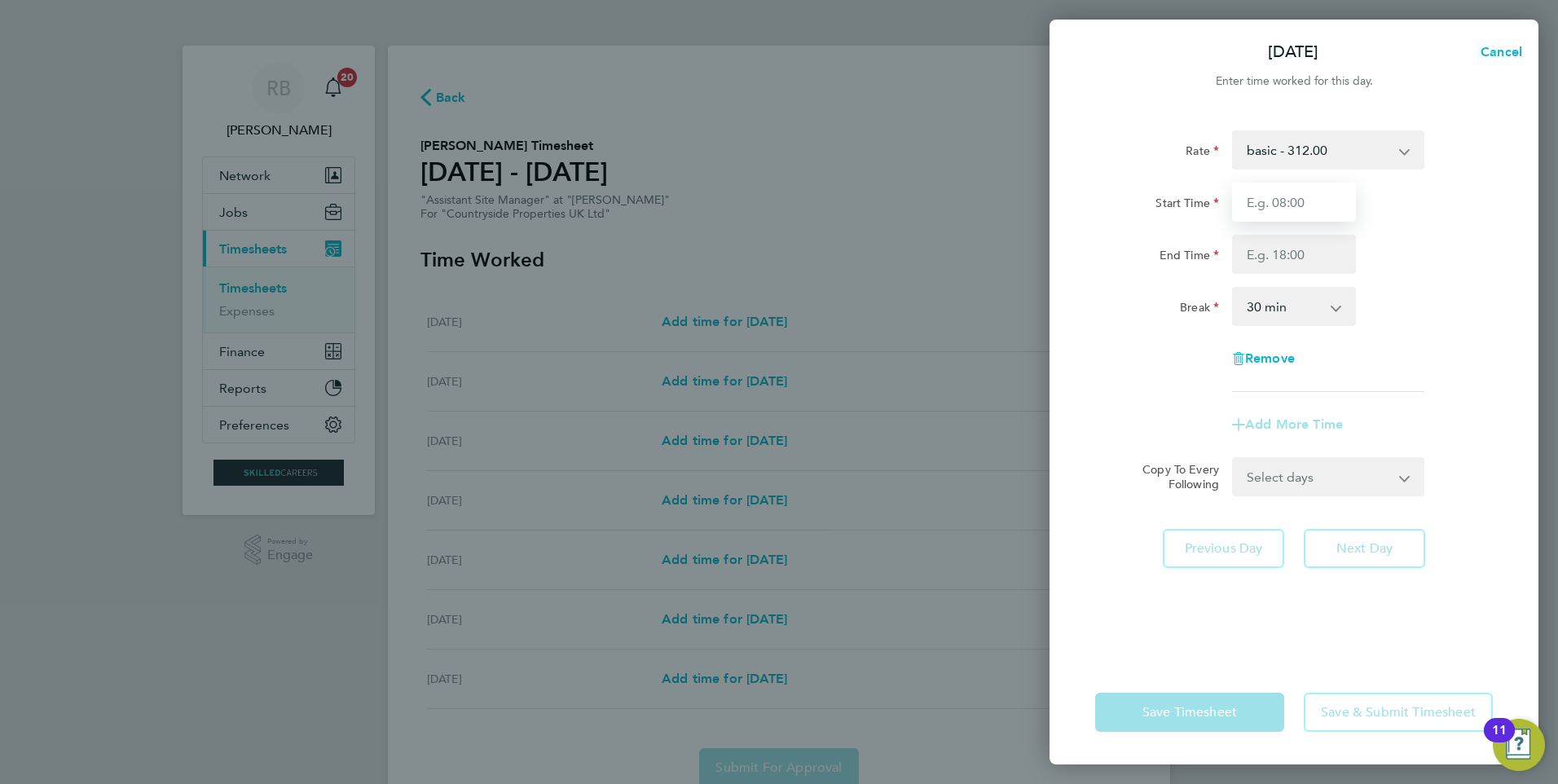
drag, startPoint x: 1257, startPoint y: 217, endPoint x: 1338, endPoint y: 214, distance: 81.1
click at [1340, 210] on input "Start Time" at bounding box center [1294, 202] width 124 height 39
click at [1313, 144] on select "basic - 312.00 Basic" at bounding box center [1318, 149] width 169 height 36
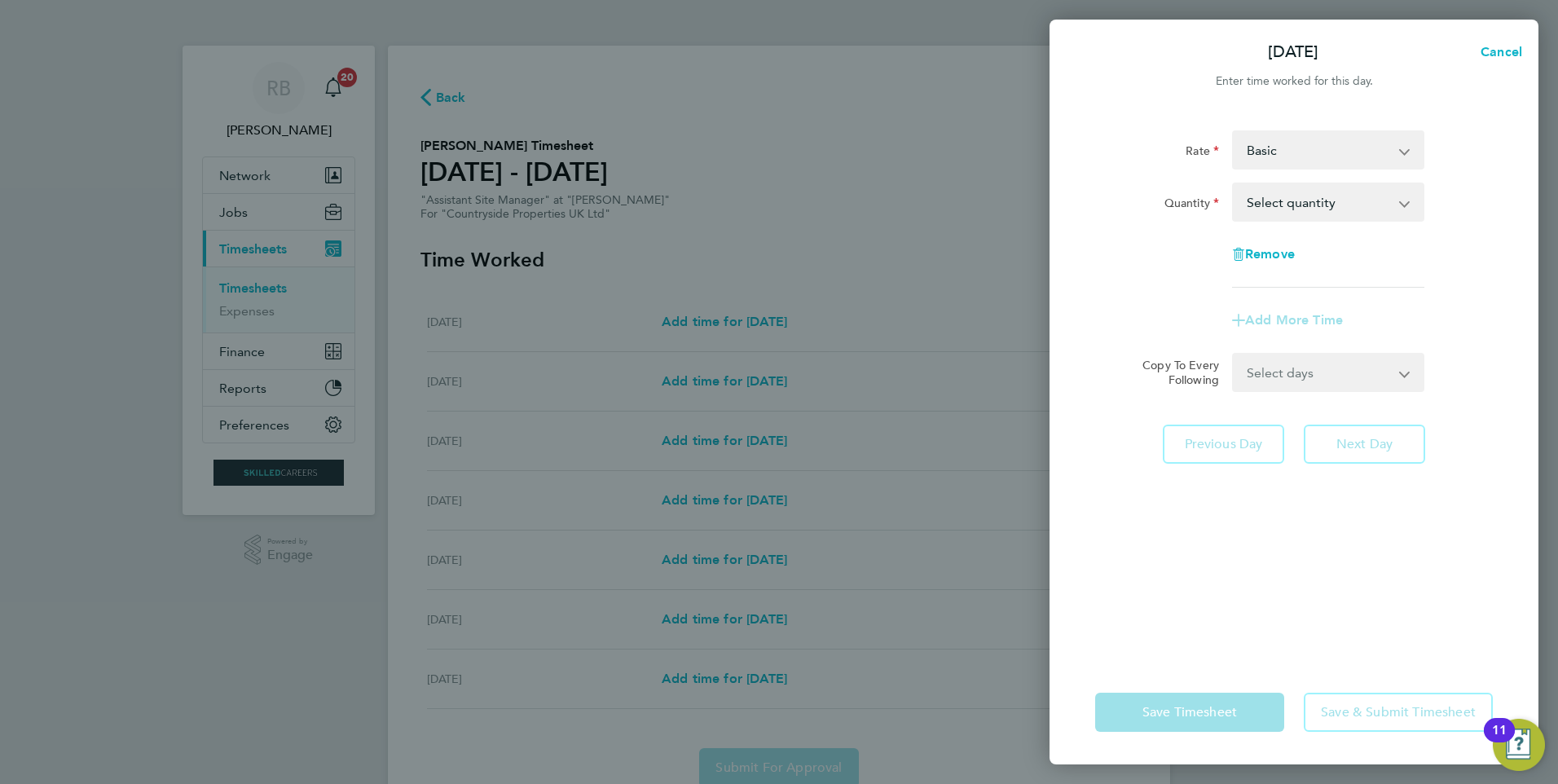
click at [1303, 199] on select "Select quantity 0.5 1" at bounding box center [1318, 201] width 169 height 36
select select "1"
click at [1234, 184] on select "Select quantity 0.5 1" at bounding box center [1318, 201] width 169 height 36
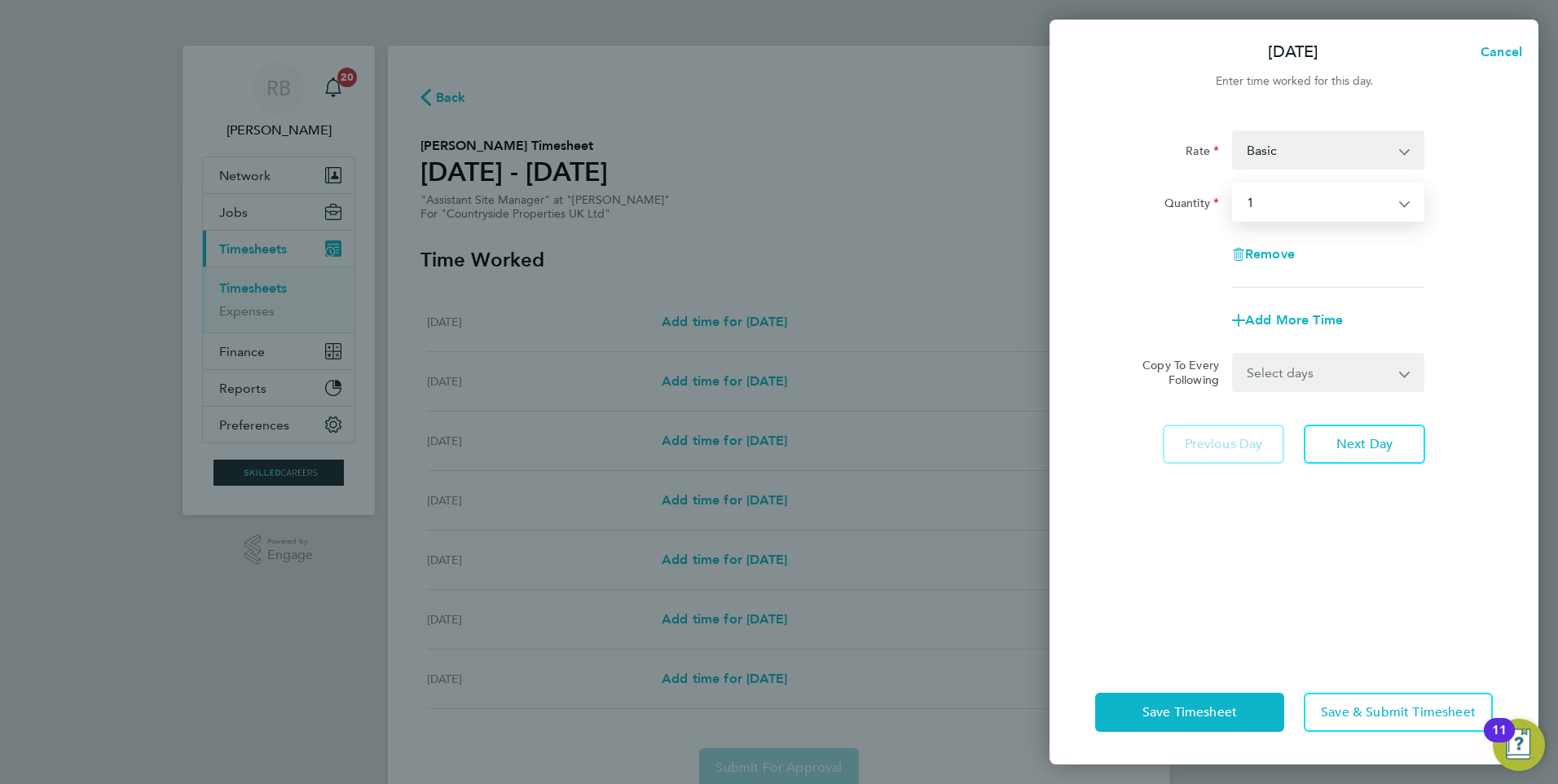
click at [1304, 378] on select "Select days Day Weekday (Mon-Fri) Weekend (Sat-Sun) Tuesday Wednesday Thursday …" at bounding box center [1319, 372] width 171 height 36
select select "WEEKDAY"
click at [1234, 355] on select "Select days Day Weekday (Mon-Fri) Weekend (Sat-Sun) Tuesday Wednesday Thursday …" at bounding box center [1319, 372] width 171 height 36
select select "2025-09-21"
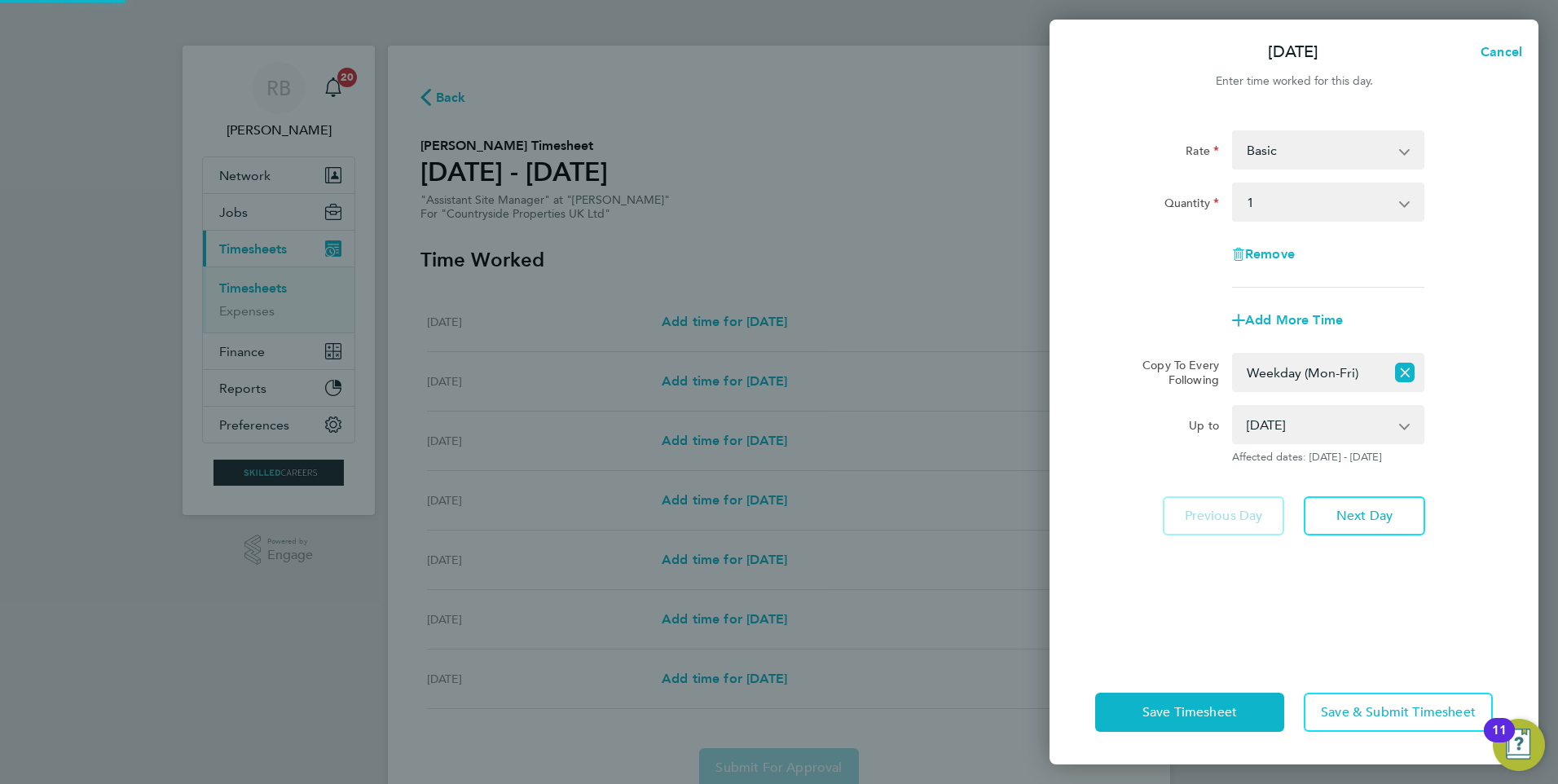
click at [1320, 595] on div "Rate Basic basic - 312.00 Quantity Select quantity 0.5 1 Remove Add More Time C…" at bounding box center [1293, 385] width 489 height 549
drag, startPoint x: 1394, startPoint y: 707, endPoint x: 1083, endPoint y: 694, distance: 311.3
click at [1393, 710] on span "Save & Submit Timesheet" at bounding box center [1397, 712] width 154 height 16
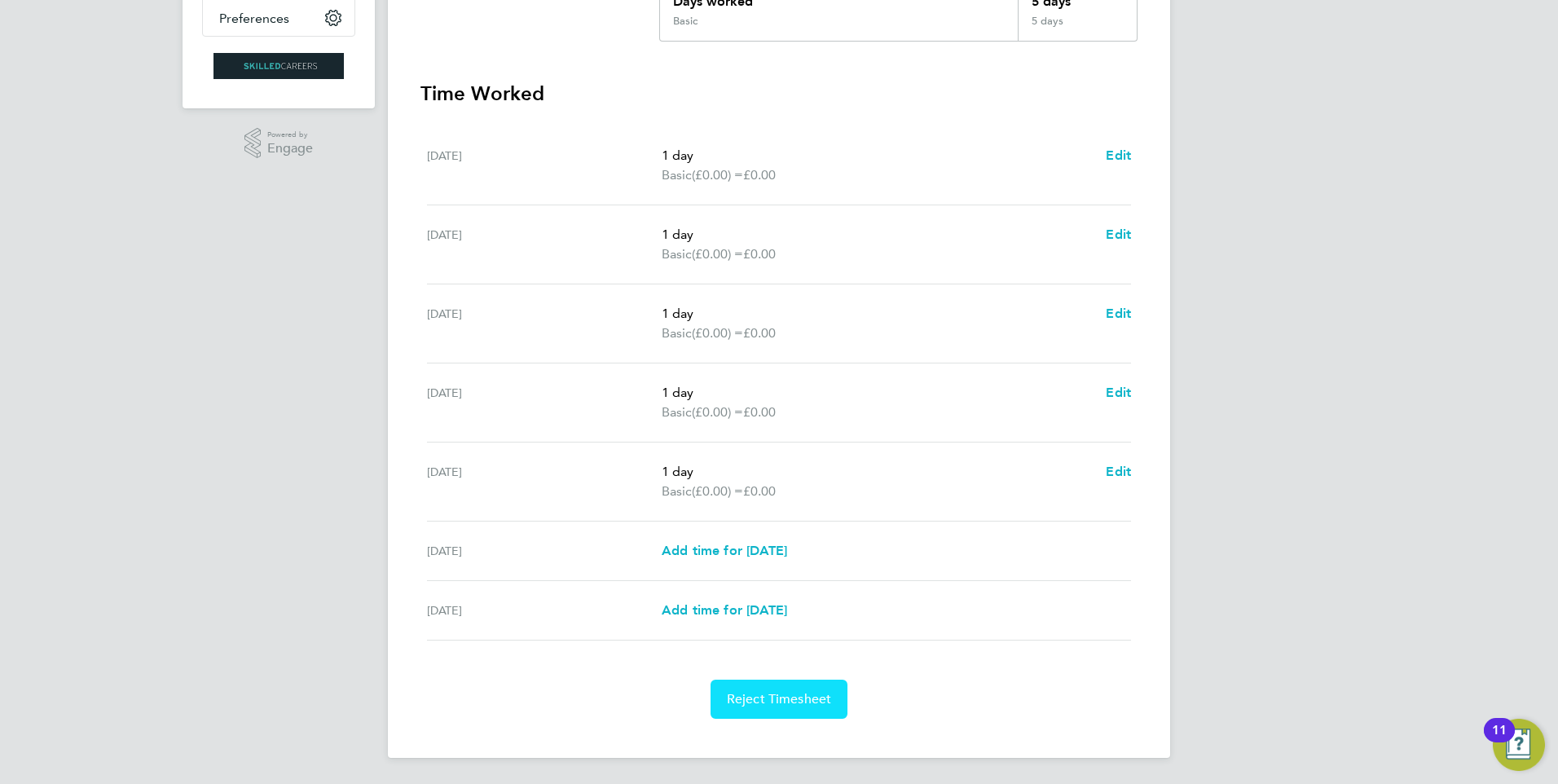
click at [774, 697] on span "Reject Timesheet" at bounding box center [779, 699] width 105 height 16
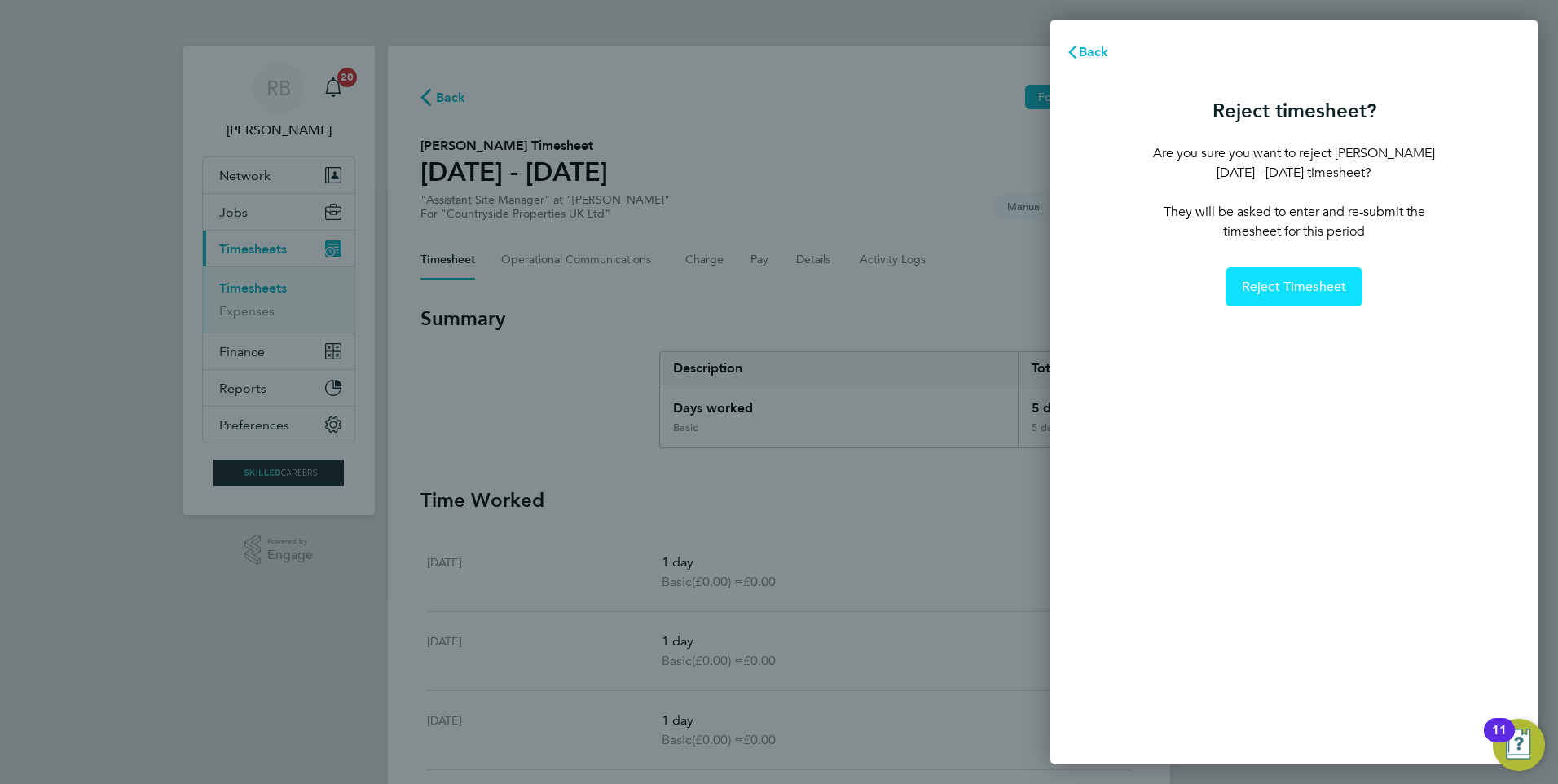
click at [1298, 301] on button "Reject Timesheet" at bounding box center [1294, 286] width 138 height 39
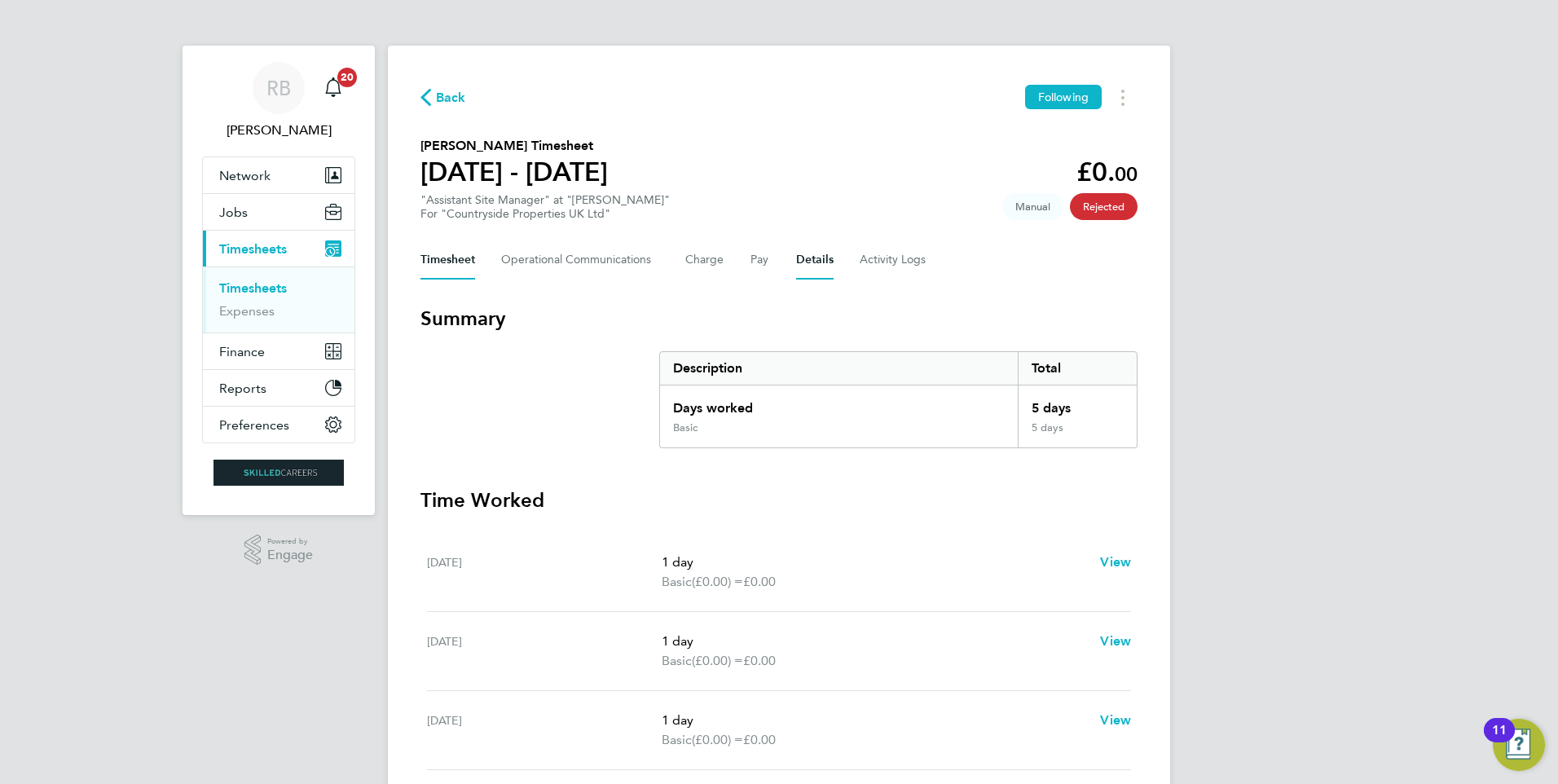
click at [821, 261] on button "Details" at bounding box center [814, 260] width 37 height 39
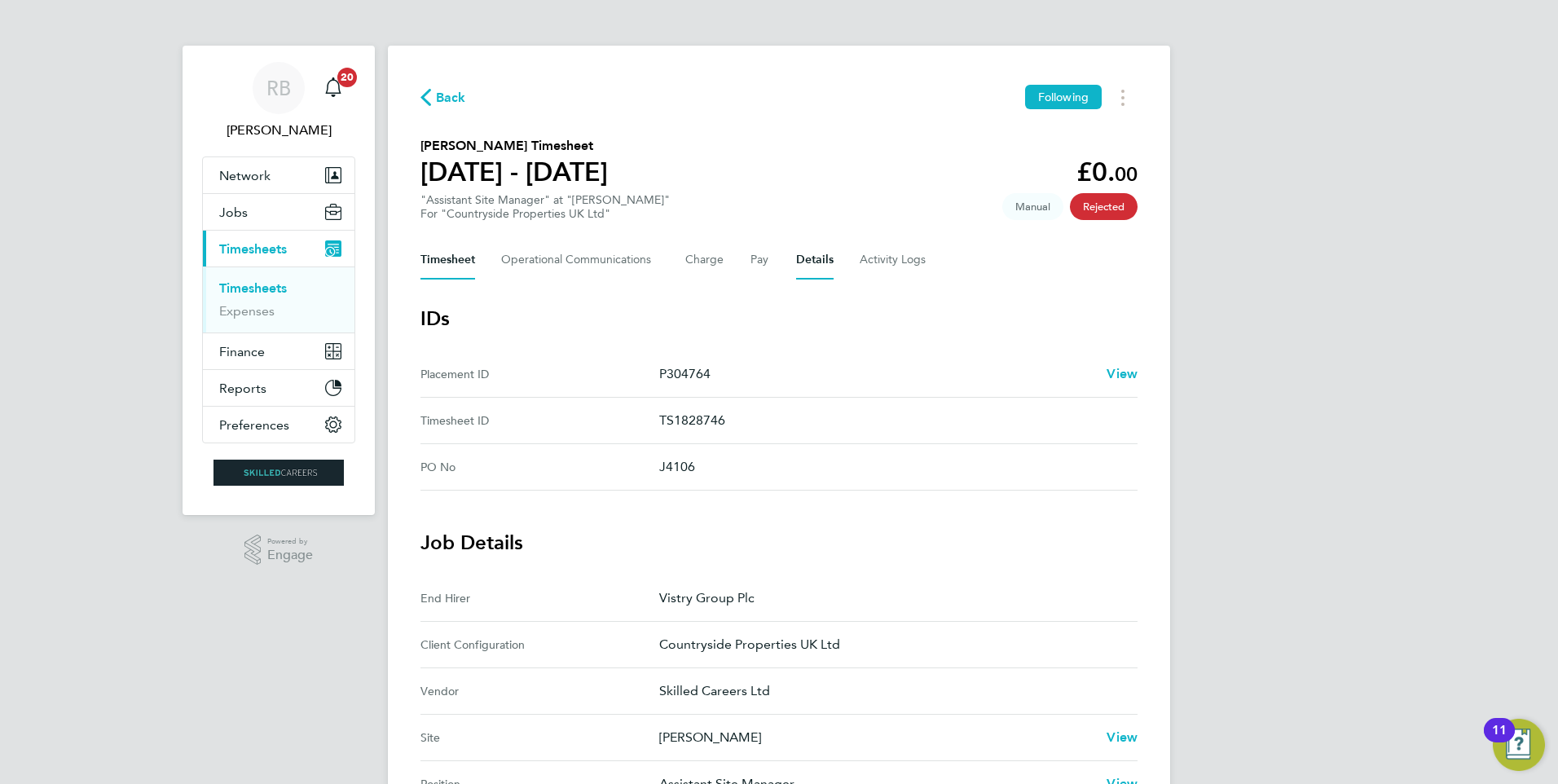
click at [431, 251] on button "Timesheet" at bounding box center [448, 260] width 55 height 39
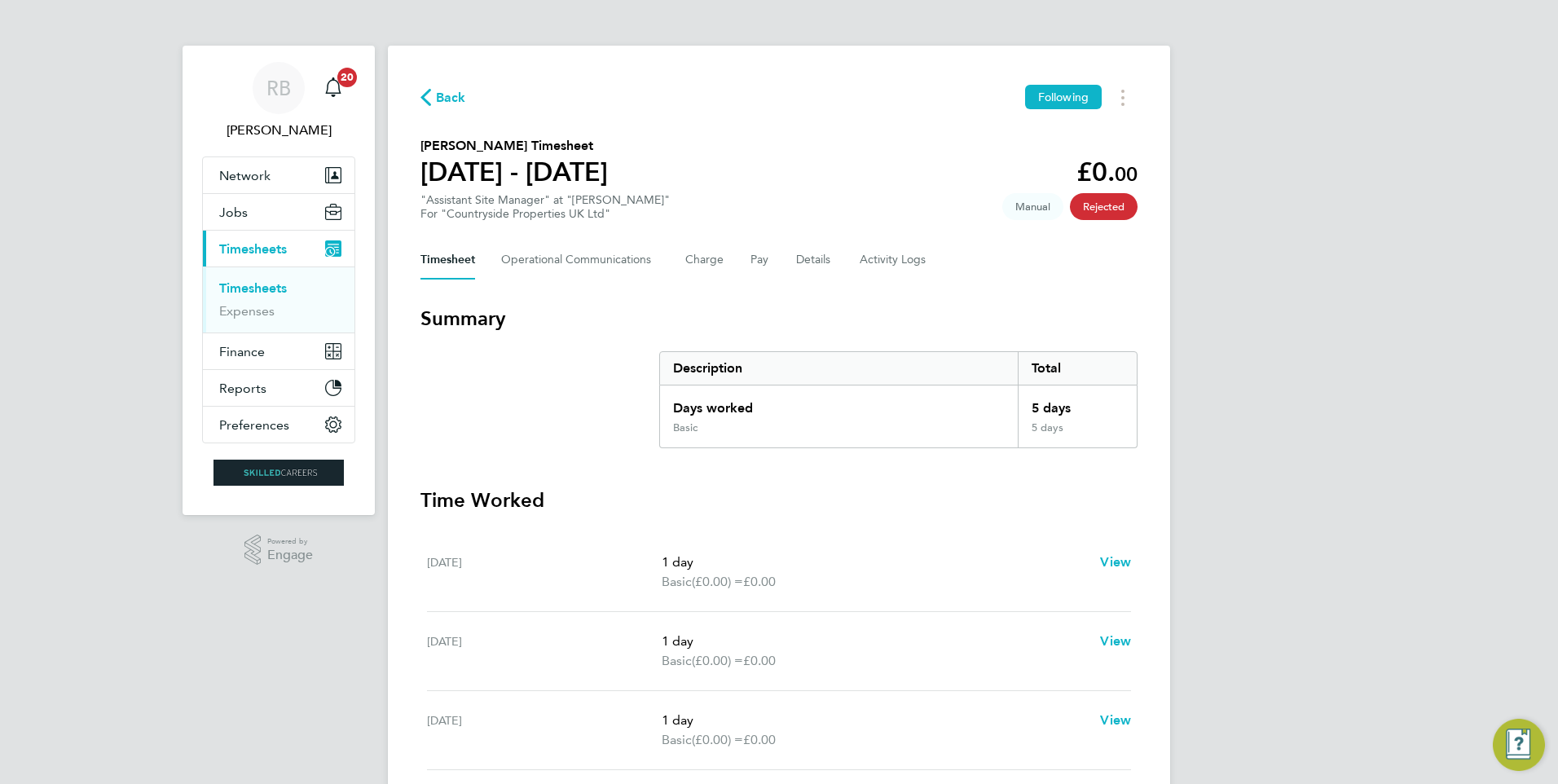
click at [250, 284] on link "Timesheets" at bounding box center [253, 288] width 68 height 16
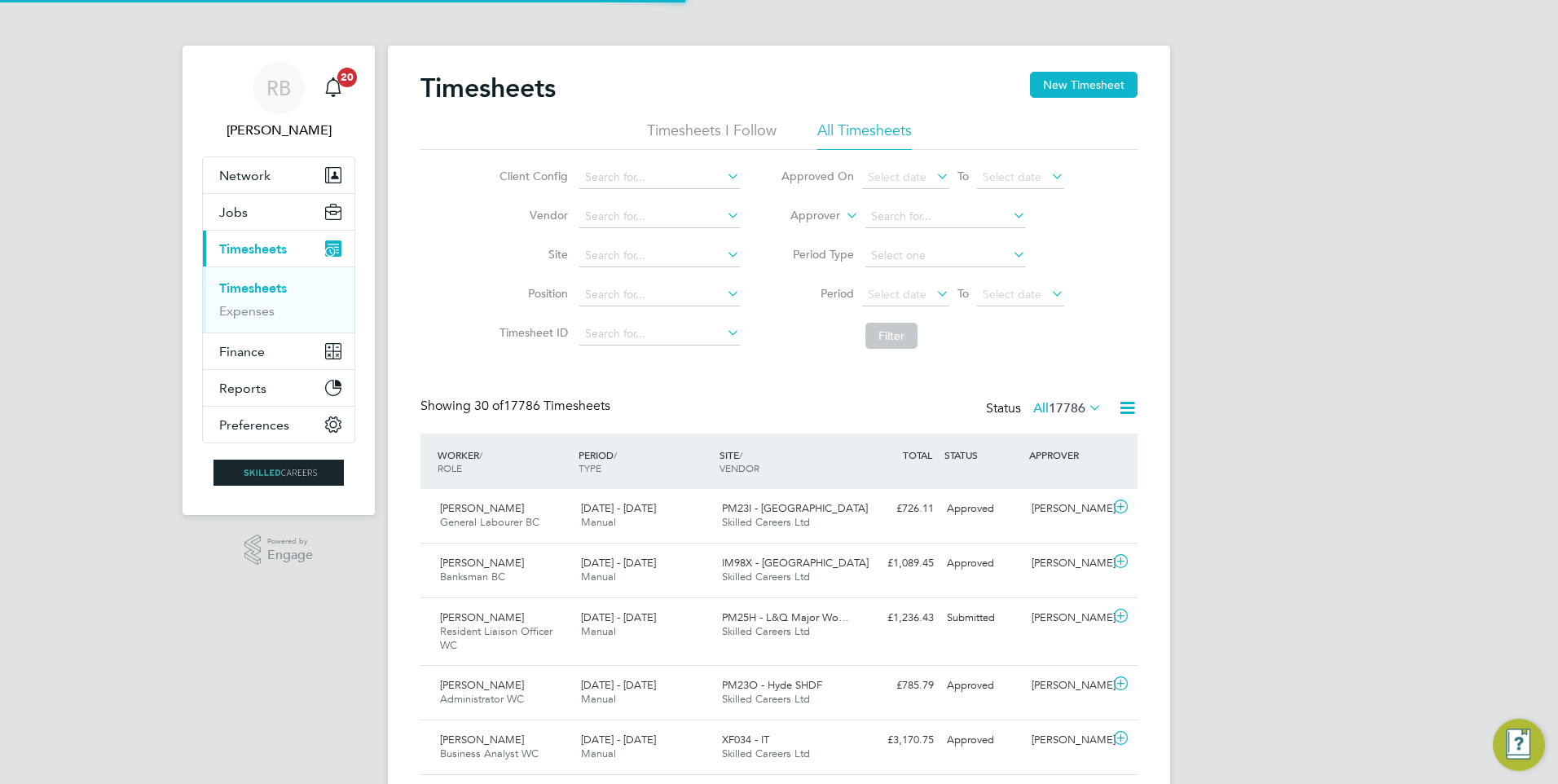
click at [1084, 102] on div "Timesheets New Timesheet" at bounding box center [779, 95] width 716 height 48
click at [1095, 85] on button "New Timesheet" at bounding box center [1084, 84] width 108 height 26
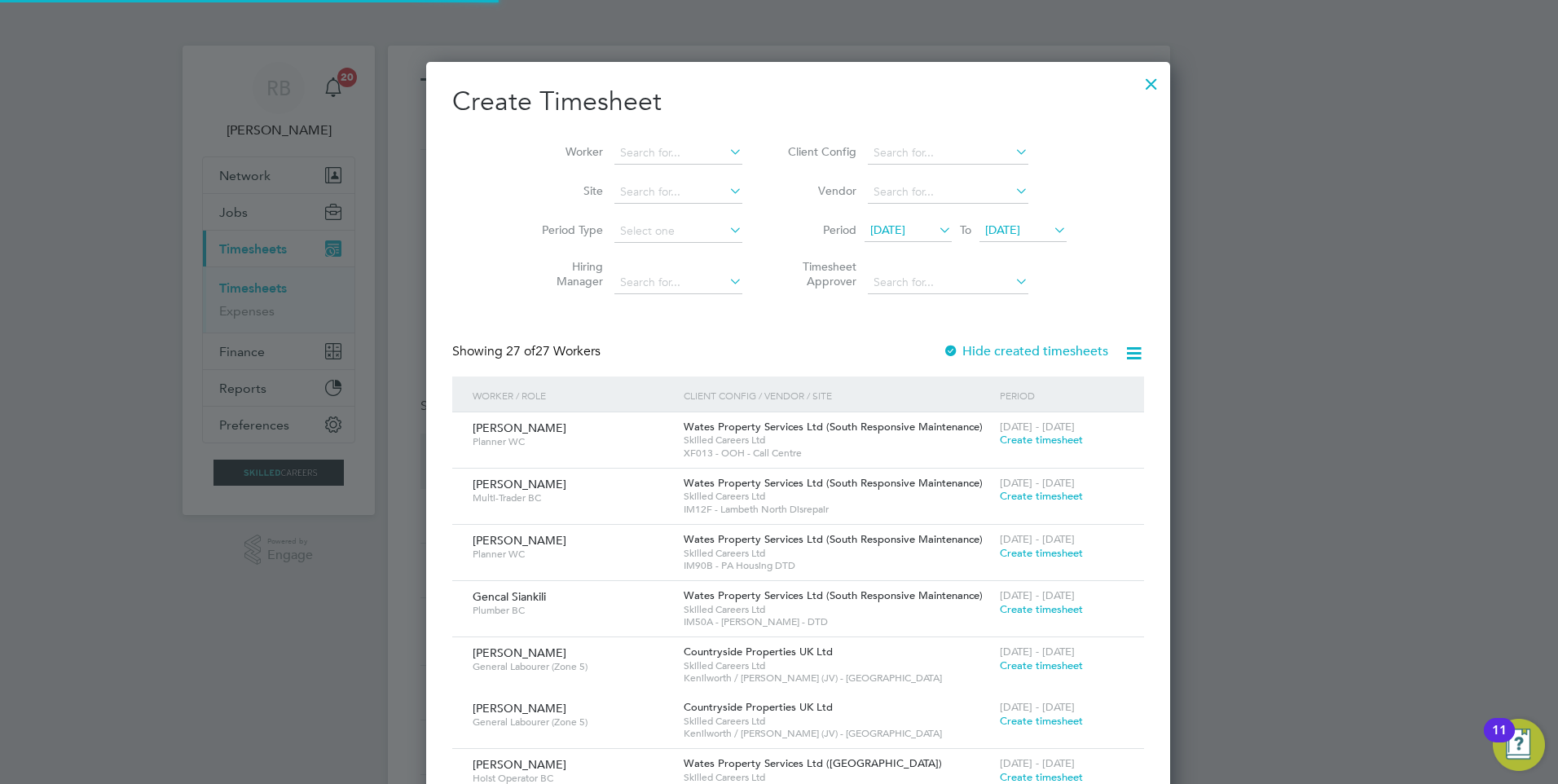
click at [906, 216] on li "Period 12 Sep 2025 To 19 Sep 2025" at bounding box center [924, 231] width 324 height 39
click at [904, 226] on span "12 Sep 2025" at bounding box center [887, 229] width 35 height 15
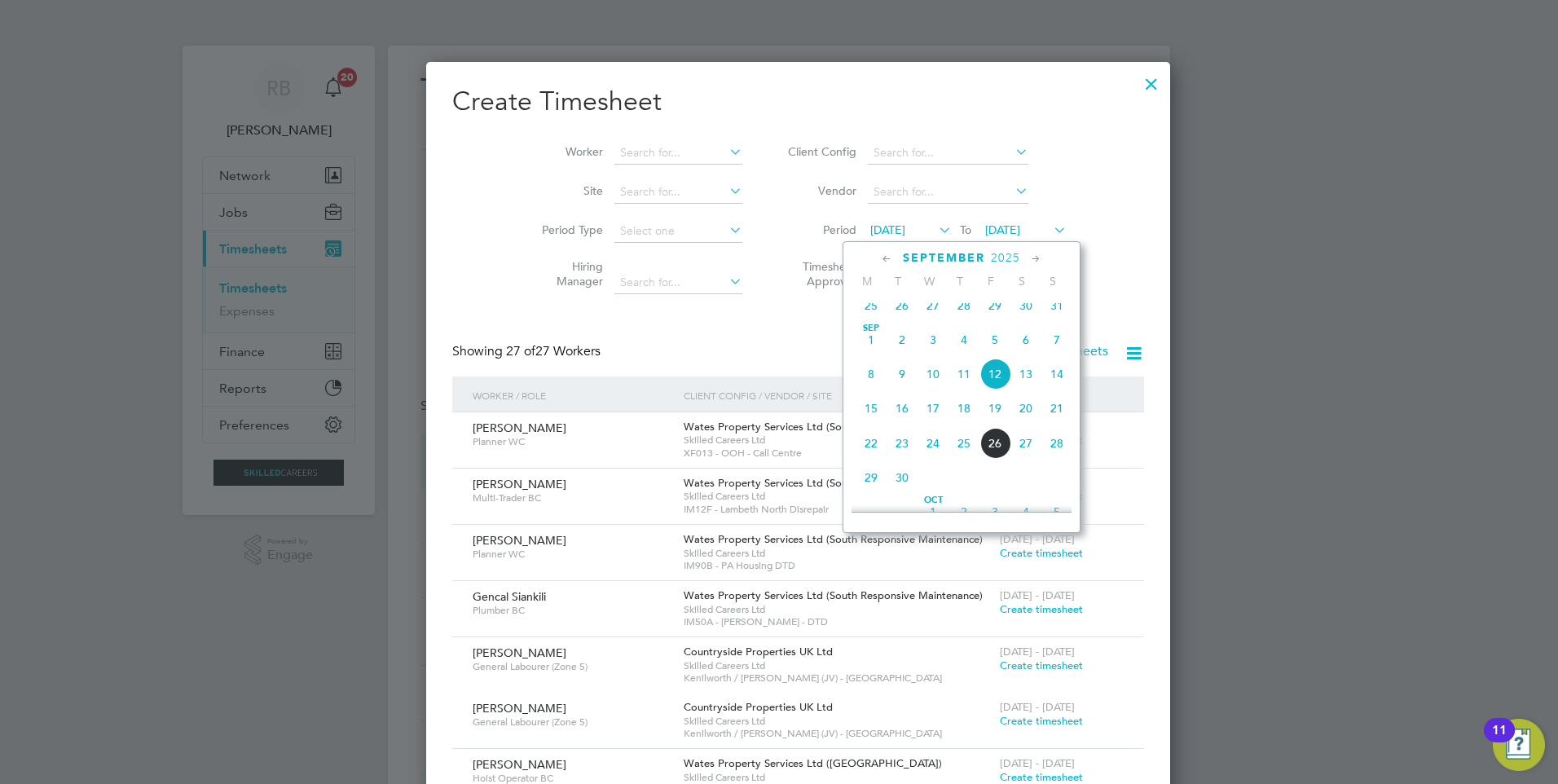
click at [871, 424] on span "15" at bounding box center [871, 408] width 31 height 31
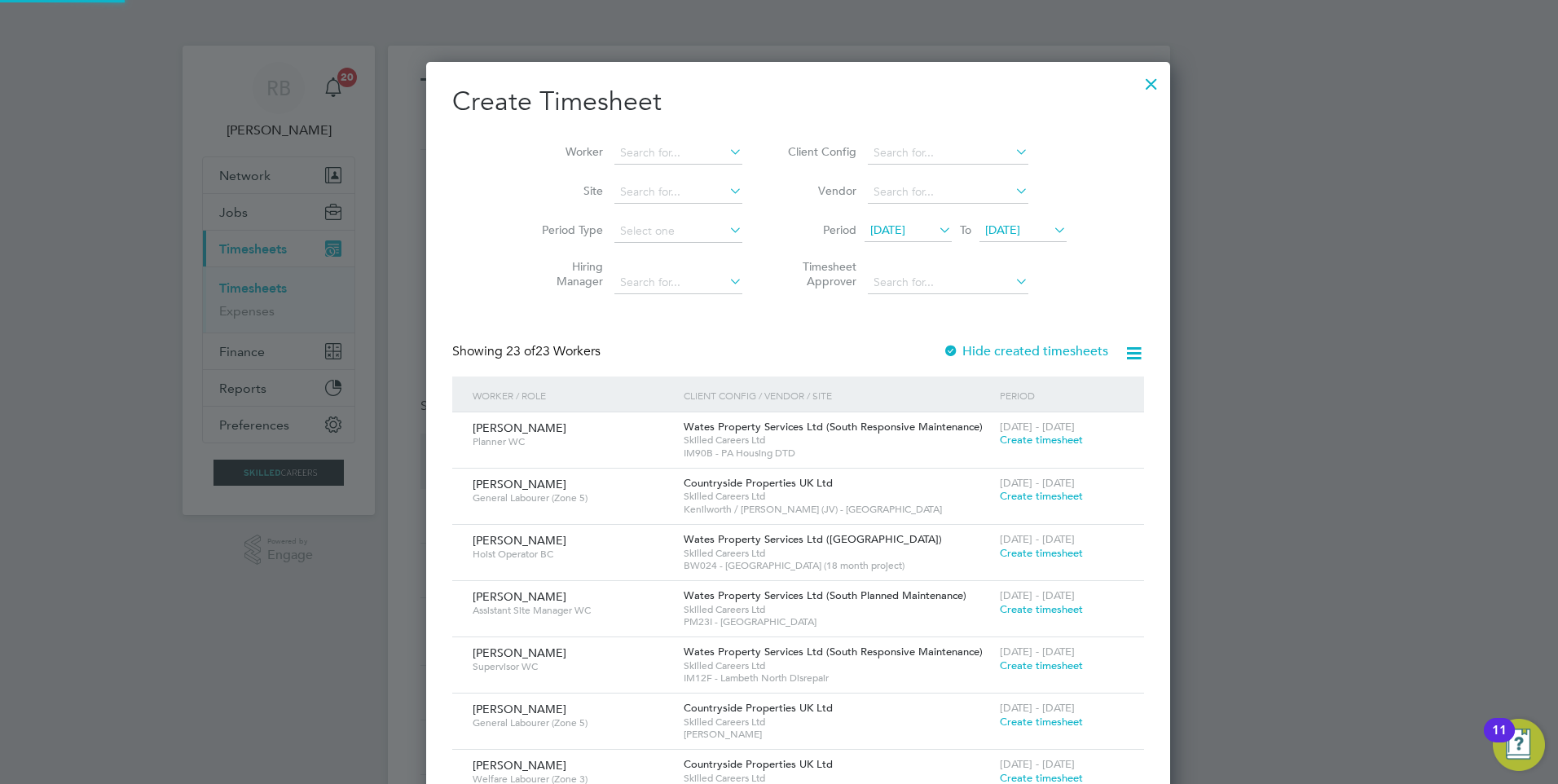
click at [996, 235] on span "19 Sep 2025" at bounding box center [1002, 229] width 35 height 15
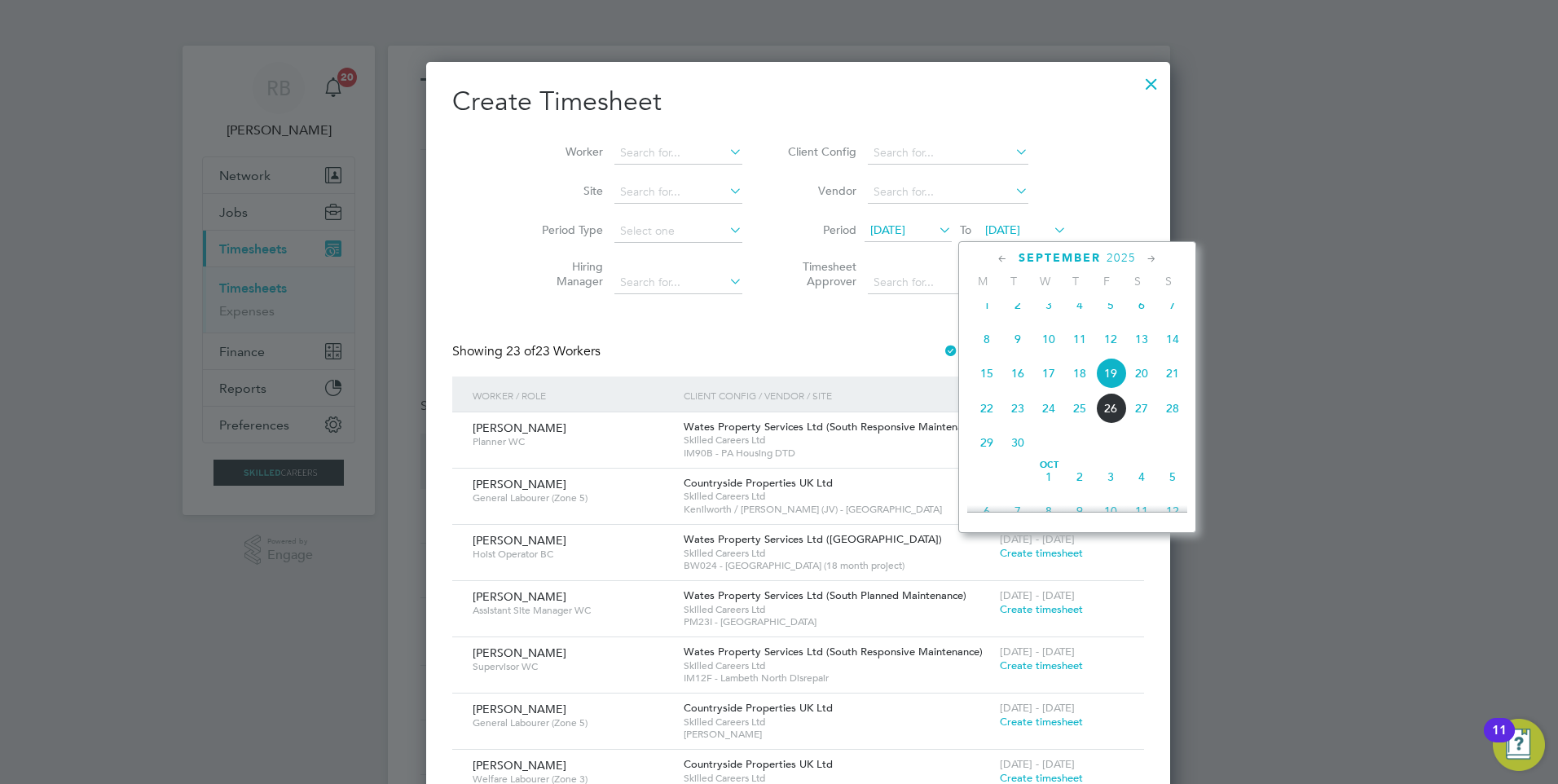
click at [1171, 387] on span "21" at bounding box center [1172, 373] width 31 height 31
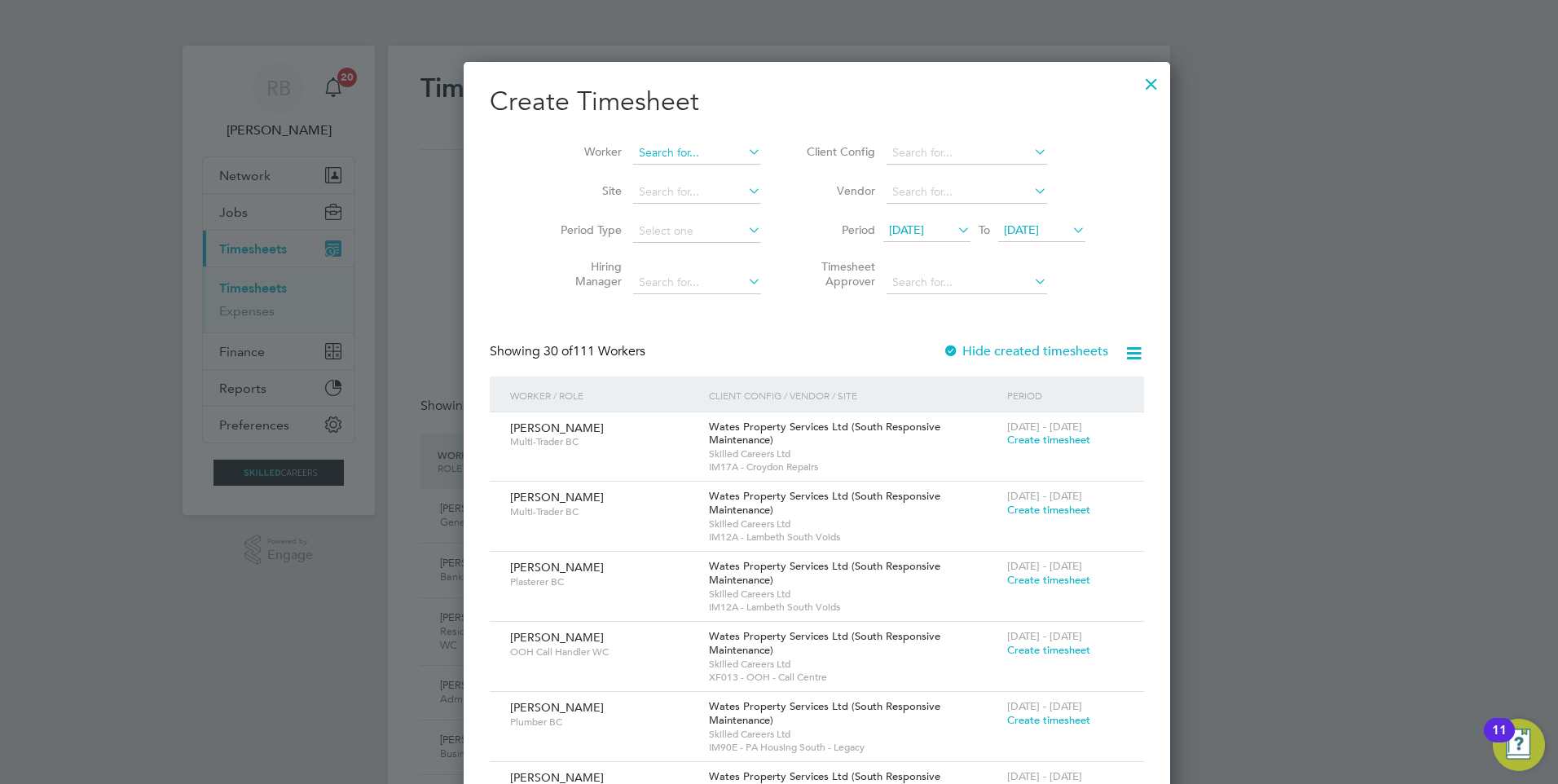
click at [633, 144] on input at bounding box center [697, 153] width 128 height 23
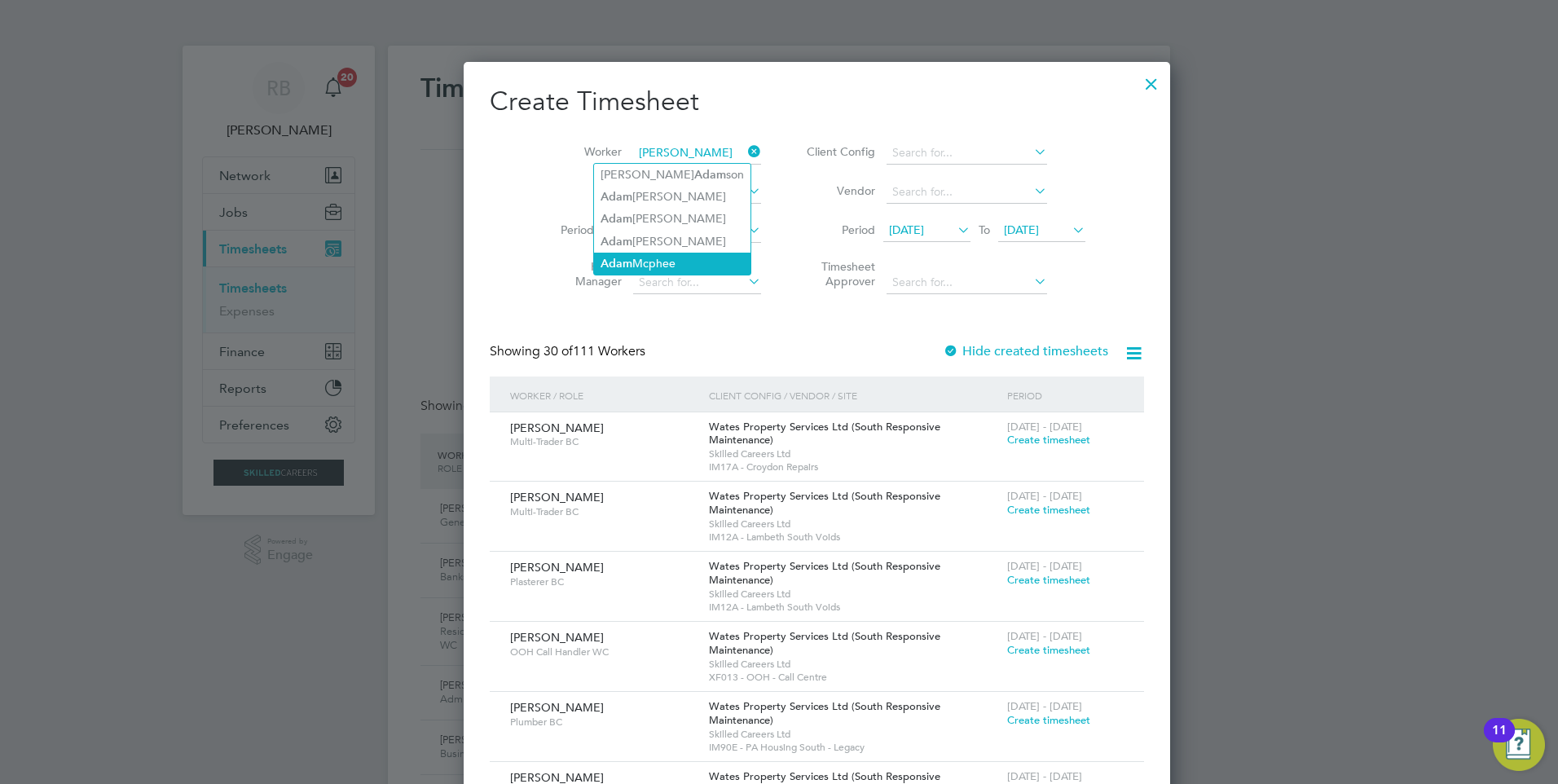
click at [675, 265] on li "Ada m Mcphee" at bounding box center [672, 263] width 156 height 22
type input "[PERSON_NAME]"
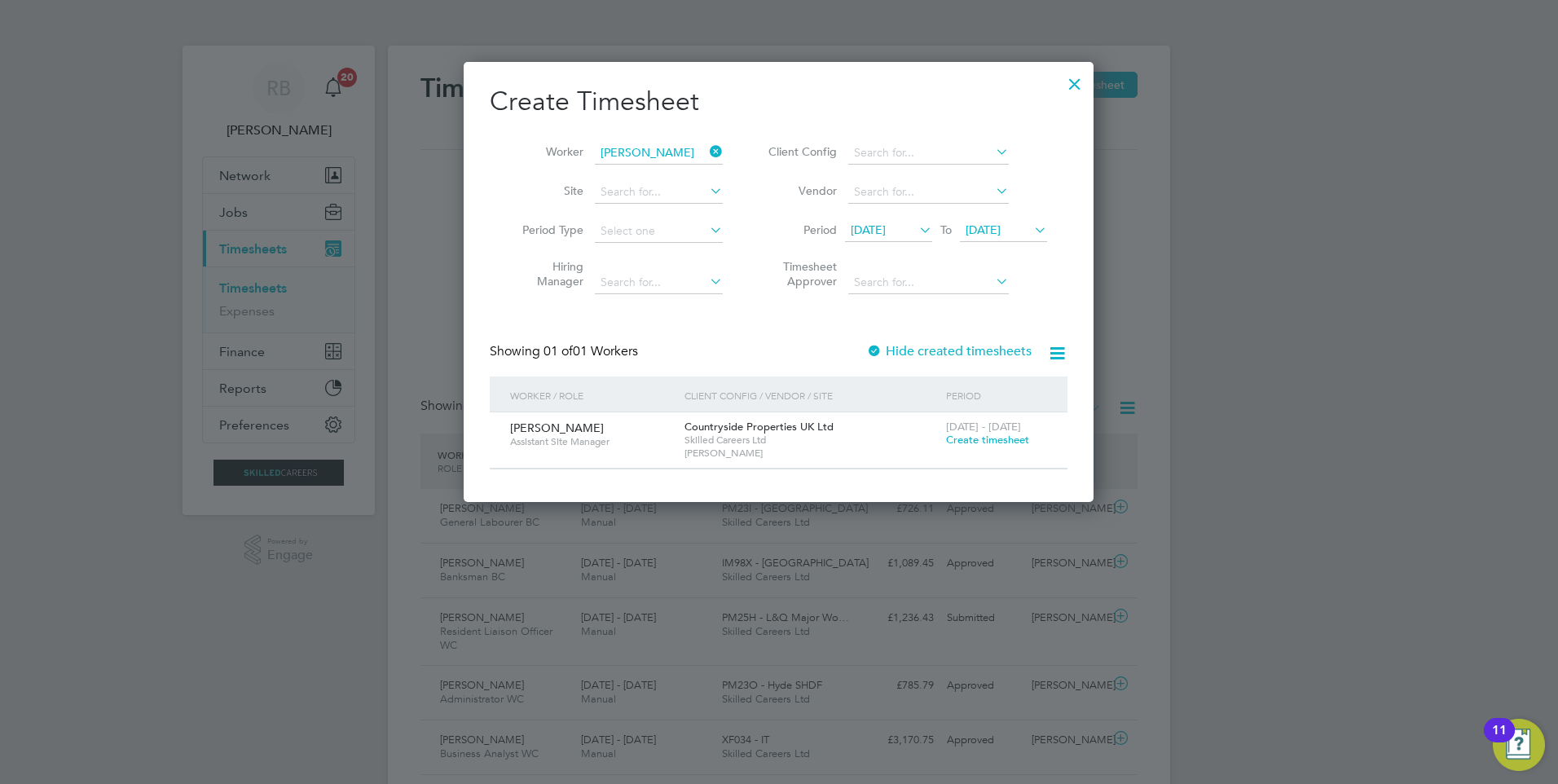
click at [980, 435] on span "Create timesheet" at bounding box center [987, 439] width 83 height 14
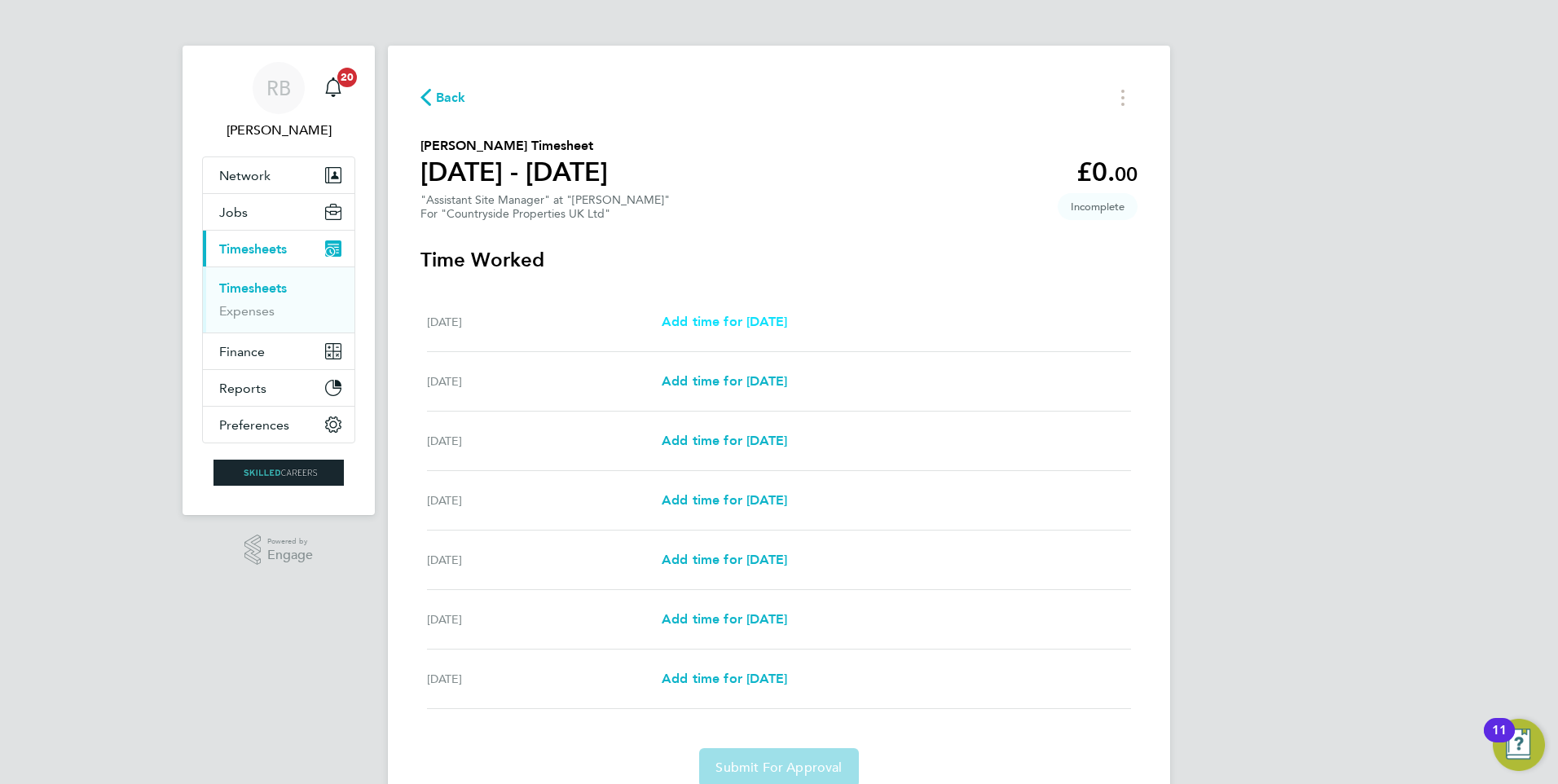
click at [717, 316] on span "Add time for Mon 15 Sep" at bounding box center [724, 321] width 125 height 16
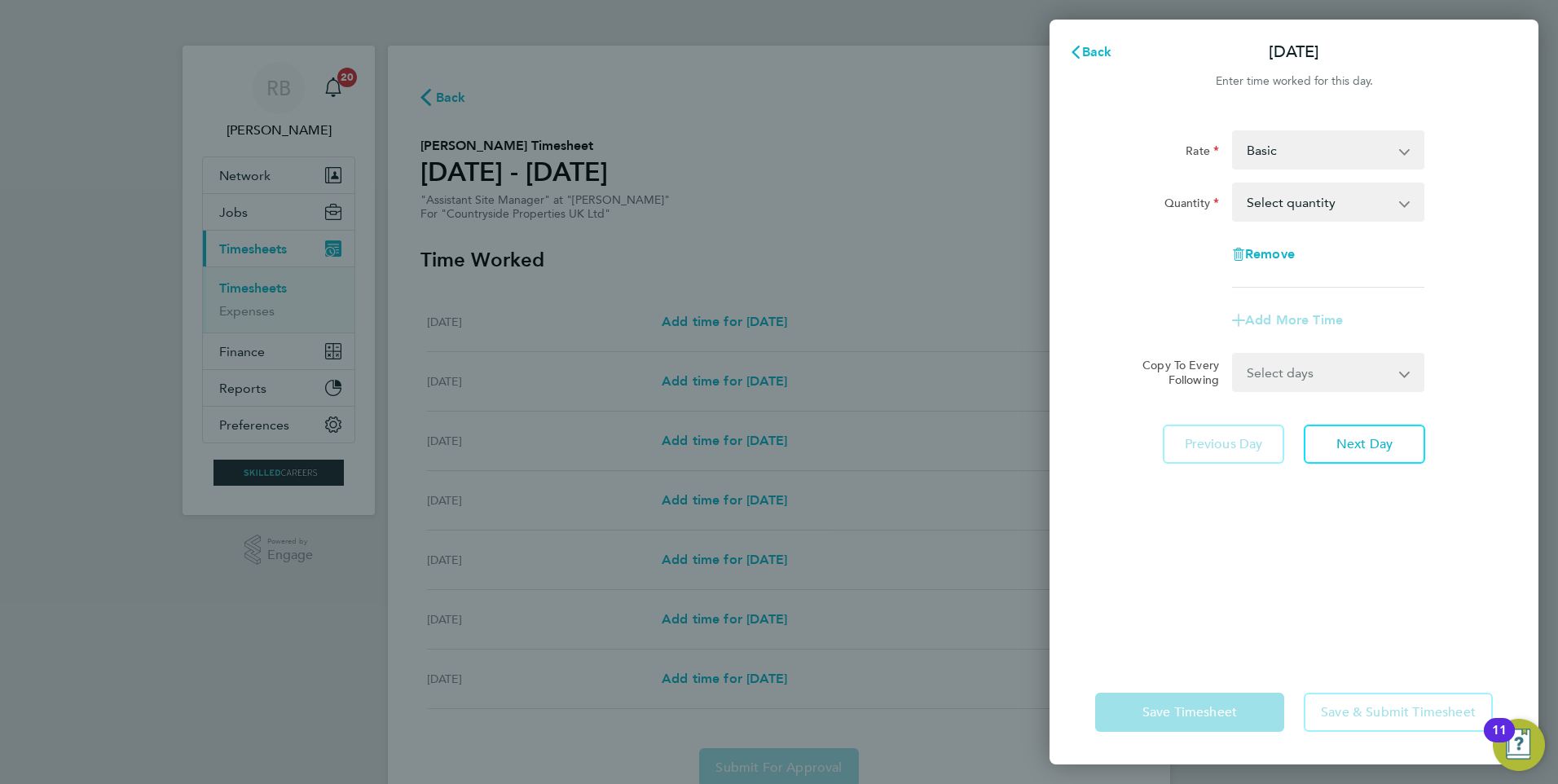
click at [1320, 198] on select "Select quantity 0.5 1" at bounding box center [1318, 201] width 169 height 36
click at [1093, 48] on span "Back" at bounding box center [1097, 51] width 30 height 16
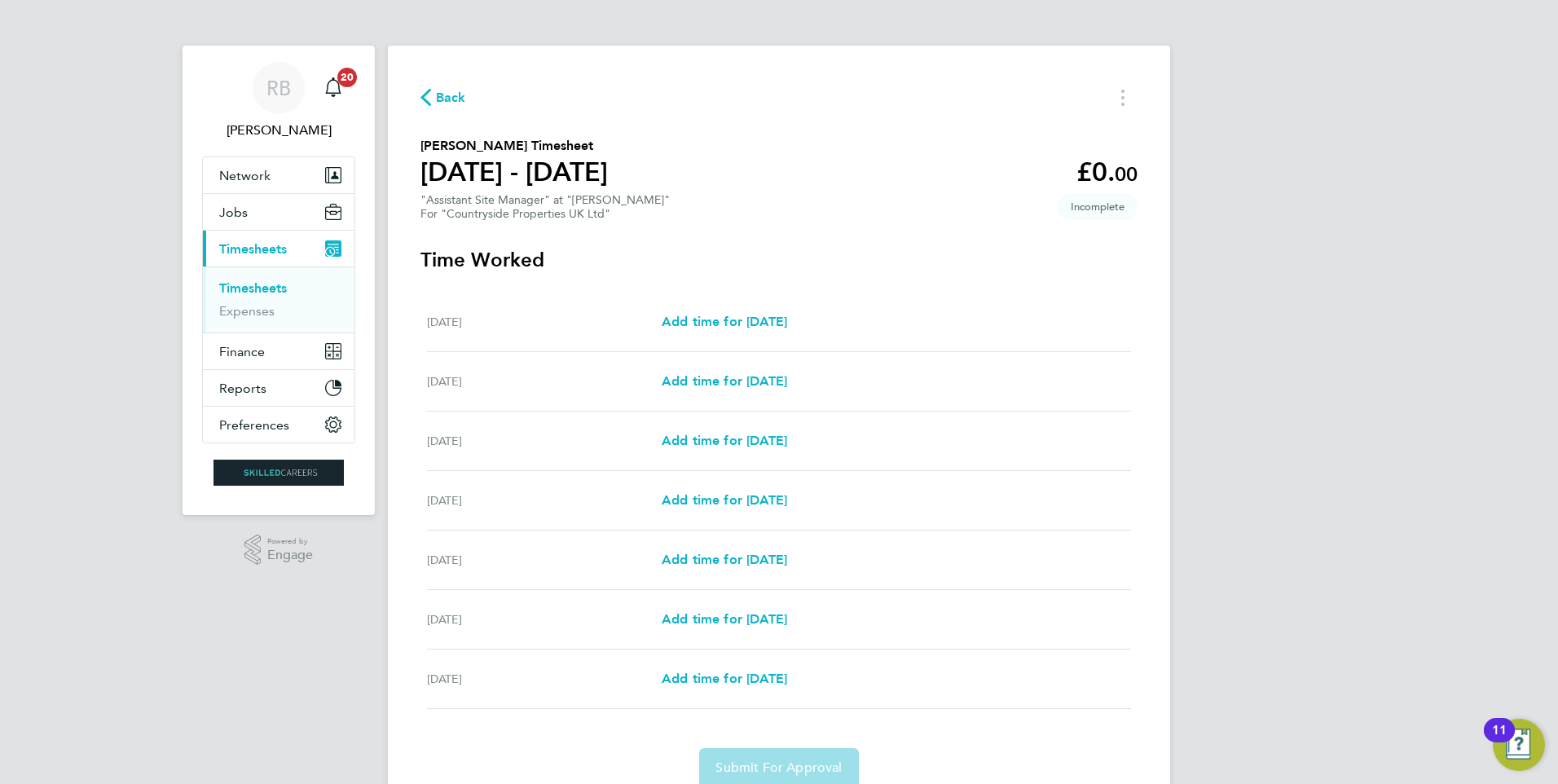
click at [756, 302] on div "Mon 15 Sep Add time for Mon 15 Sep Add time for Mon 15 Sep" at bounding box center [779, 322] width 704 height 59
click at [764, 313] on span "Add time for Mon 15 Sep" at bounding box center [724, 321] width 125 height 16
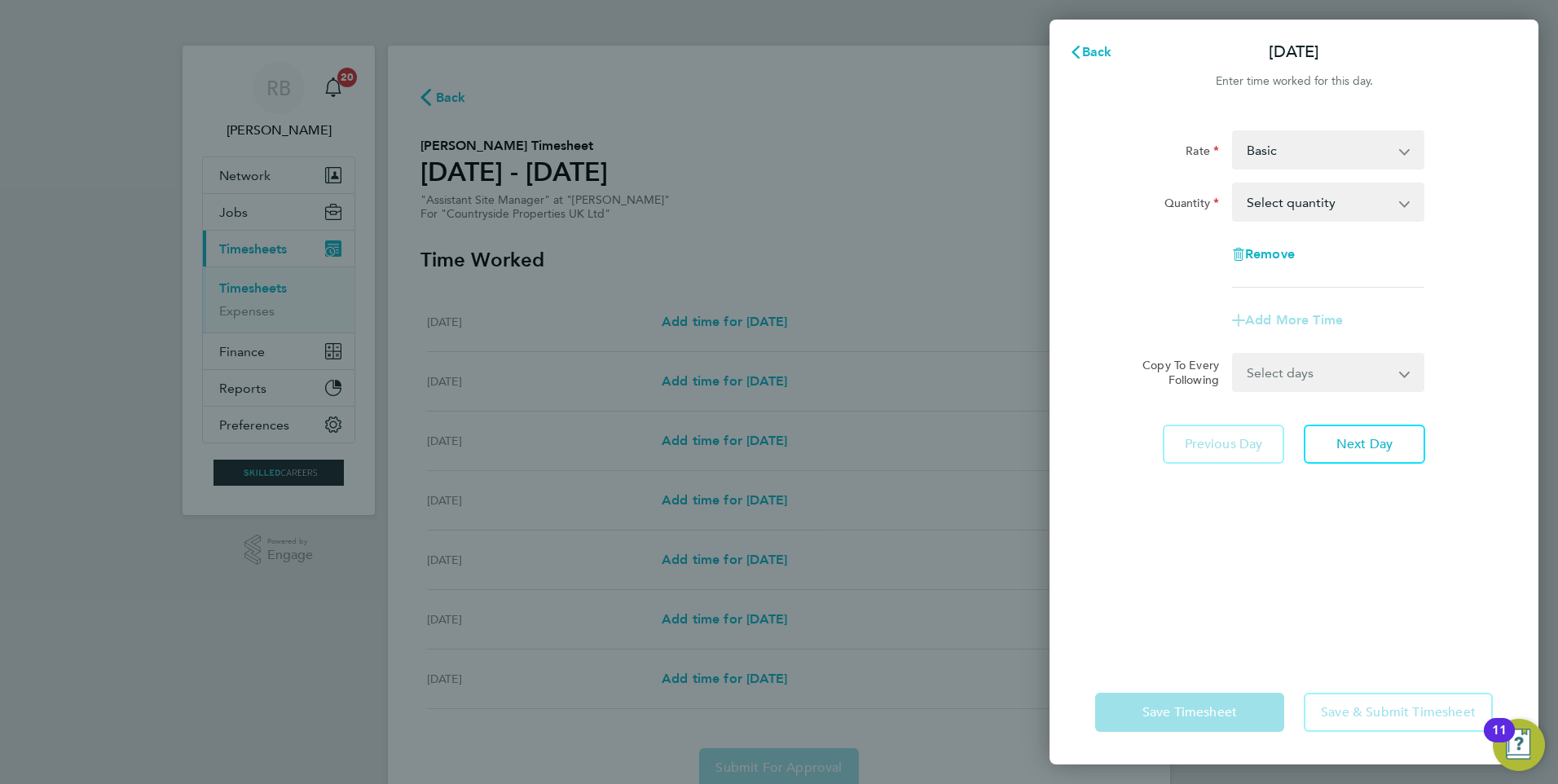
click at [1321, 199] on select "Select quantity 0.5 1" at bounding box center [1318, 201] width 169 height 36
select select "1"
click at [1234, 184] on select "Select quantity 0.5 1" at bounding box center [1318, 201] width 169 height 36
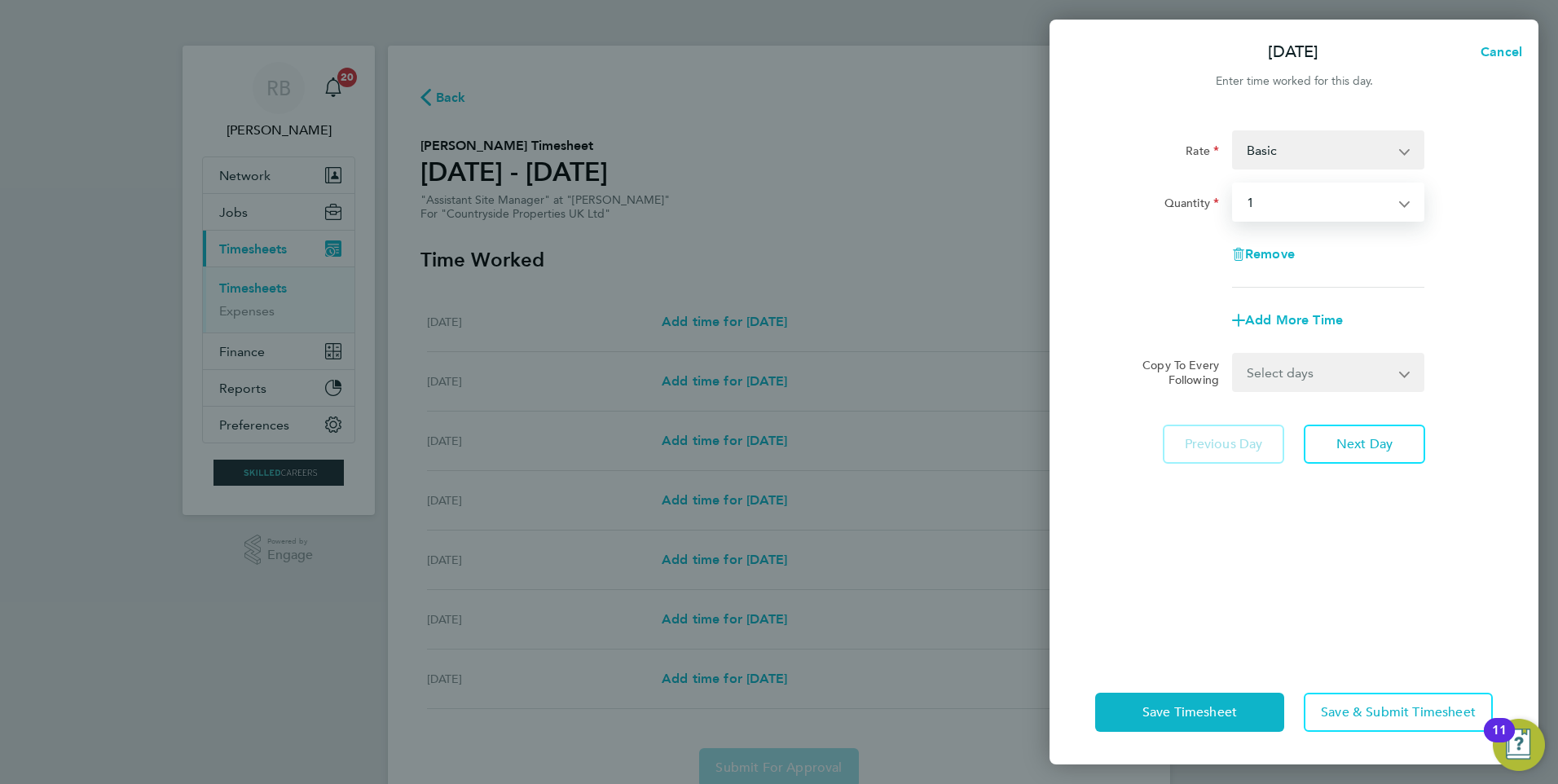
drag, startPoint x: 1342, startPoint y: 357, endPoint x: 1342, endPoint y: 376, distance: 19.0
click at [1342, 357] on select "Select days Day Weekday (Mon-Fri) Weekend (Sat-Sun) Tuesday Wednesday Thursday …" at bounding box center [1319, 372] width 171 height 36
select select "WEEKDAY"
click at [1234, 355] on select "Select days Day Weekday (Mon-Fri) Weekend (Sat-Sun) Tuesday Wednesday Thursday …" at bounding box center [1319, 372] width 171 height 36
select select "2025-09-21"
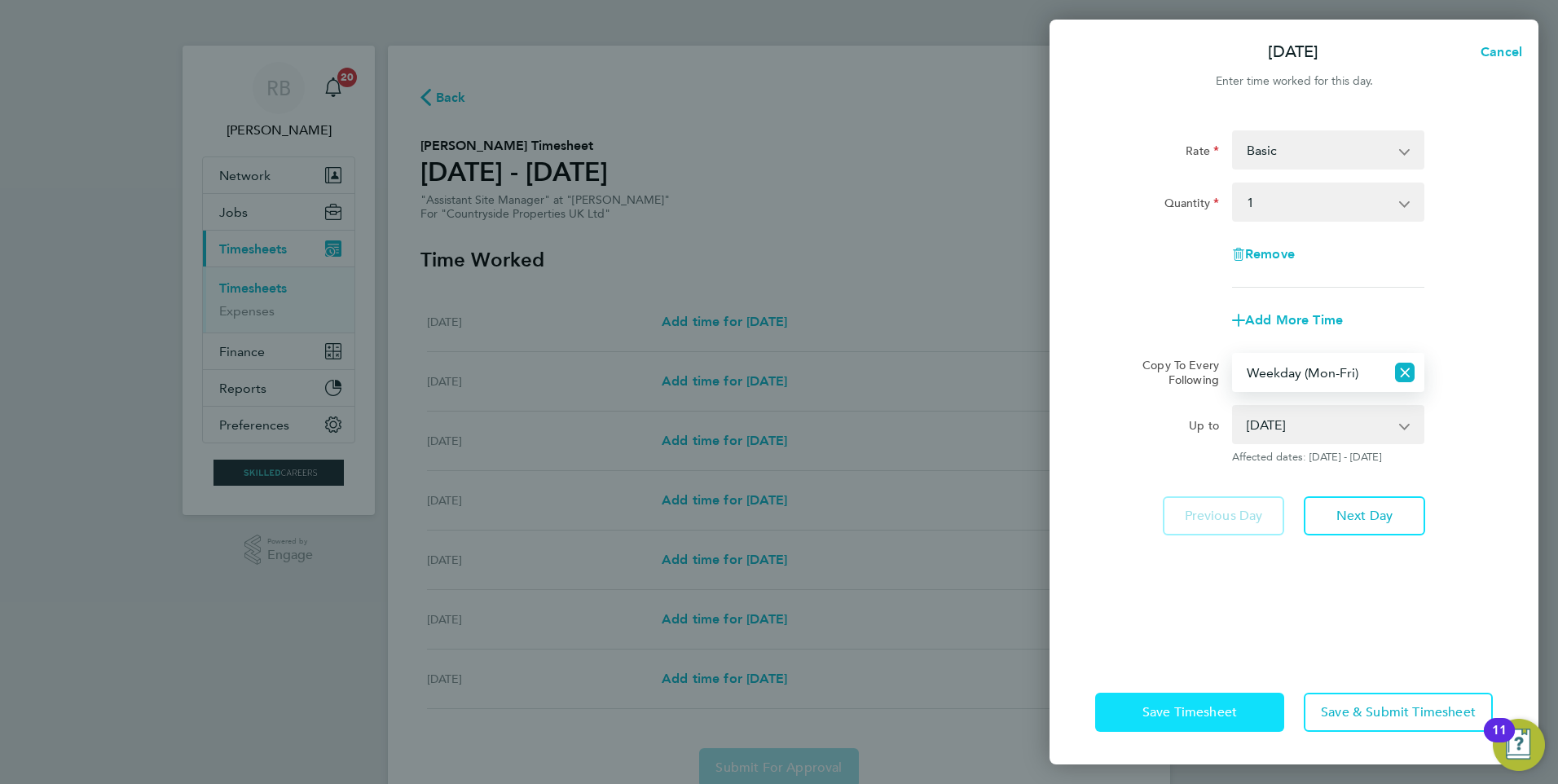
click at [1209, 715] on span "Save Timesheet" at bounding box center [1189, 712] width 94 height 16
click at [1186, 712] on span "Save Timesheet" at bounding box center [1189, 712] width 94 height 16
click at [1510, 65] on button "Cancel" at bounding box center [1496, 52] width 84 height 33
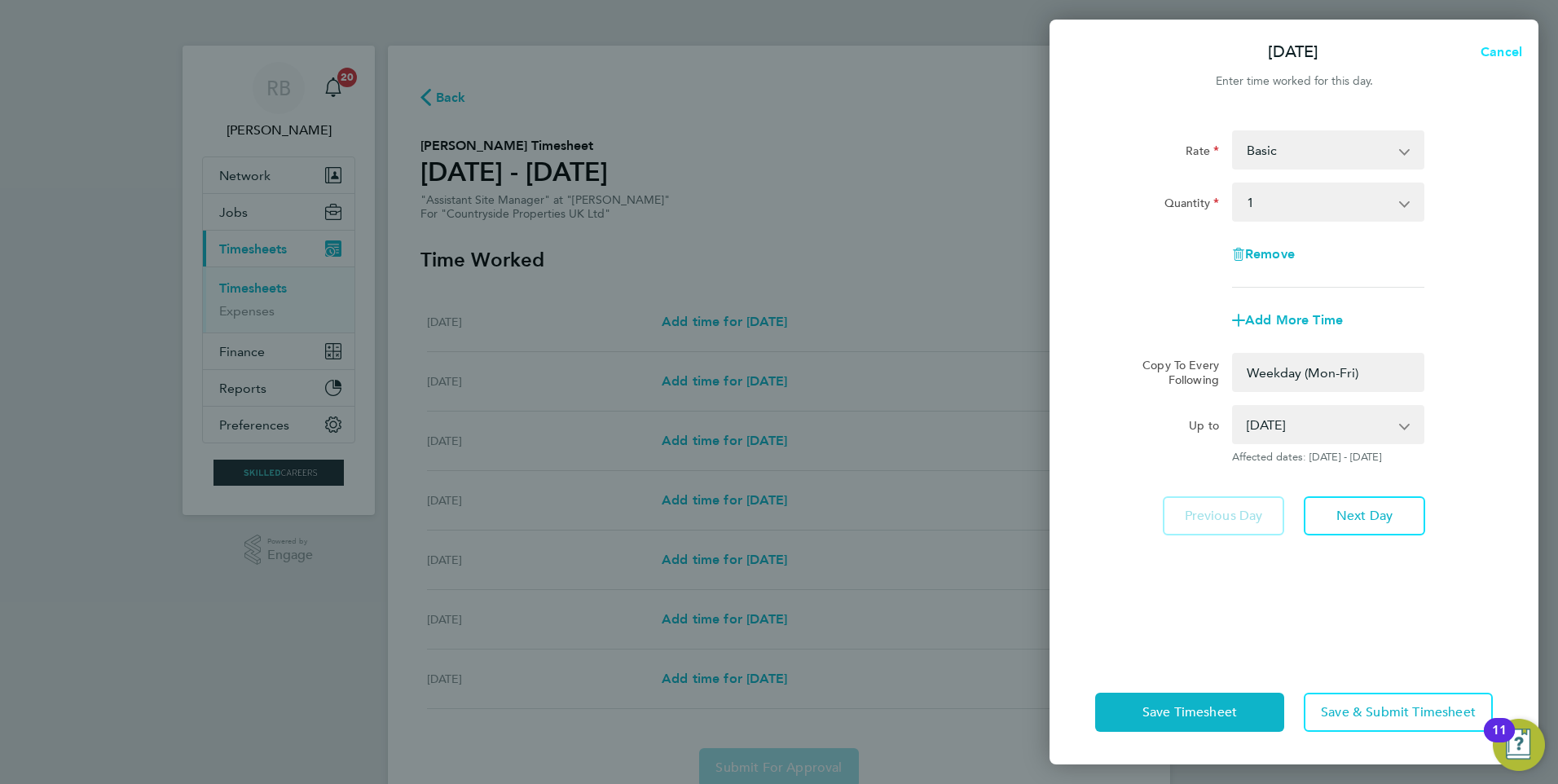
select select "0: null"
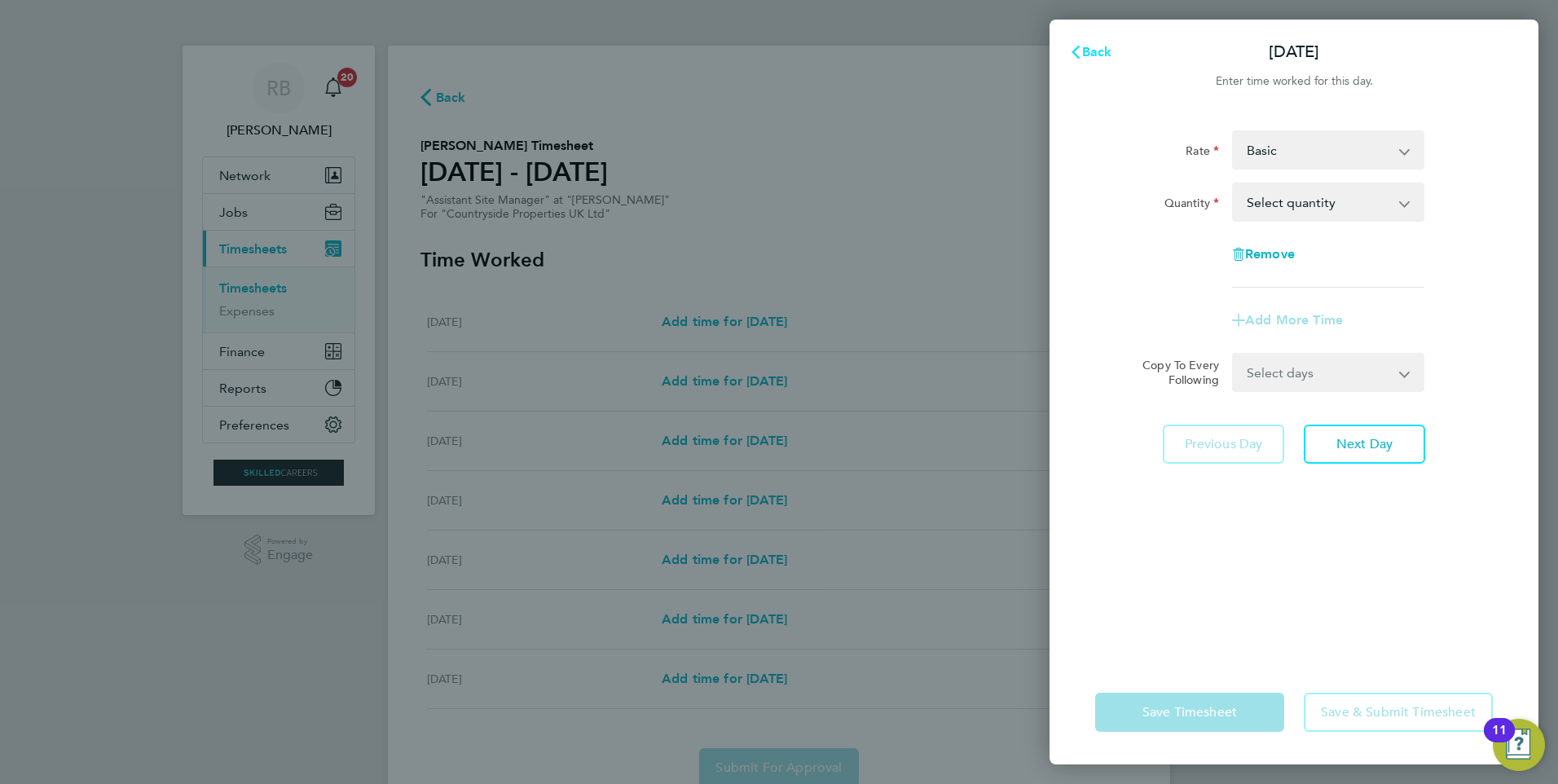
click at [1108, 58] on span "Back" at bounding box center [1097, 51] width 30 height 16
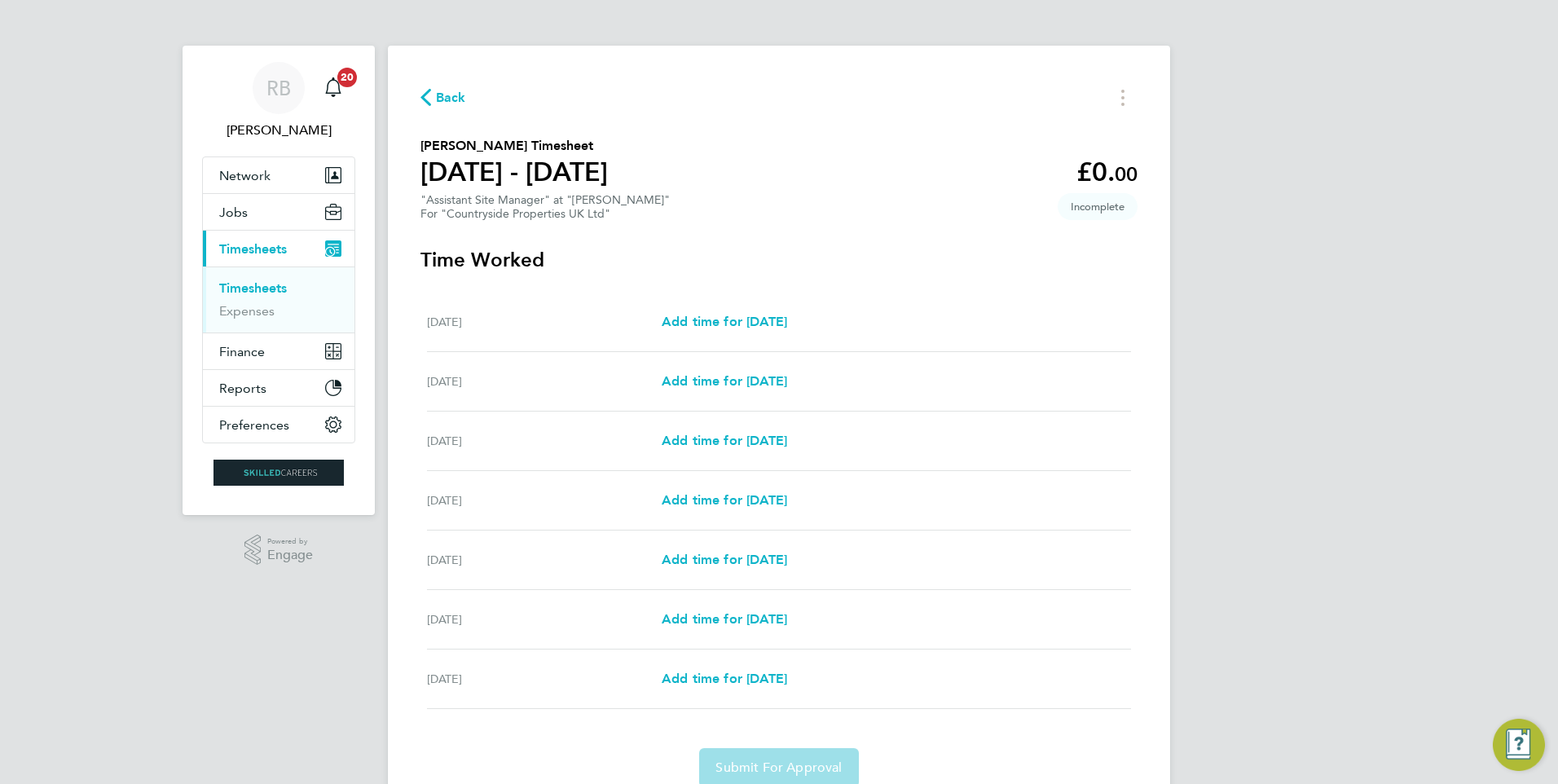
drag, startPoint x: 1014, startPoint y: 246, endPoint x: 588, endPoint y: 232, distance: 426.2
click at [1015, 247] on h3 "Time Worked" at bounding box center [779, 260] width 716 height 26
drag, startPoint x: 274, startPoint y: 287, endPoint x: 340, endPoint y: 286, distance: 66.0
click at [274, 287] on link "Timesheets" at bounding box center [253, 288] width 68 height 16
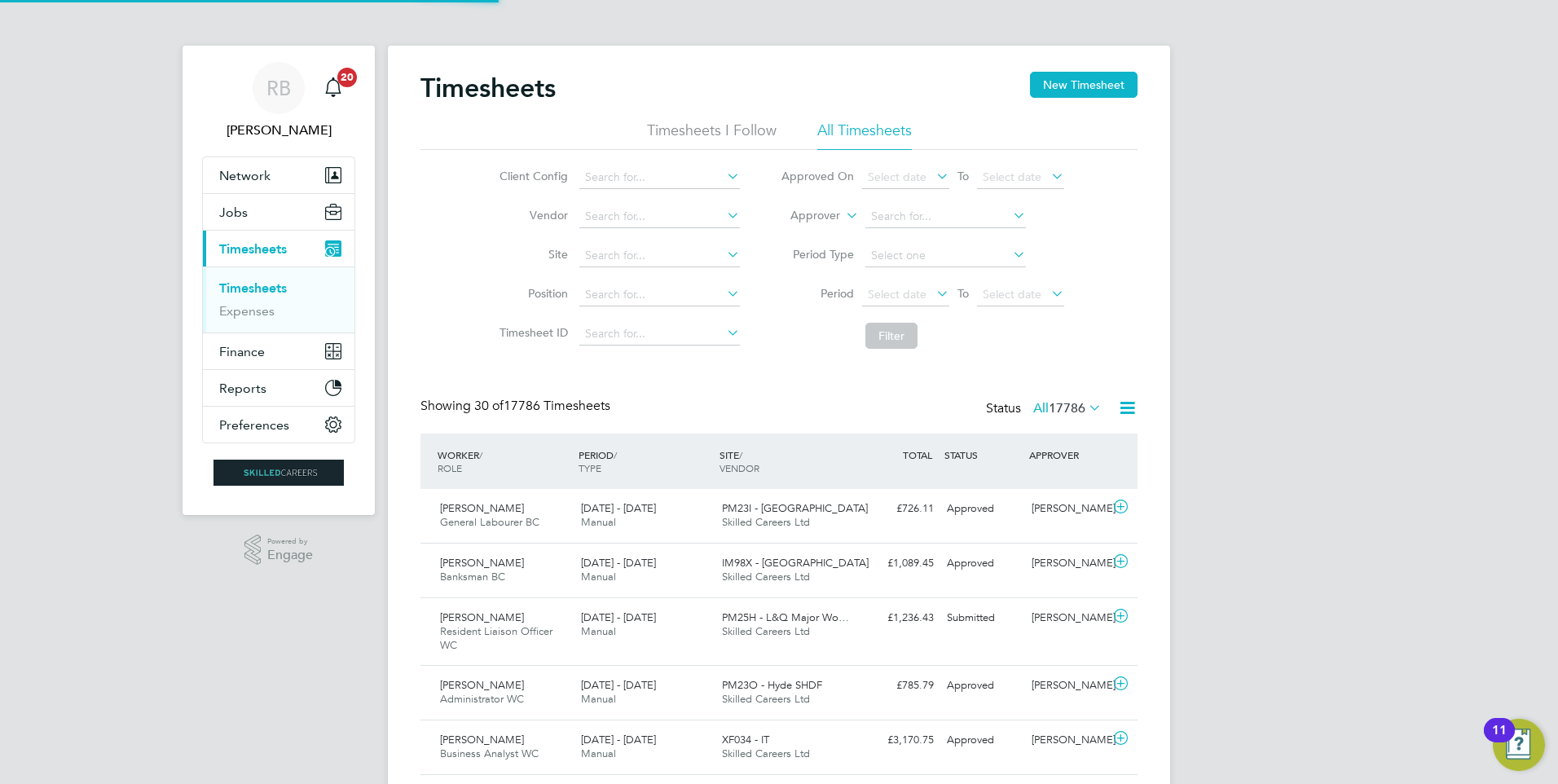
scroll to position [55, 142]
click at [1100, 79] on button "New Timesheet" at bounding box center [1084, 84] width 108 height 26
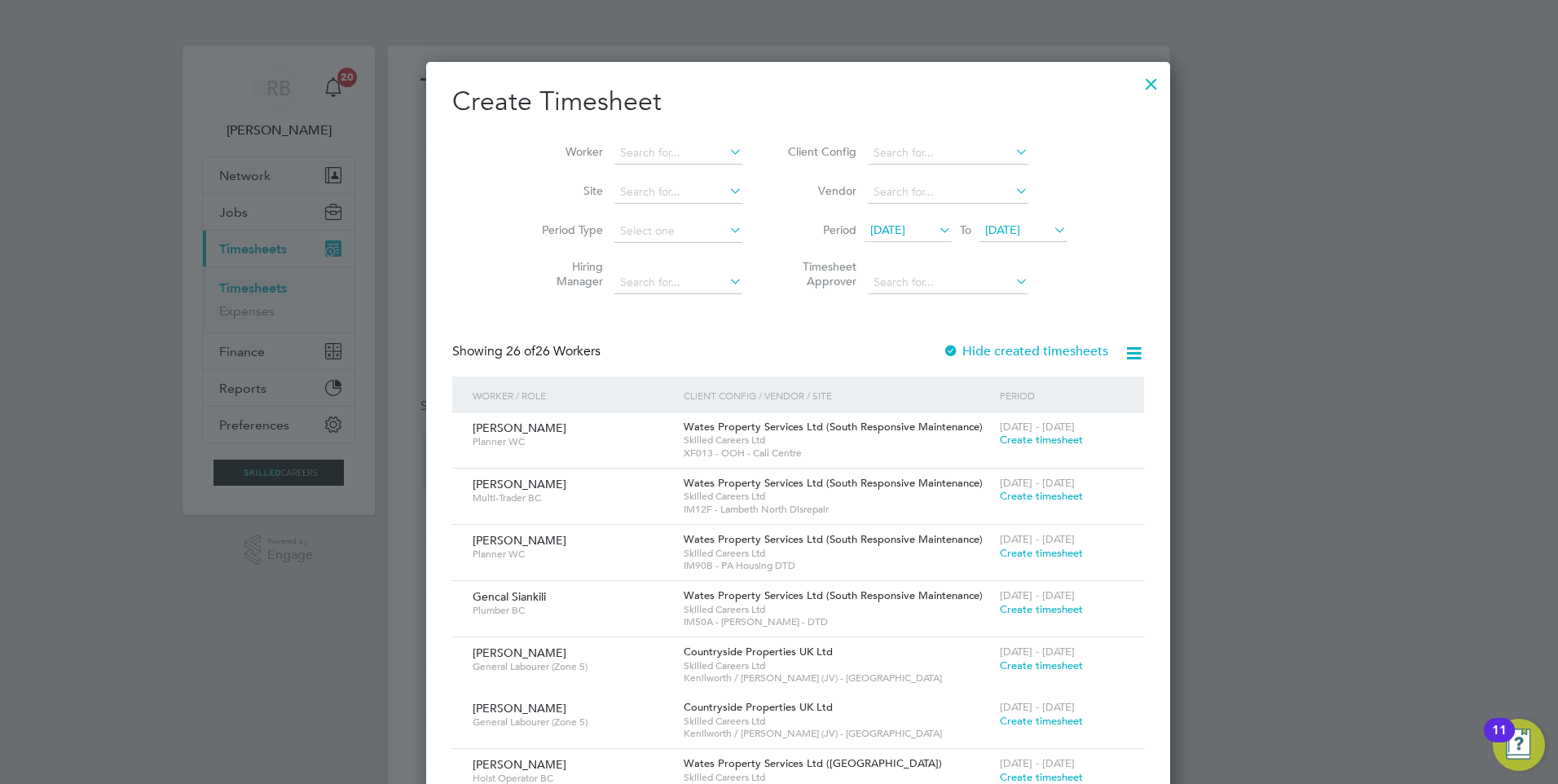
click at [897, 229] on span "12 Sep 2025" at bounding box center [887, 229] width 35 height 15
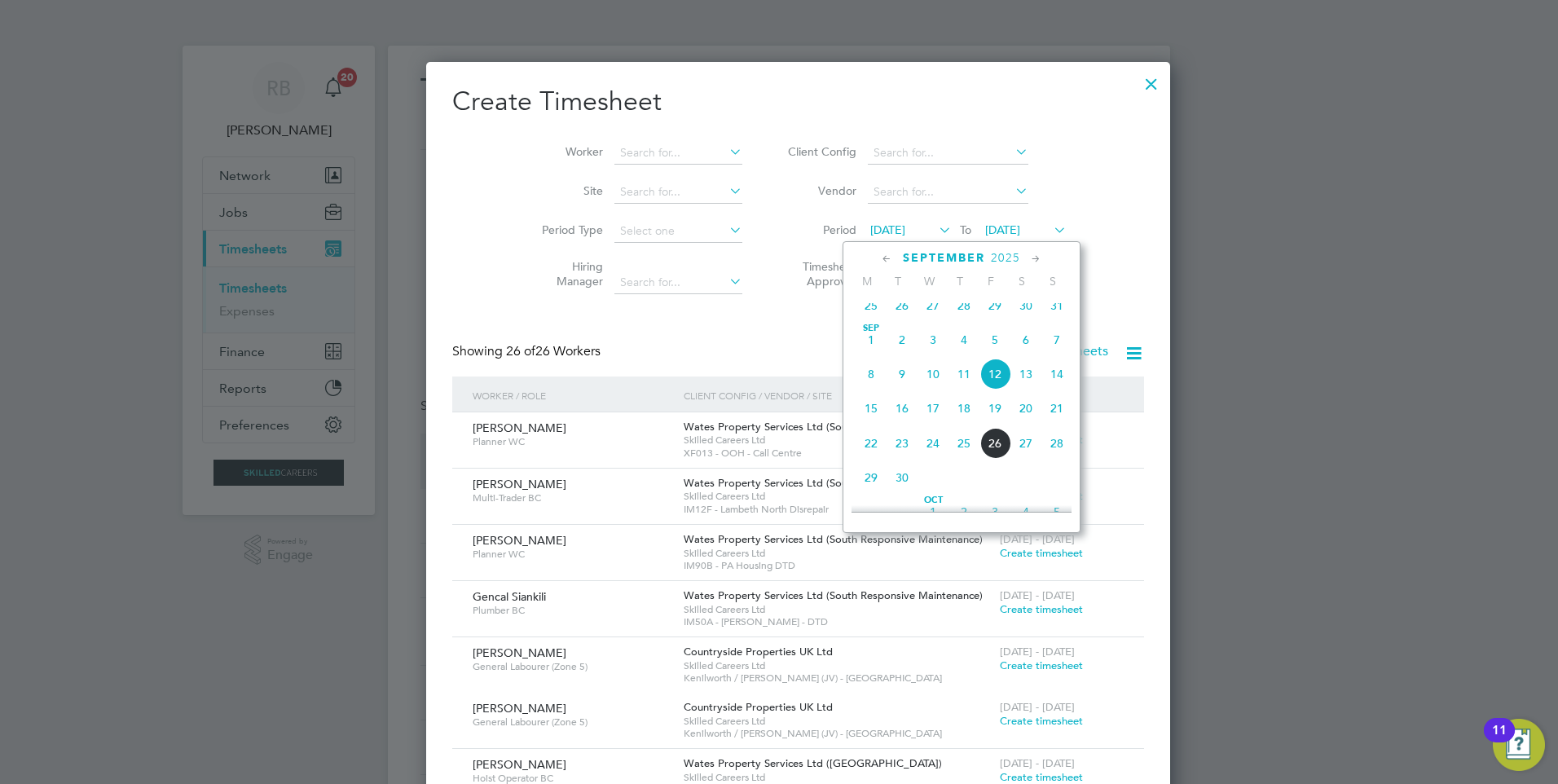
click at [870, 424] on span "15" at bounding box center [871, 408] width 31 height 31
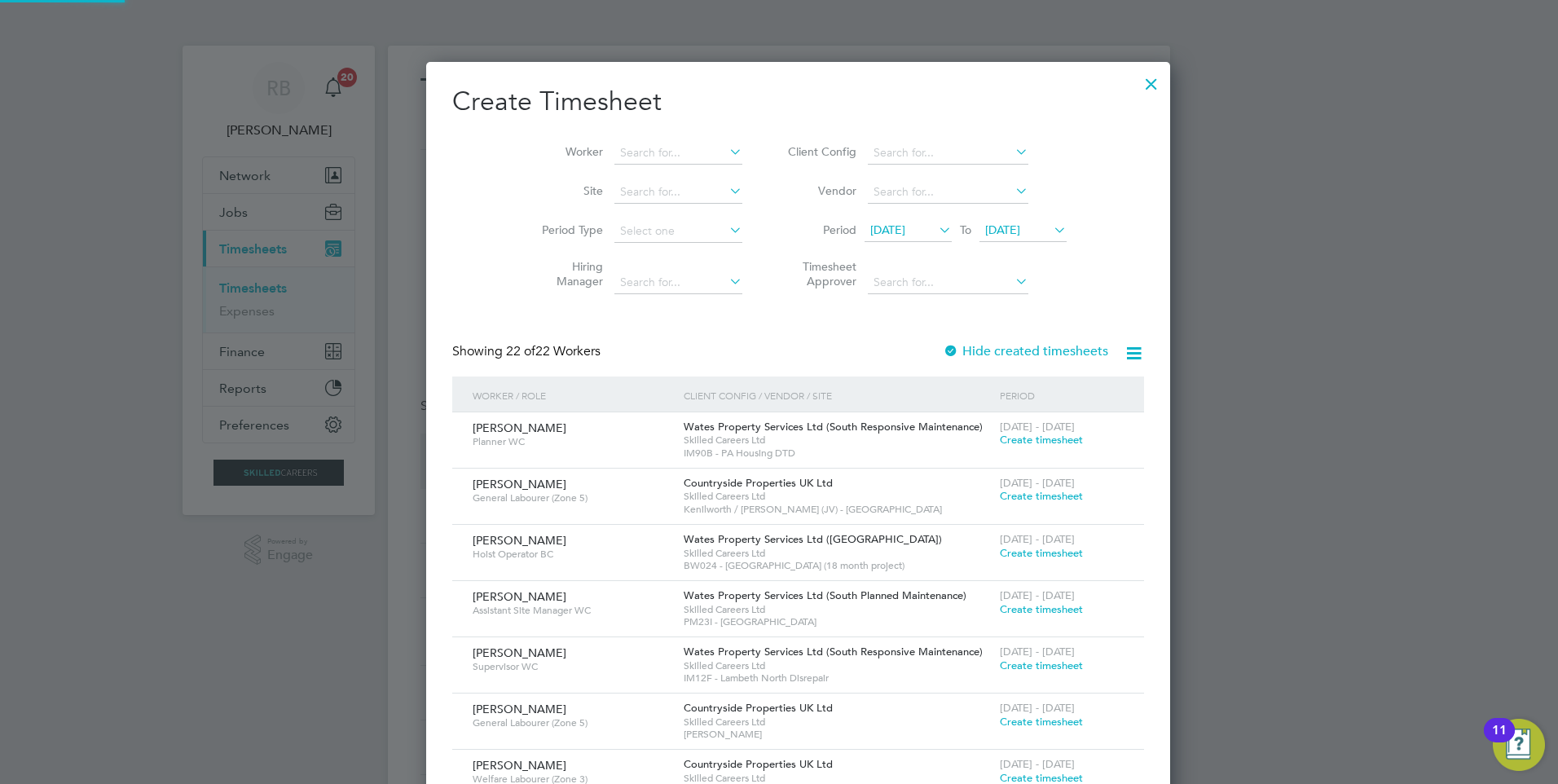
click at [1012, 228] on span "19 Sep 2025" at bounding box center [1002, 229] width 35 height 15
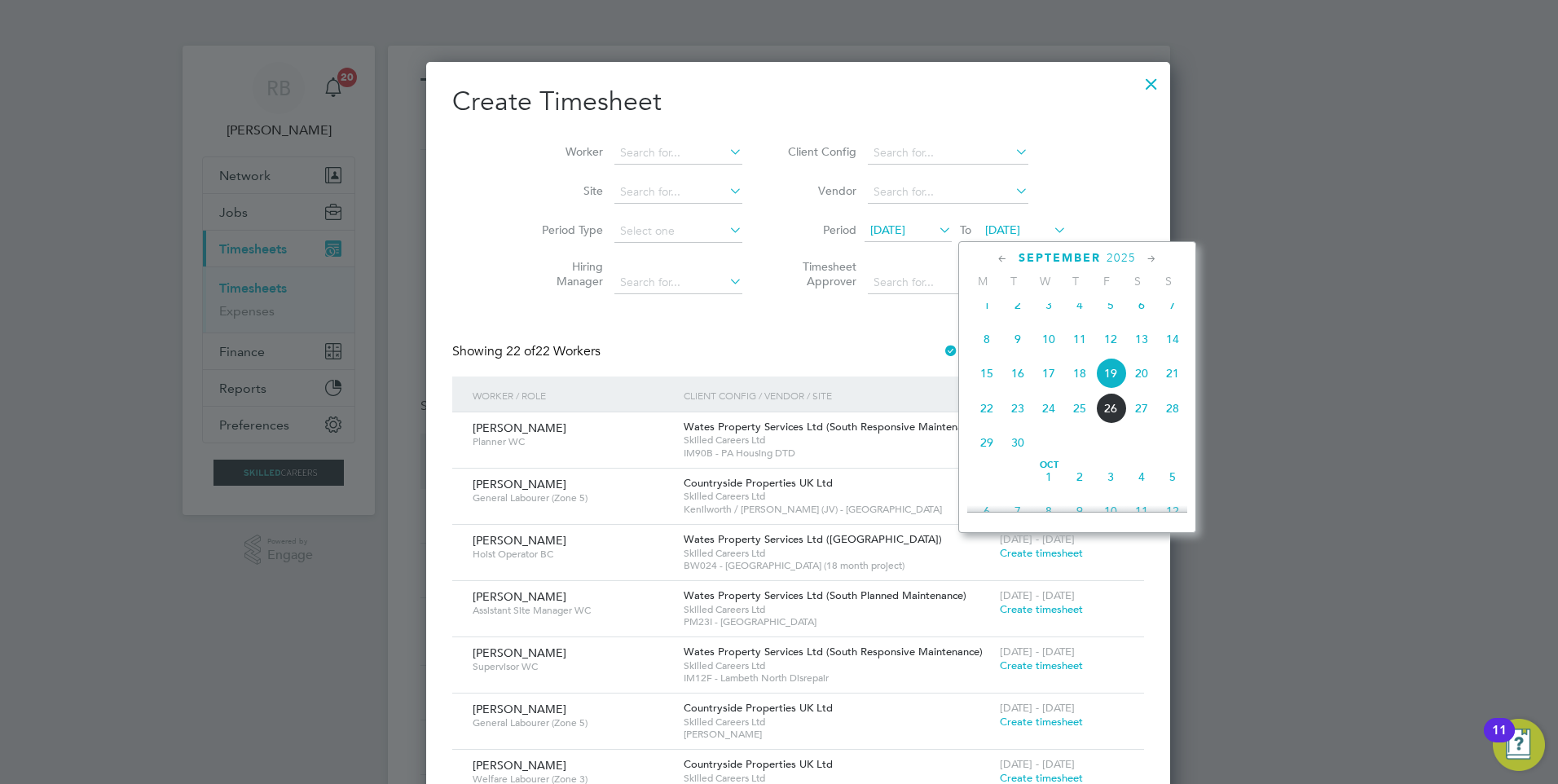
click at [1165, 388] on span "21" at bounding box center [1172, 373] width 31 height 31
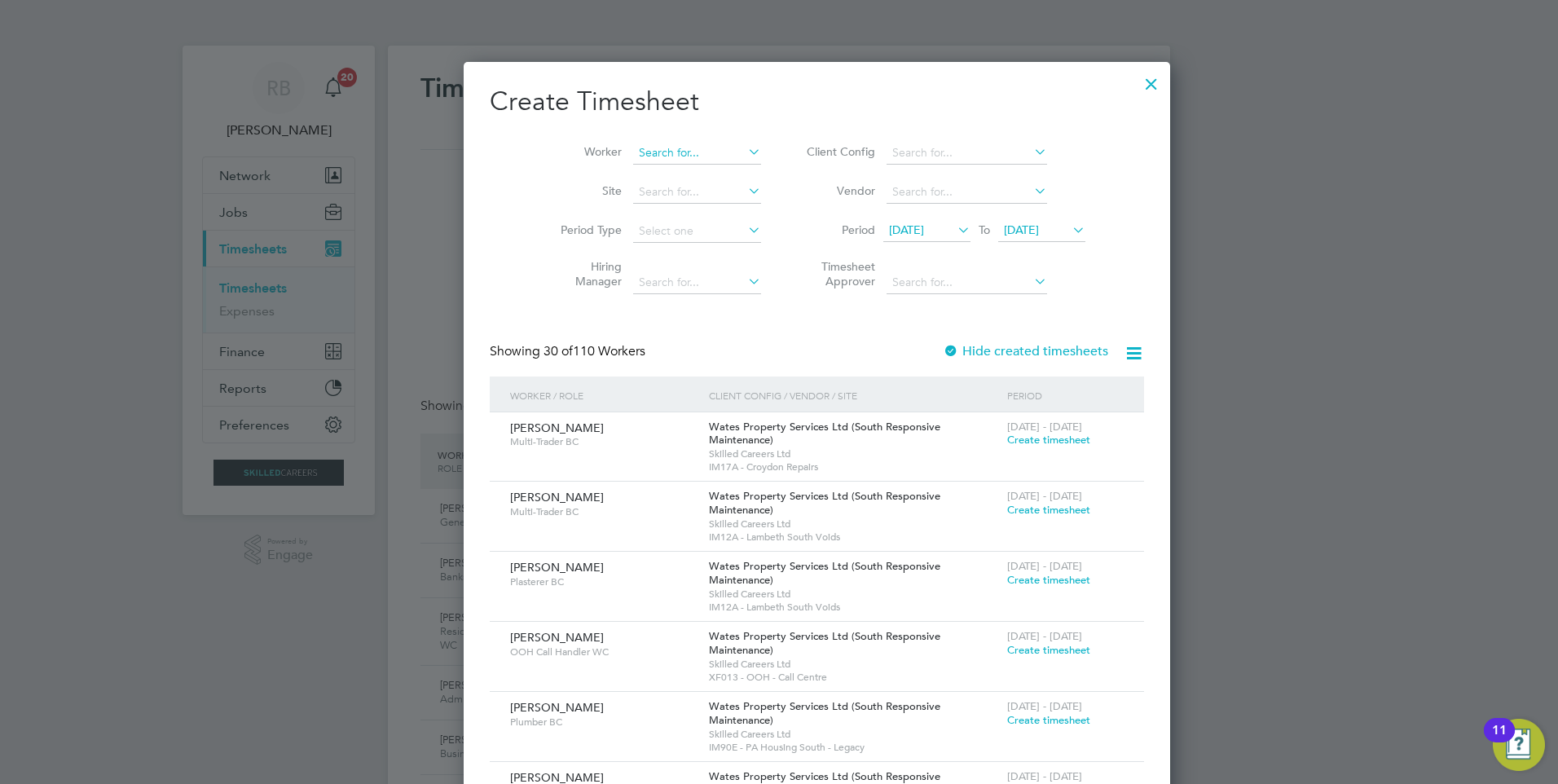
click at [633, 156] on input at bounding box center [697, 153] width 128 height 23
click at [698, 169] on b "Mc" at bounding box center [706, 175] width 16 height 14
type input "[PERSON_NAME]"
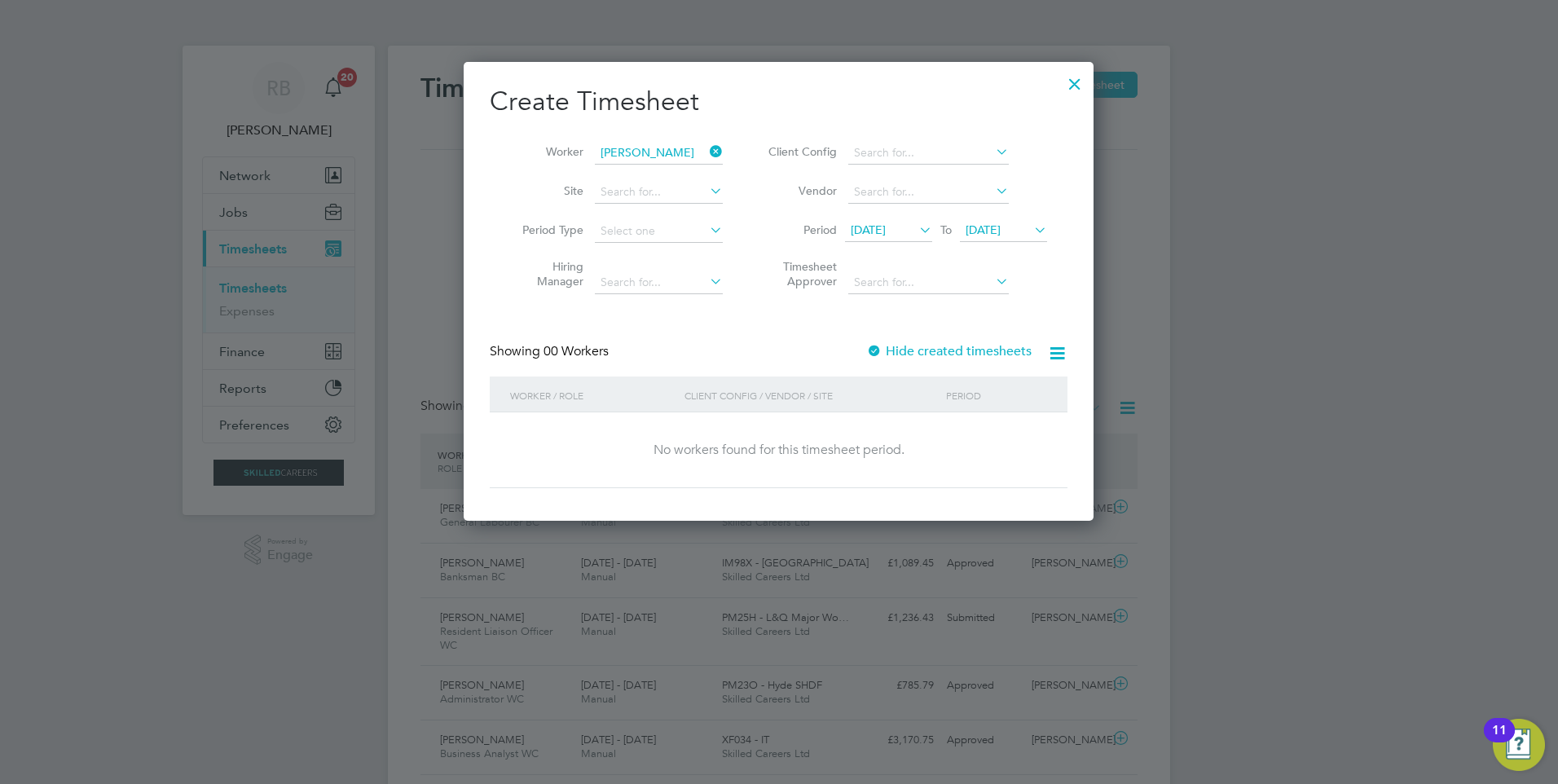
click at [874, 220] on span "[DATE]" at bounding box center [887, 231] width 87 height 22
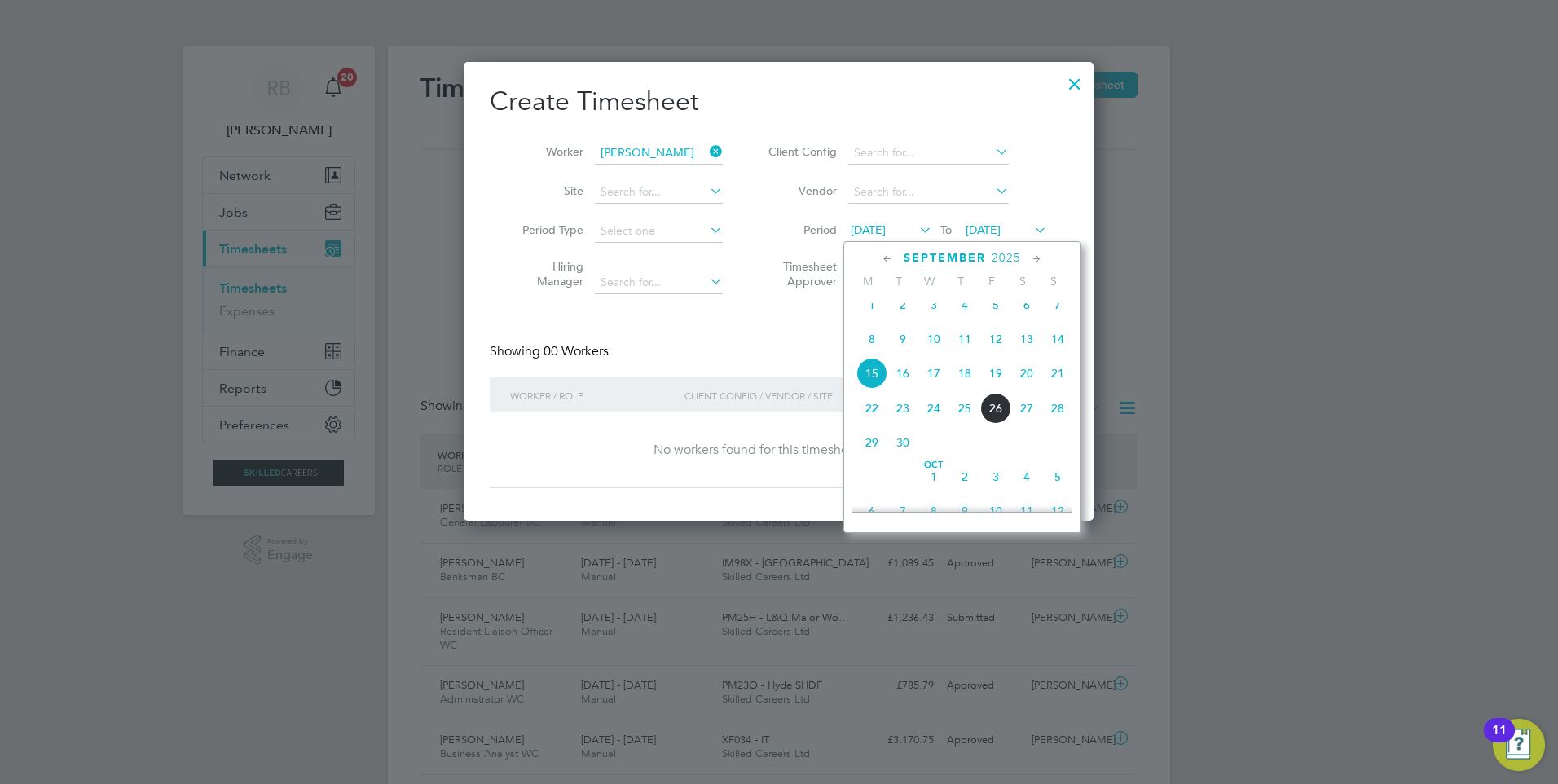
click at [885, 228] on span "[DATE]" at bounding box center [868, 229] width 35 height 15
click at [871, 228] on span "[DATE]" at bounding box center [868, 229] width 35 height 15
click at [759, 377] on div "Client Config / Vendor / Site" at bounding box center [811, 395] width 261 height 37
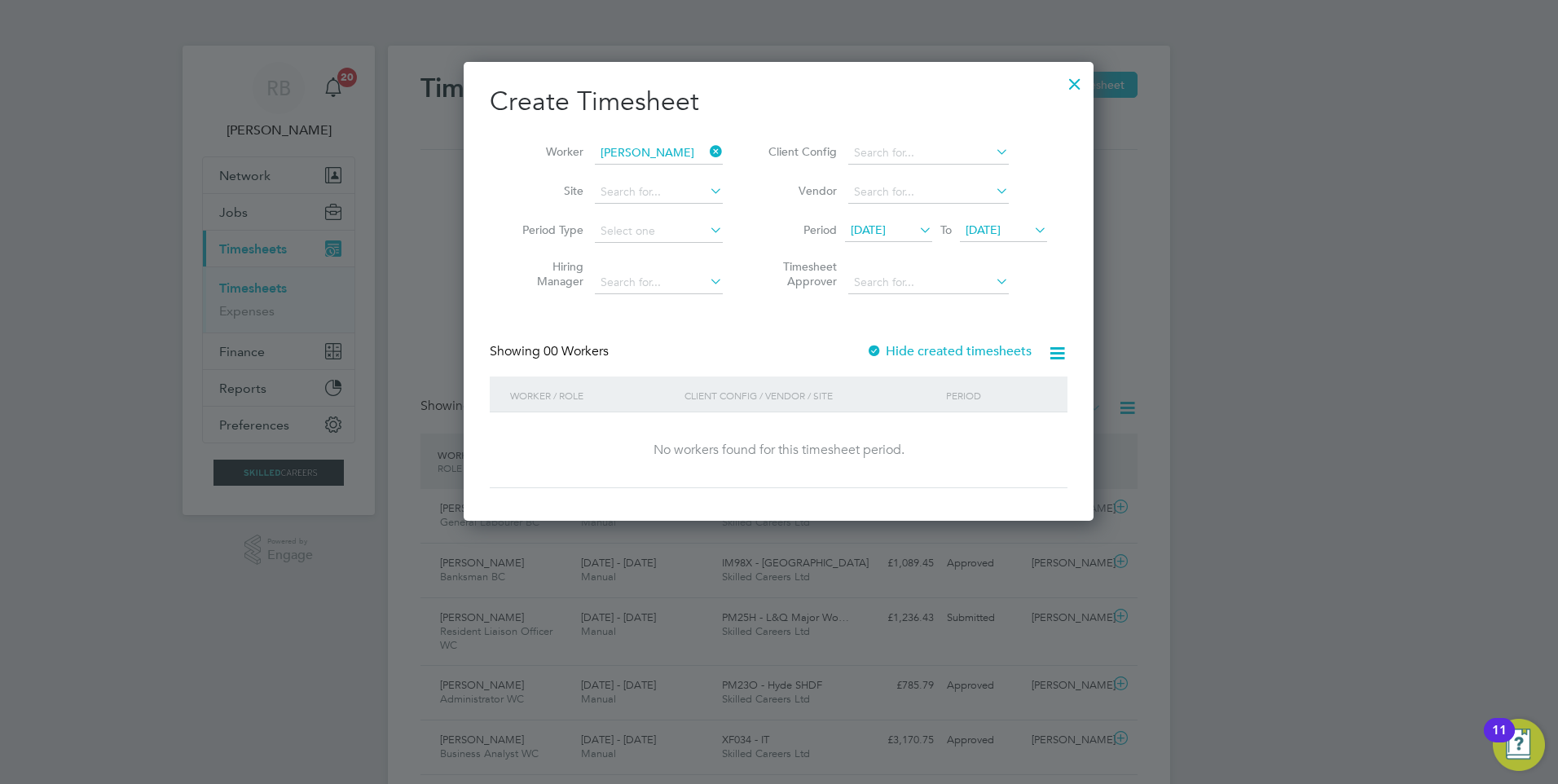
click at [887, 351] on label "Hide created timesheets" at bounding box center [949, 351] width 165 height 16
click at [881, 353] on div at bounding box center [874, 352] width 16 height 16
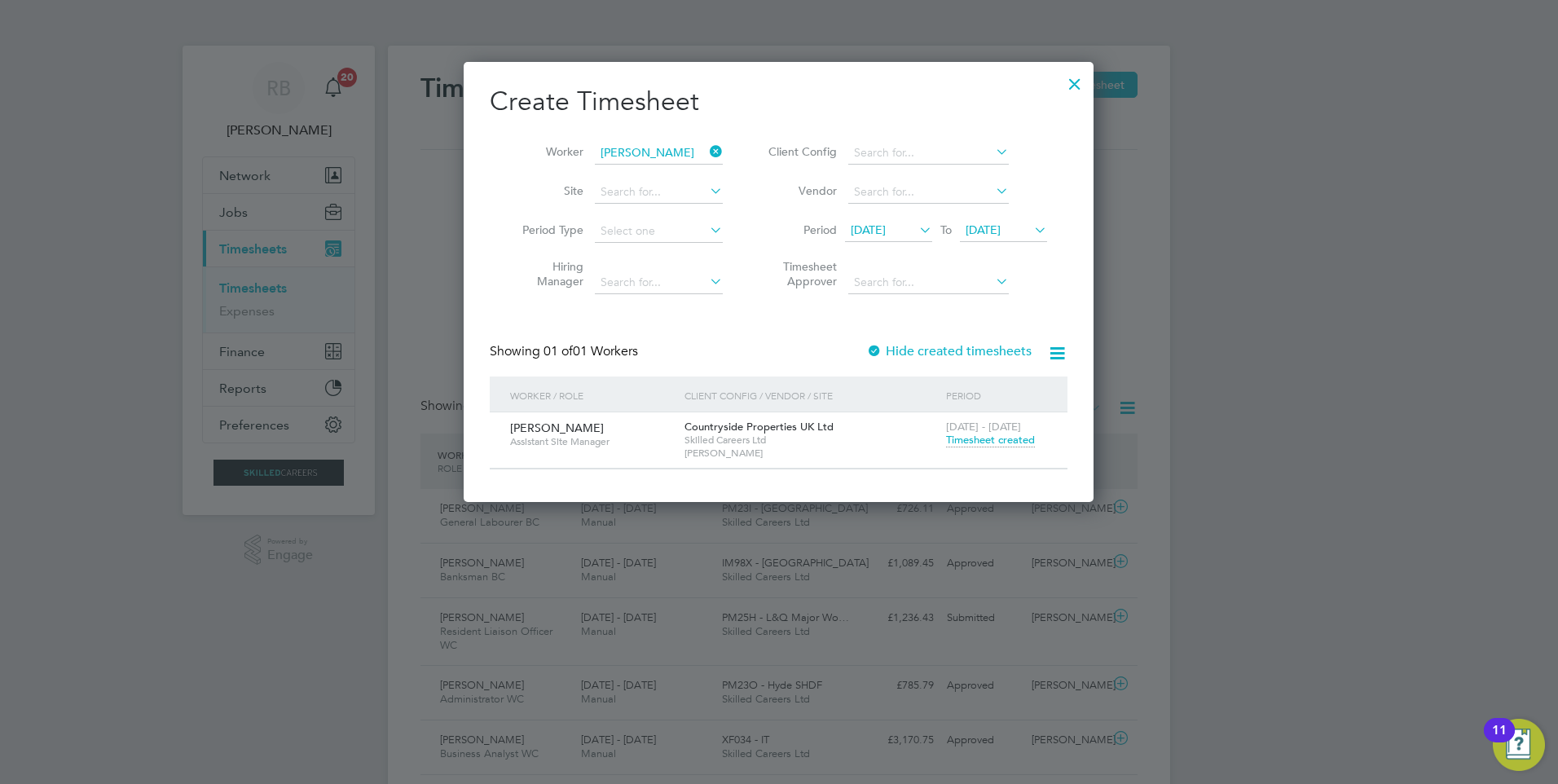
click at [1002, 442] on span "Timesheet created" at bounding box center [990, 440] width 89 height 15
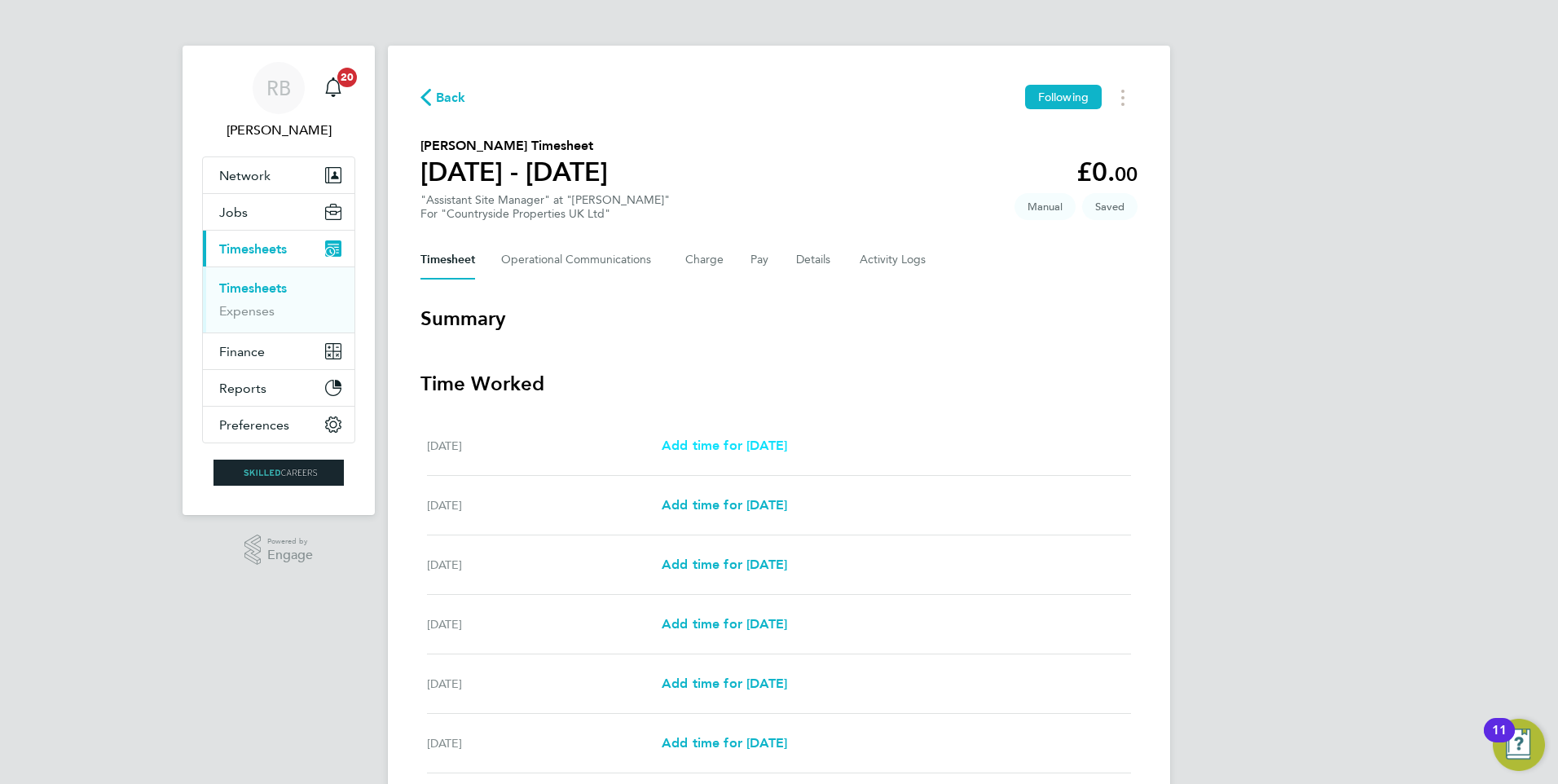
click at [757, 446] on span "Add time for Mon 15 Sep" at bounding box center [724, 445] width 125 height 16
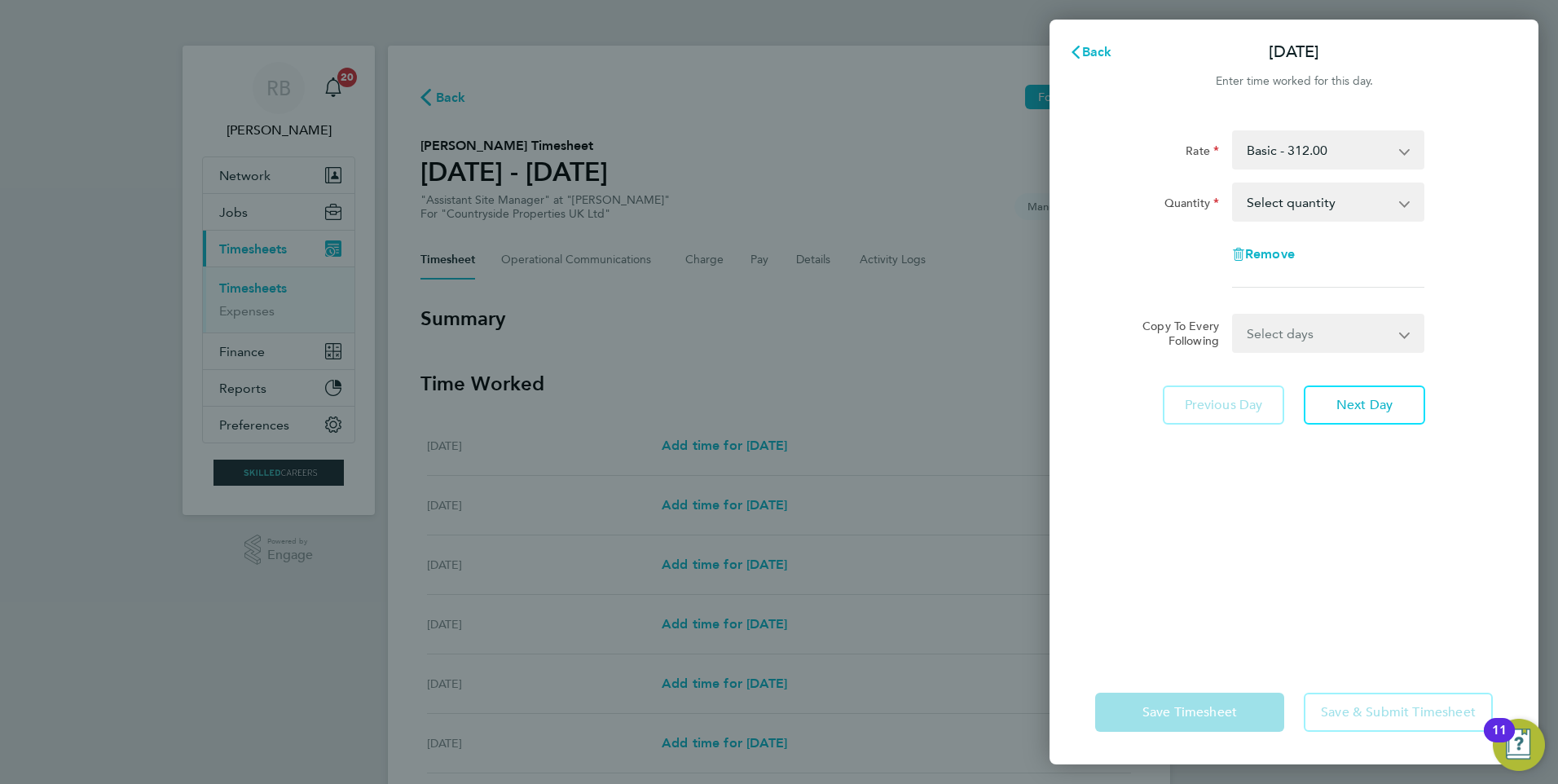
click at [1291, 205] on select "Select quantity 0.5 1" at bounding box center [1318, 201] width 169 height 36
select select "1"
click at [1234, 184] on select "Select quantity 0.5 1" at bounding box center [1318, 201] width 169 height 36
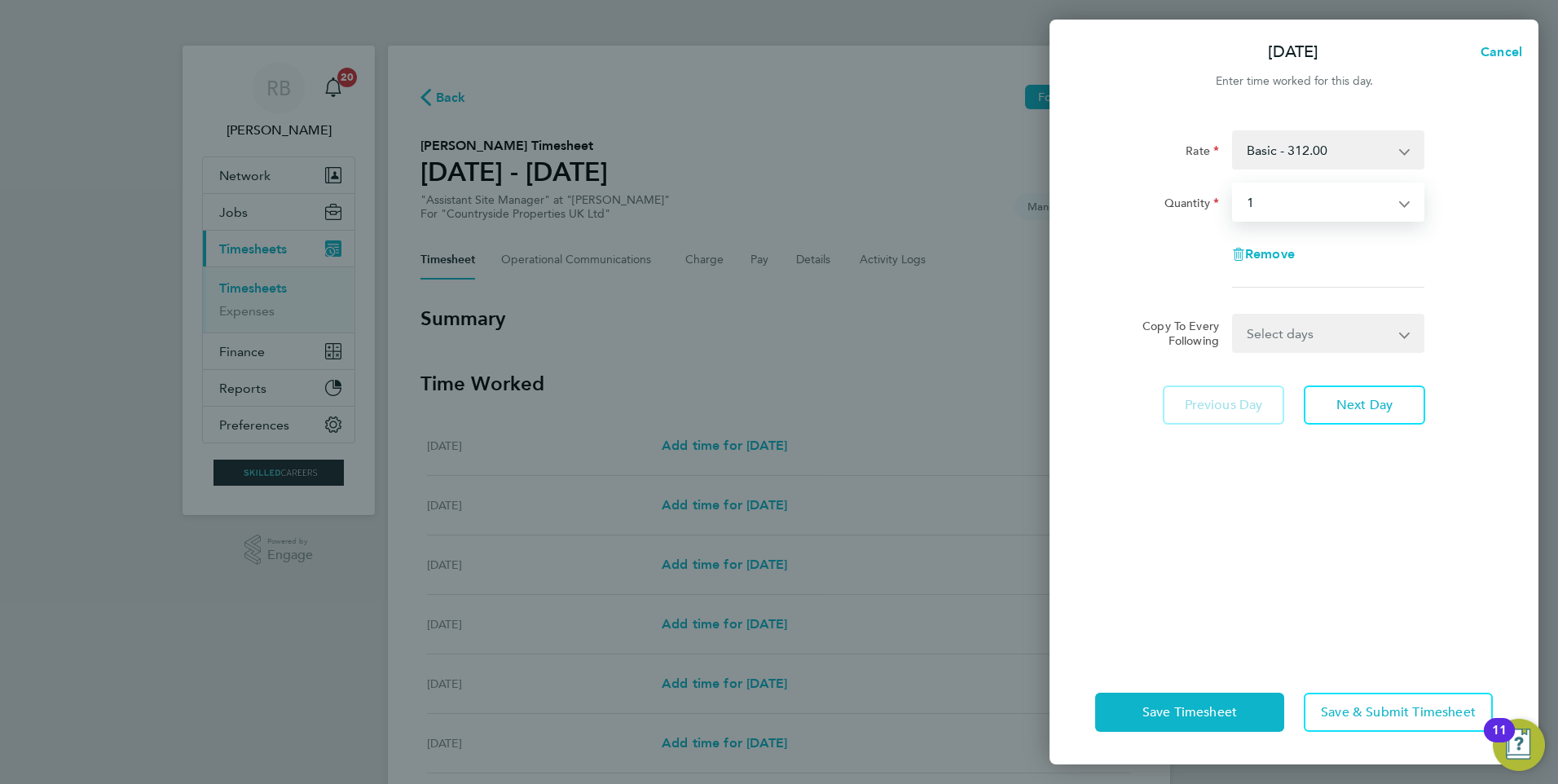
click at [1275, 323] on select "Select days Day Weekday (Mon-Fri) Weekend (Sat-Sun) Tuesday Wednesday Thursday …" at bounding box center [1319, 333] width 171 height 36
select select "WEEKDAY"
click at [1234, 315] on select "Select days Day Weekday (Mon-Fri) Weekend (Sat-Sun) Tuesday Wednesday Thursday …" at bounding box center [1319, 333] width 171 height 36
select select "2025-09-21"
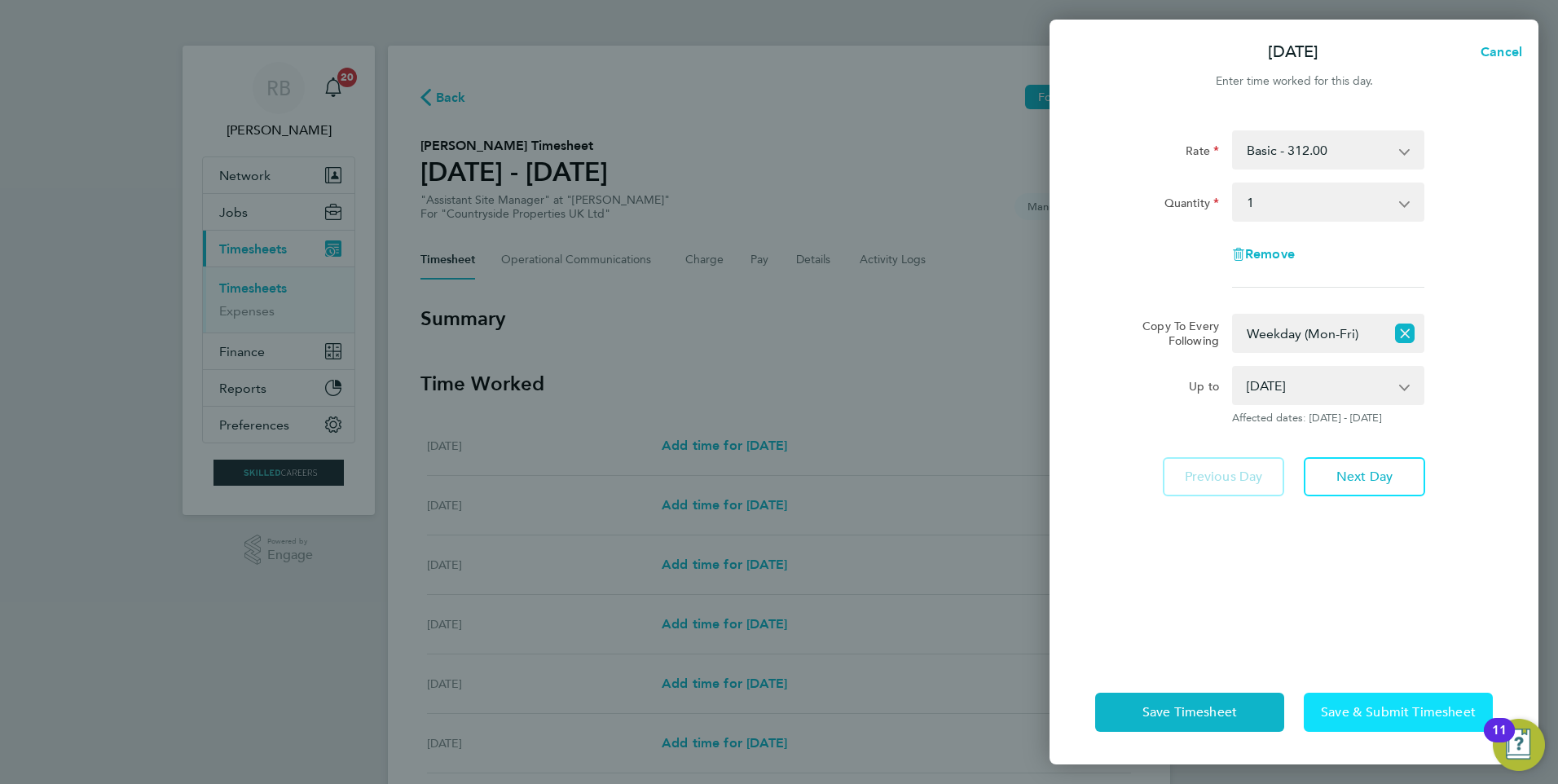
click at [1366, 702] on button "Save & Submit Timesheet" at bounding box center [1397, 712] width 189 height 39
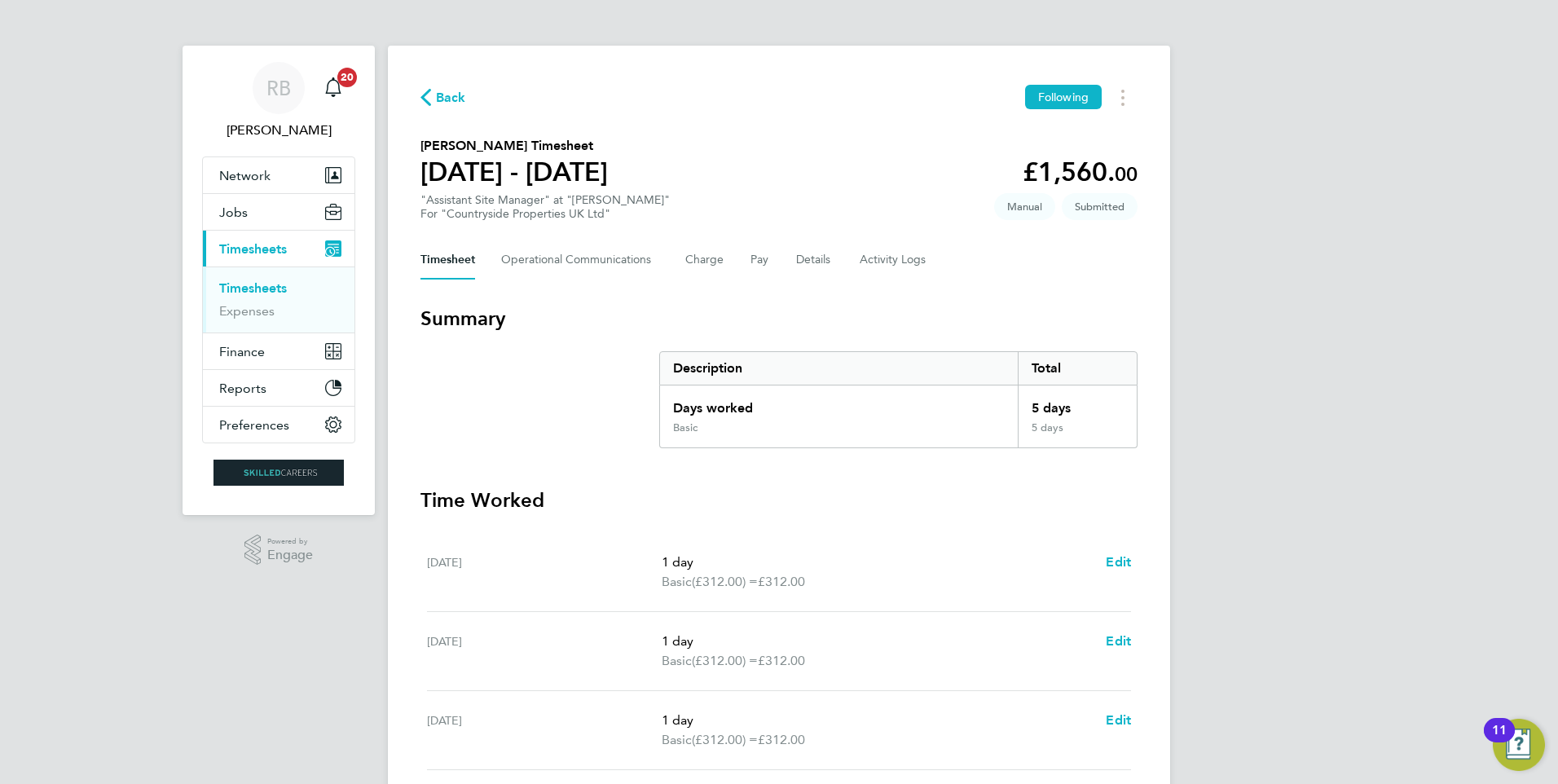
drag, startPoint x: 1242, startPoint y: 400, endPoint x: 51, endPoint y: 266, distance: 1198.5
click at [51, 266] on div "RB Ryan Burns Notifications 20 Applications: Network Team Members Businesses Si…" at bounding box center [779, 595] width 1558 height 1190
drag, startPoint x: 51, startPoint y: 266, endPoint x: 1204, endPoint y: 540, distance: 1185.1
click at [1218, 547] on div "RB Ryan Burns Notifications 20 Applications: Network Team Members Businesses Si…" at bounding box center [779, 595] width 1558 height 1190
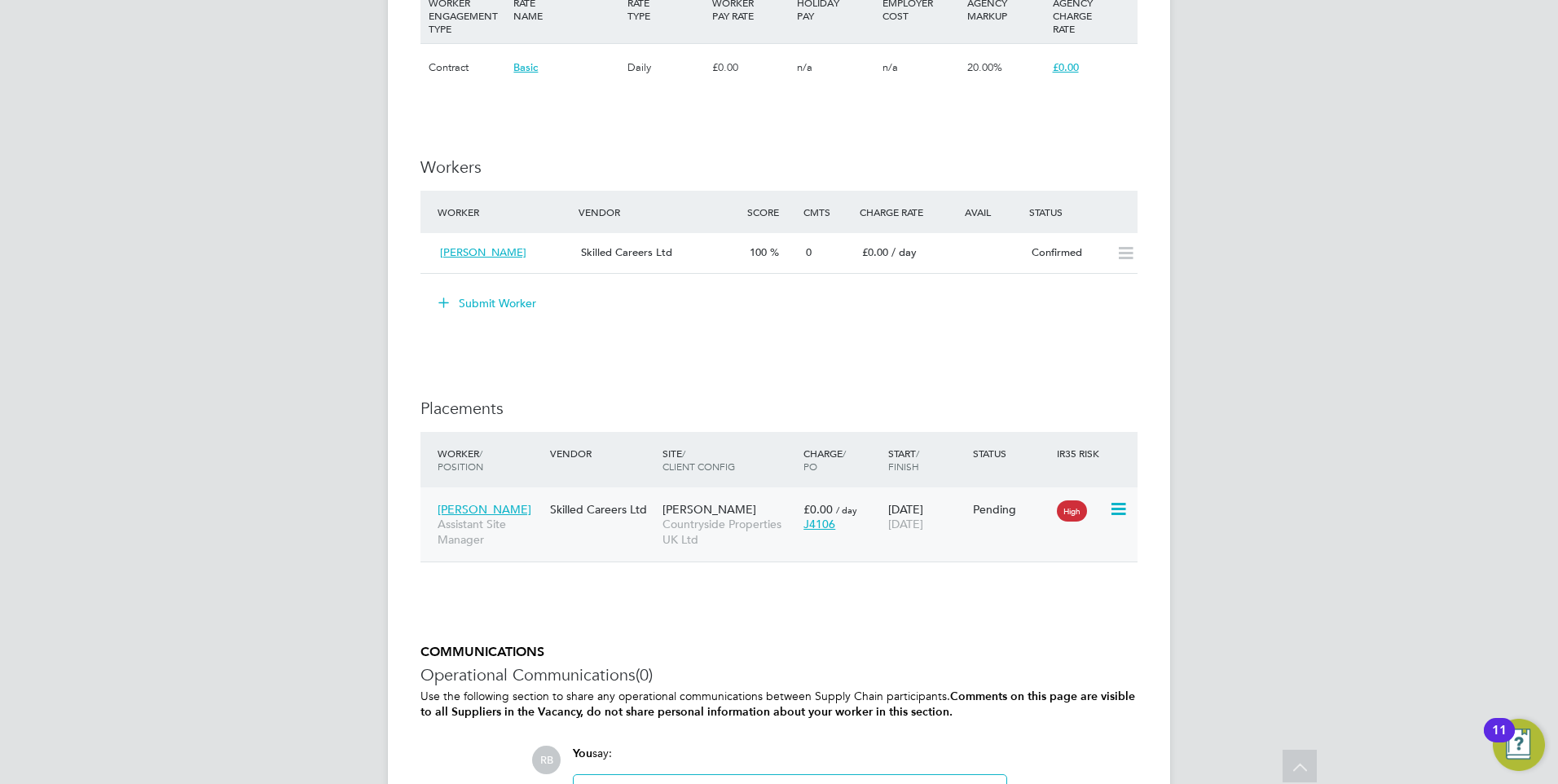
click at [1115, 508] on icon at bounding box center [1117, 508] width 16 height 19
click at [991, 605] on li "Start" at bounding box center [1043, 609] width 167 height 23
type input "[PERSON_NAME]"
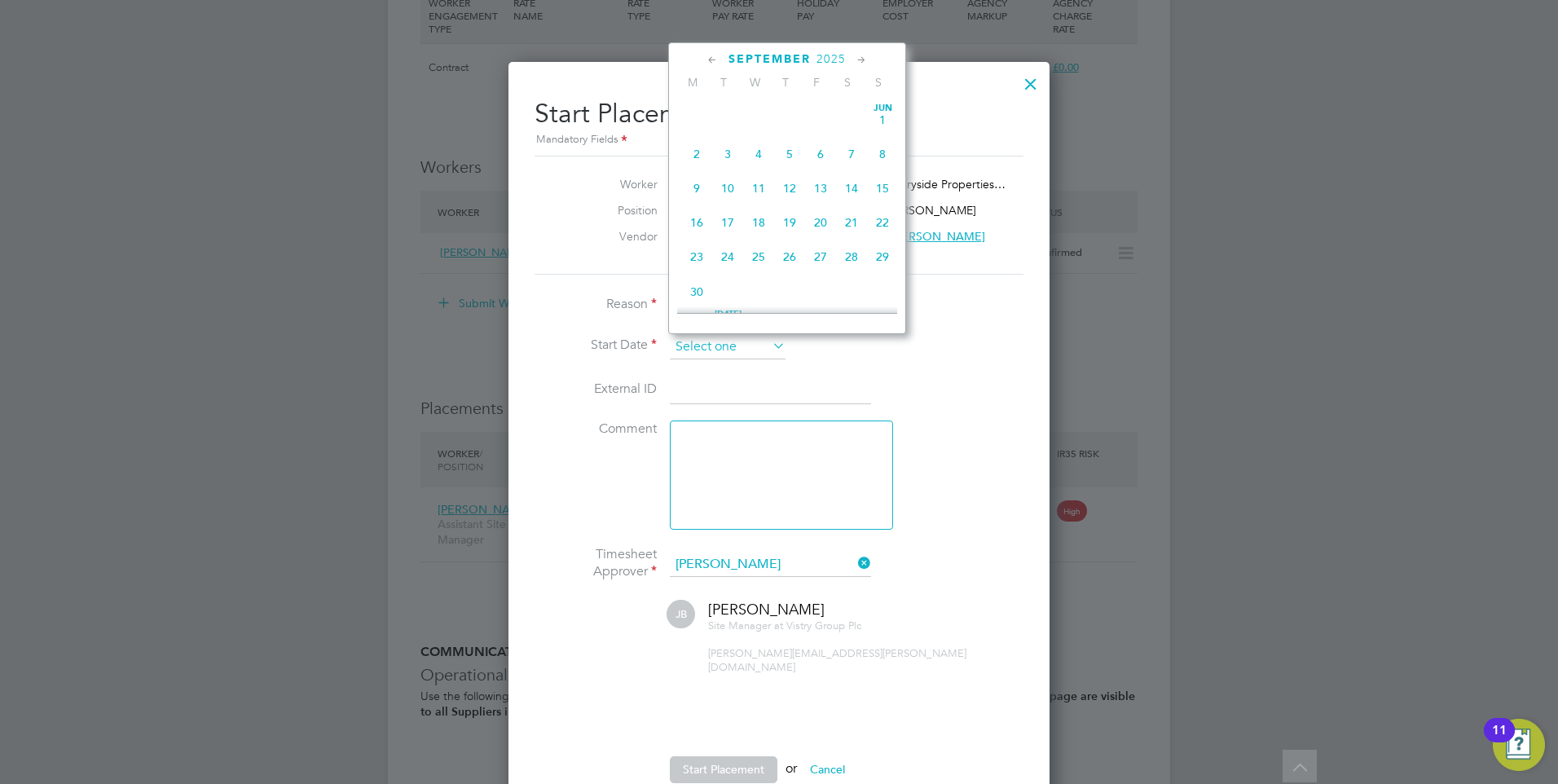
click at [716, 340] on input at bounding box center [727, 346] width 116 height 25
click at [692, 146] on span "15" at bounding box center [696, 139] width 31 height 31
type input "[DATE]"
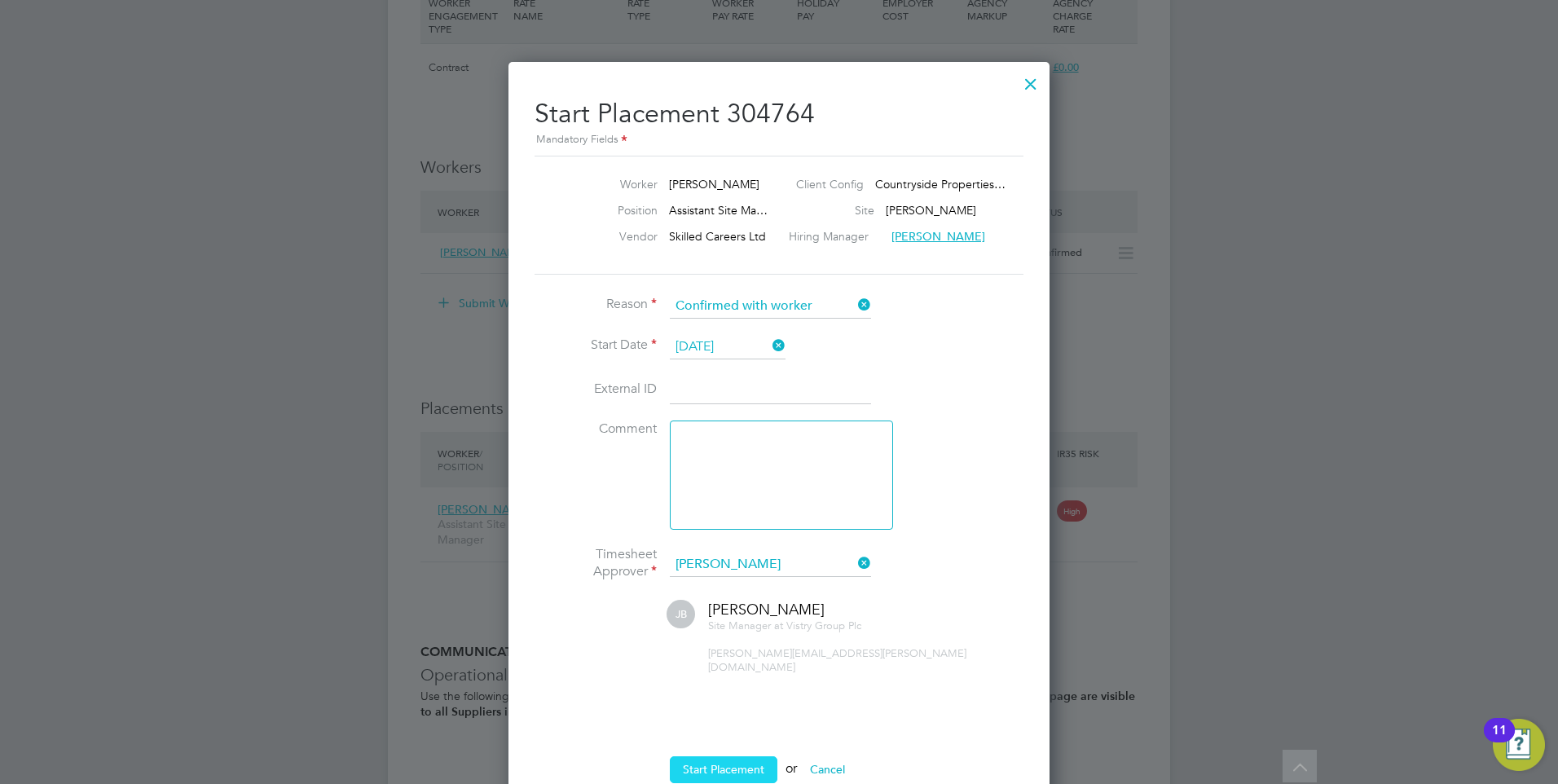
click at [742, 756] on button "Start Placement" at bounding box center [724, 768] width 108 height 26
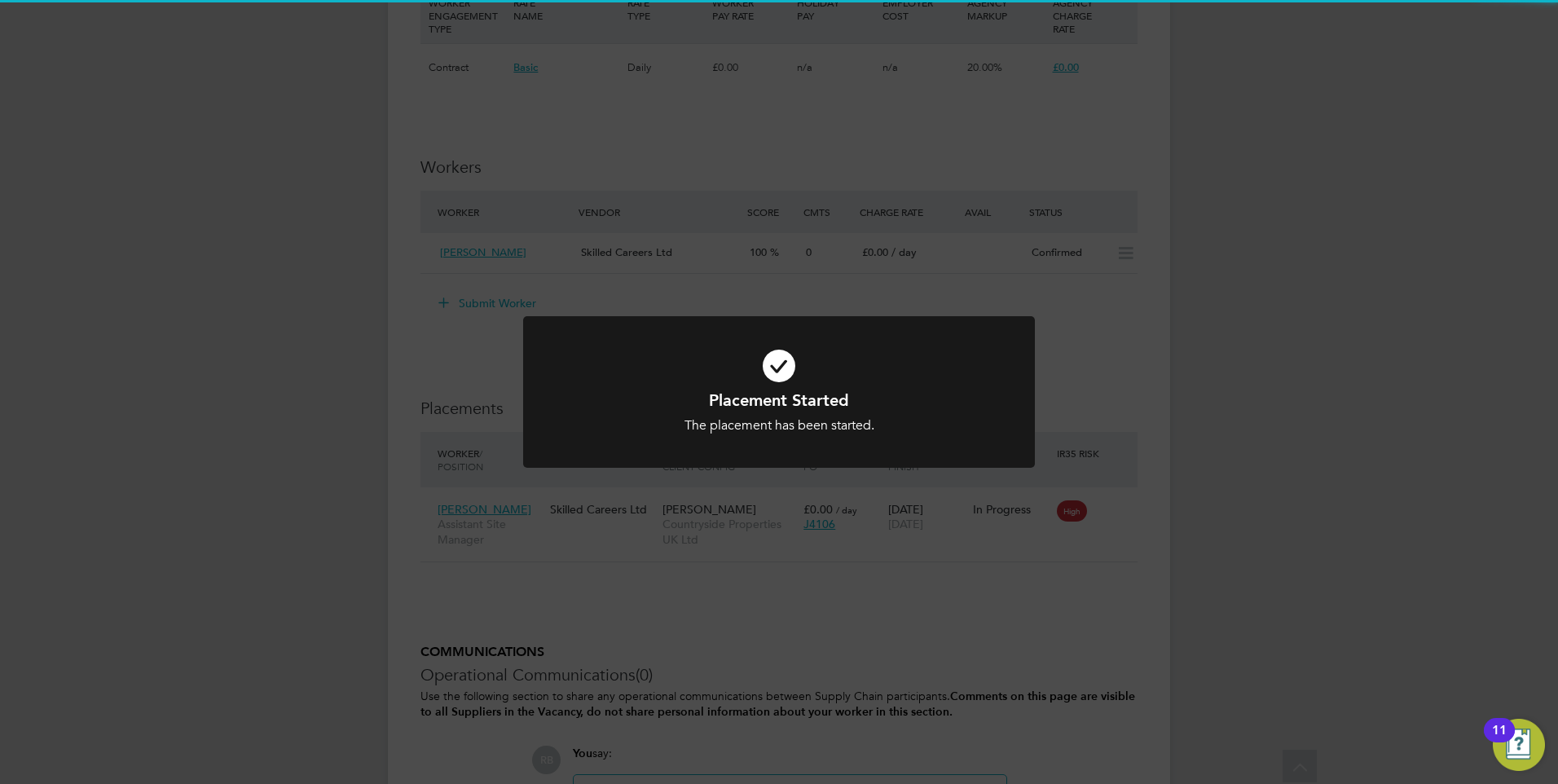
click at [528, 469] on div "Placement Started The placement has been started. Cancel Okay" at bounding box center [779, 402] width 512 height 172
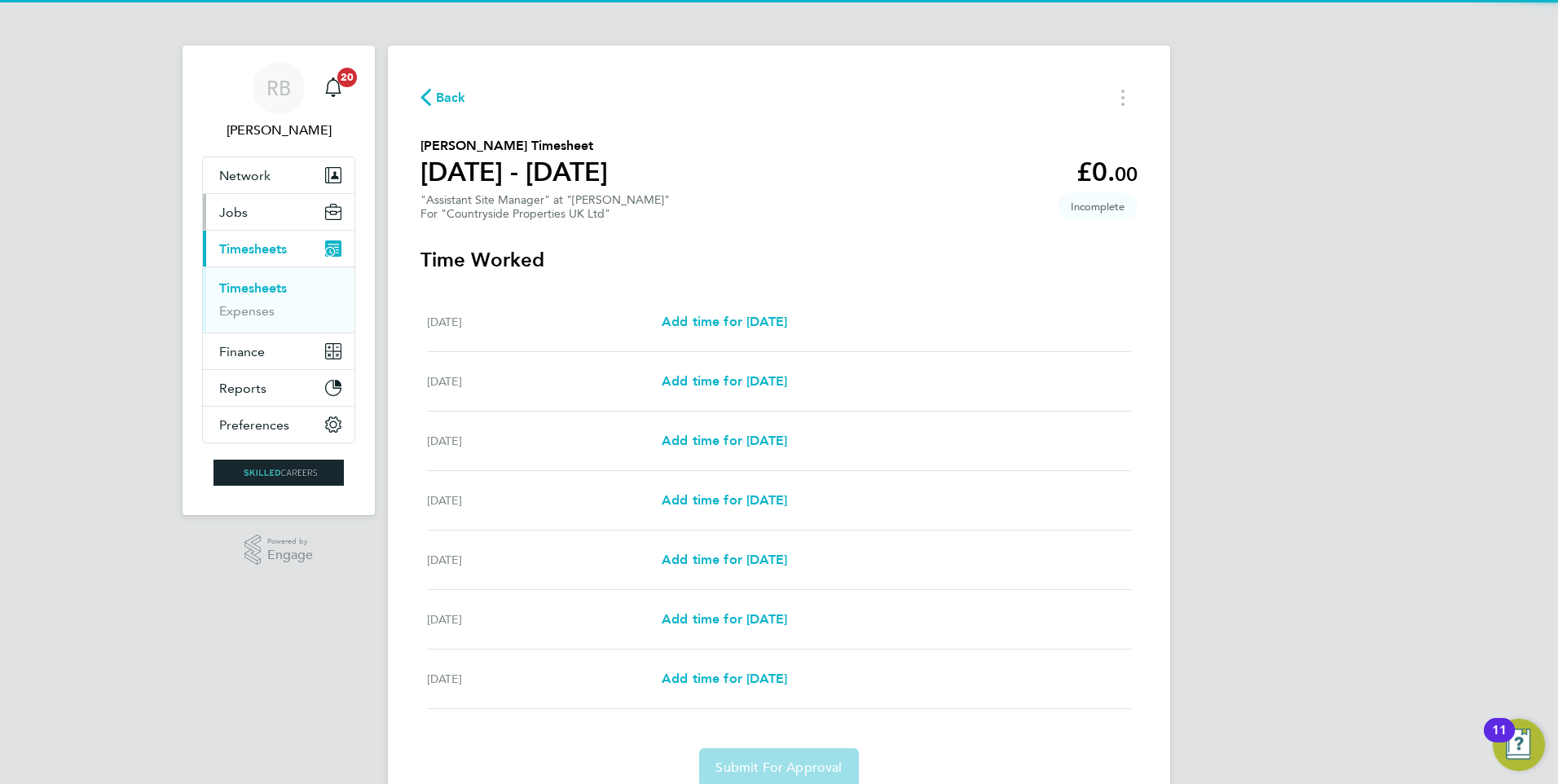
click at [259, 214] on button "Jobs" at bounding box center [279, 211] width 152 height 36
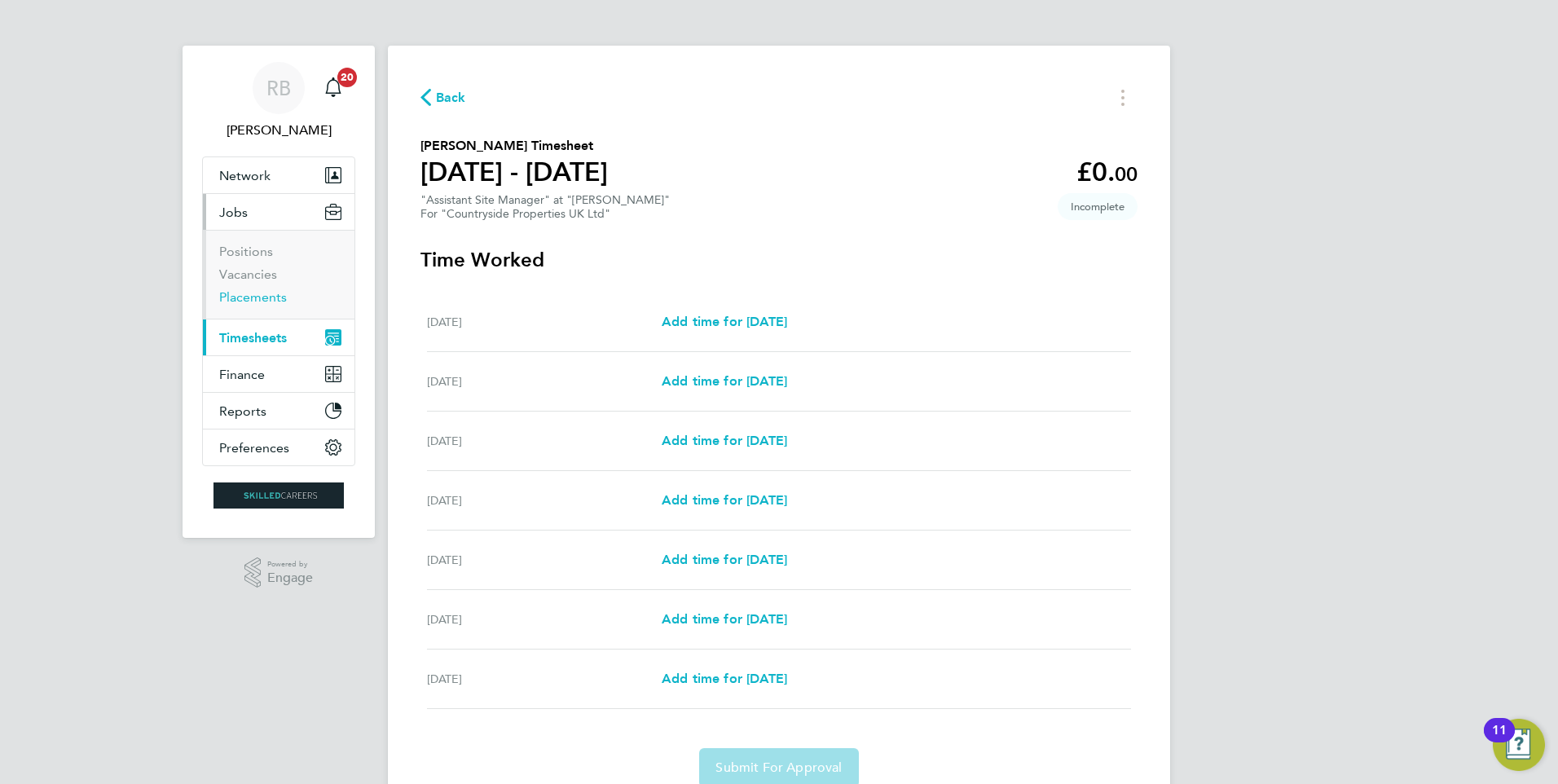
click at [260, 302] on link "Placements" at bounding box center [253, 296] width 68 height 16
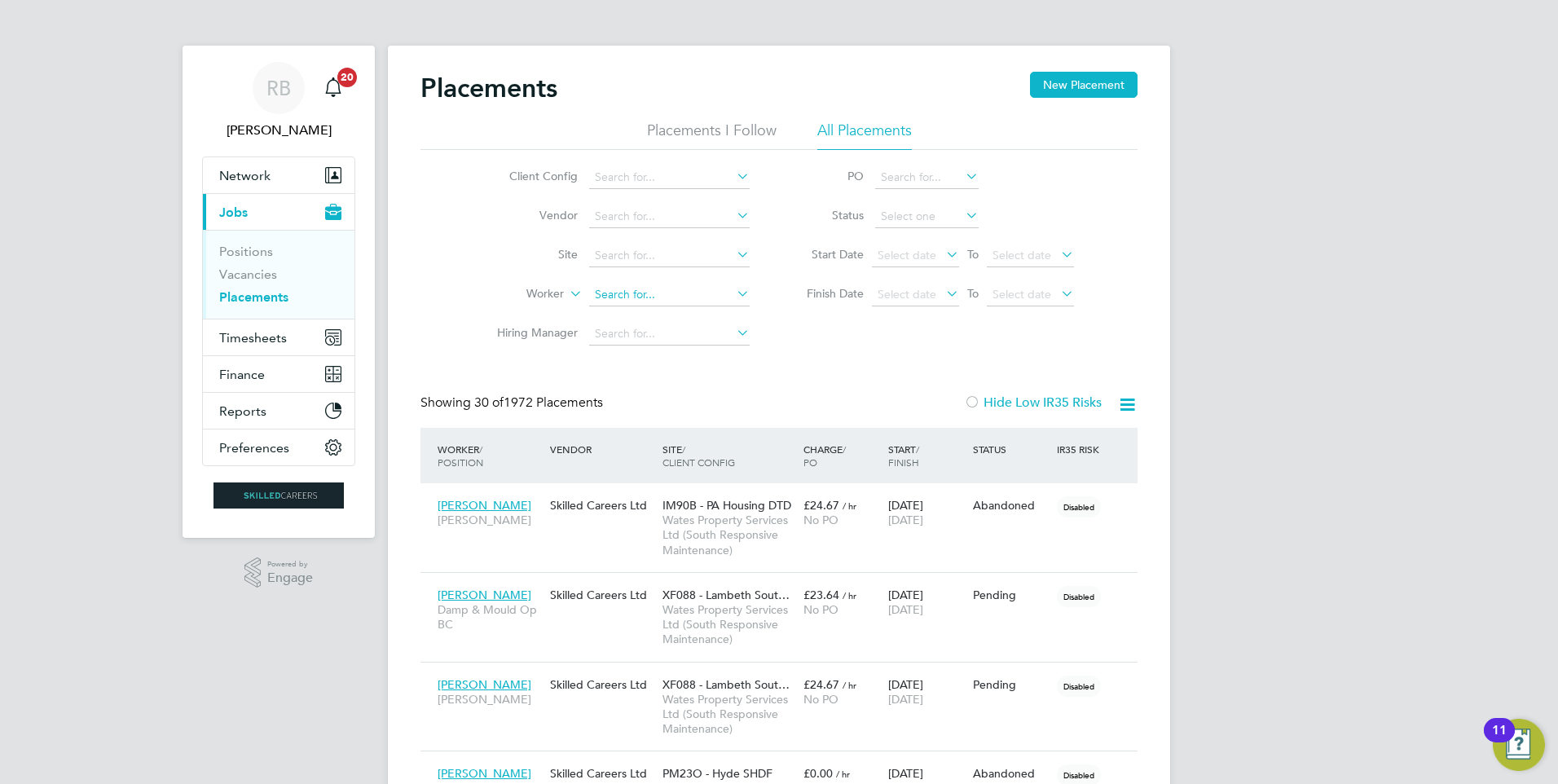
click at [643, 296] on input at bounding box center [670, 294] width 161 height 23
click at [669, 315] on li "Adam Mc phee" at bounding box center [669, 316] width 162 height 22
type input "[PERSON_NAME]"
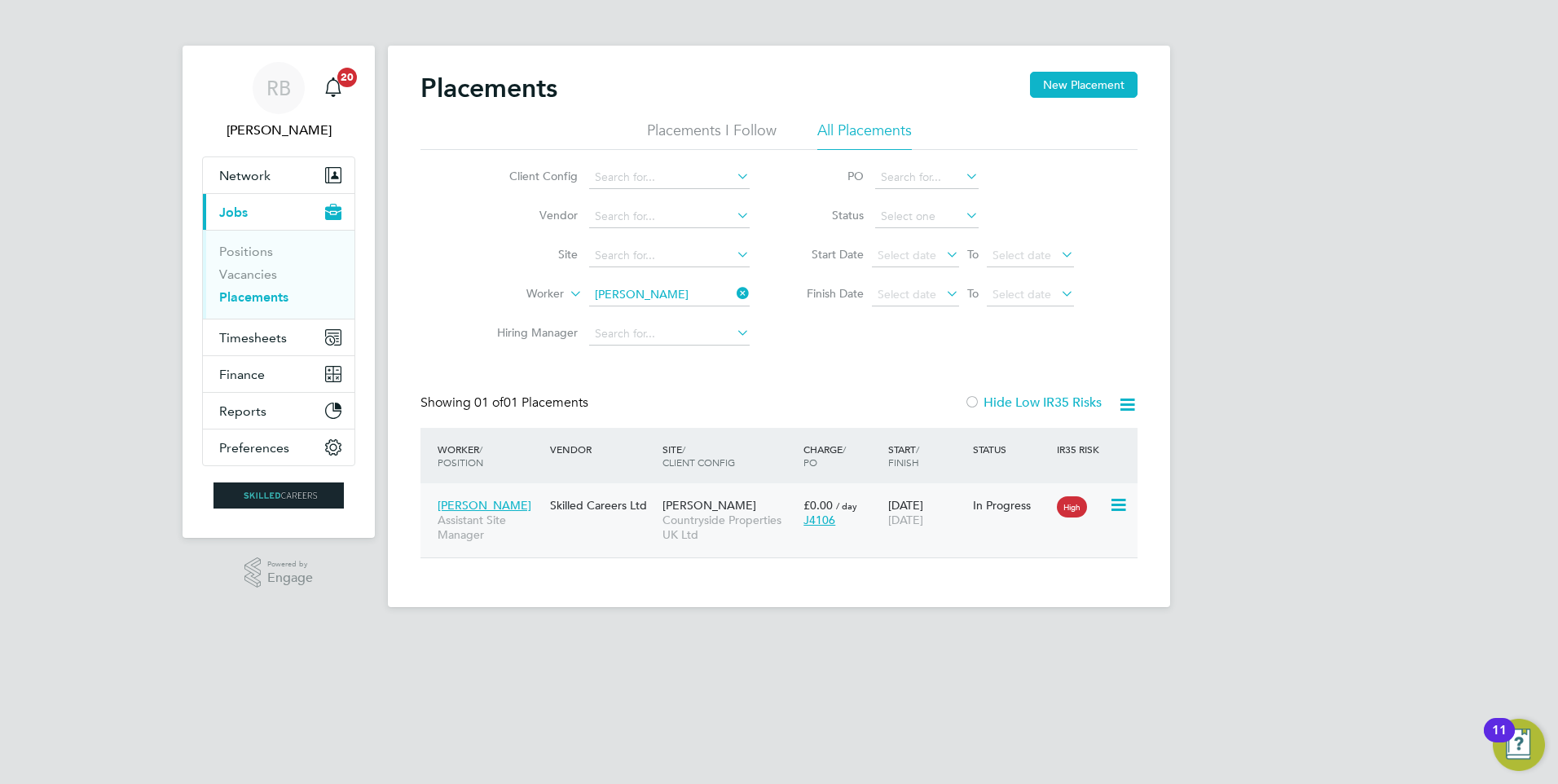
click at [906, 530] on div "15 Sep 2025 21 Sep 2025" at bounding box center [926, 513] width 85 height 46
click at [741, 479] on div "Worker / Position Vendor Site / Client Config Charge / PO Start / Finish Status…" at bounding box center [779, 455] width 716 height 56
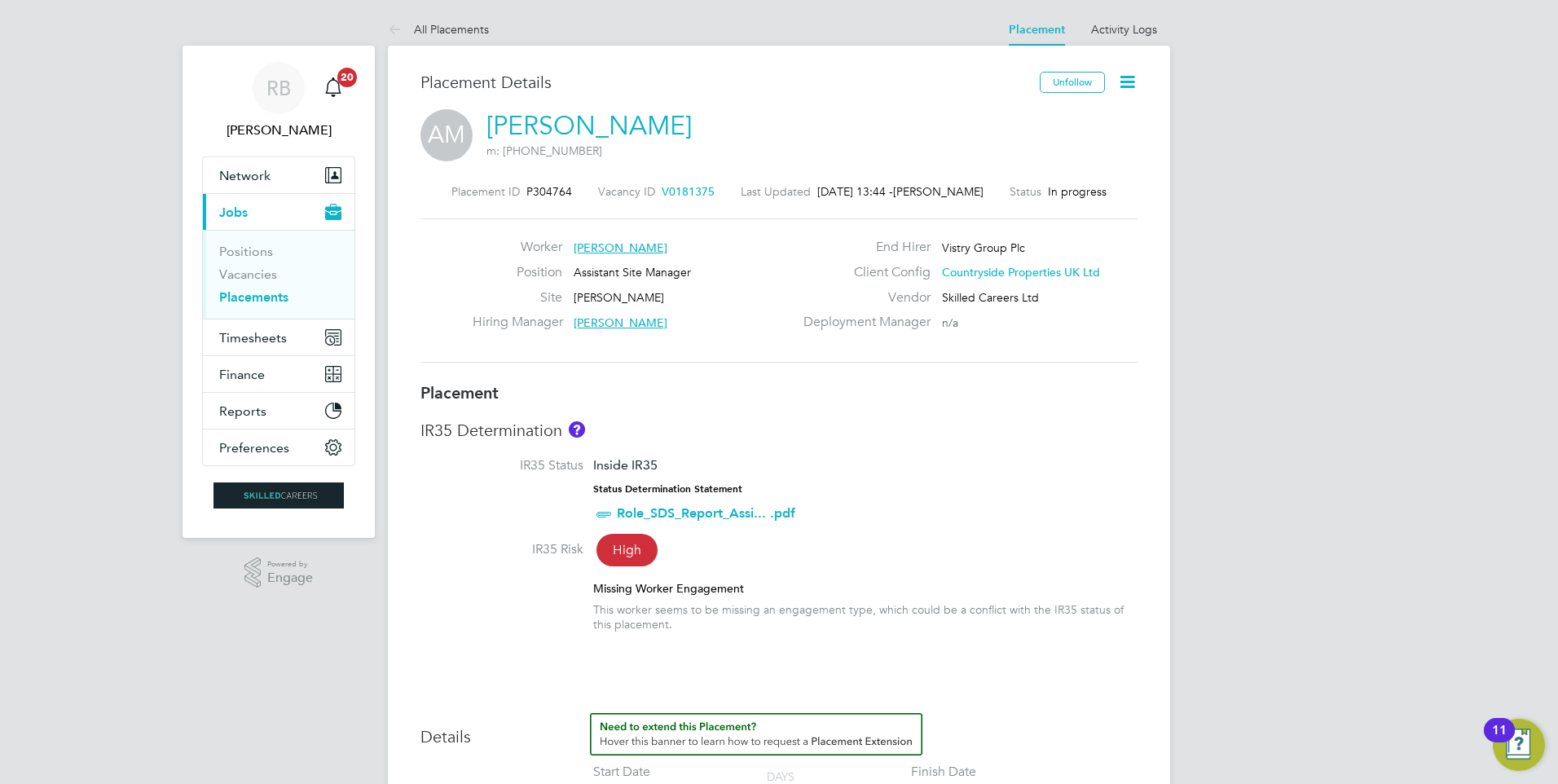
click at [1135, 77] on icon at bounding box center [1127, 81] width 20 height 20
click at [1057, 119] on li "Edit Placement e" at bounding box center [1074, 120] width 120 height 23
type input "[PERSON_NAME]"
type input "[DATE]"
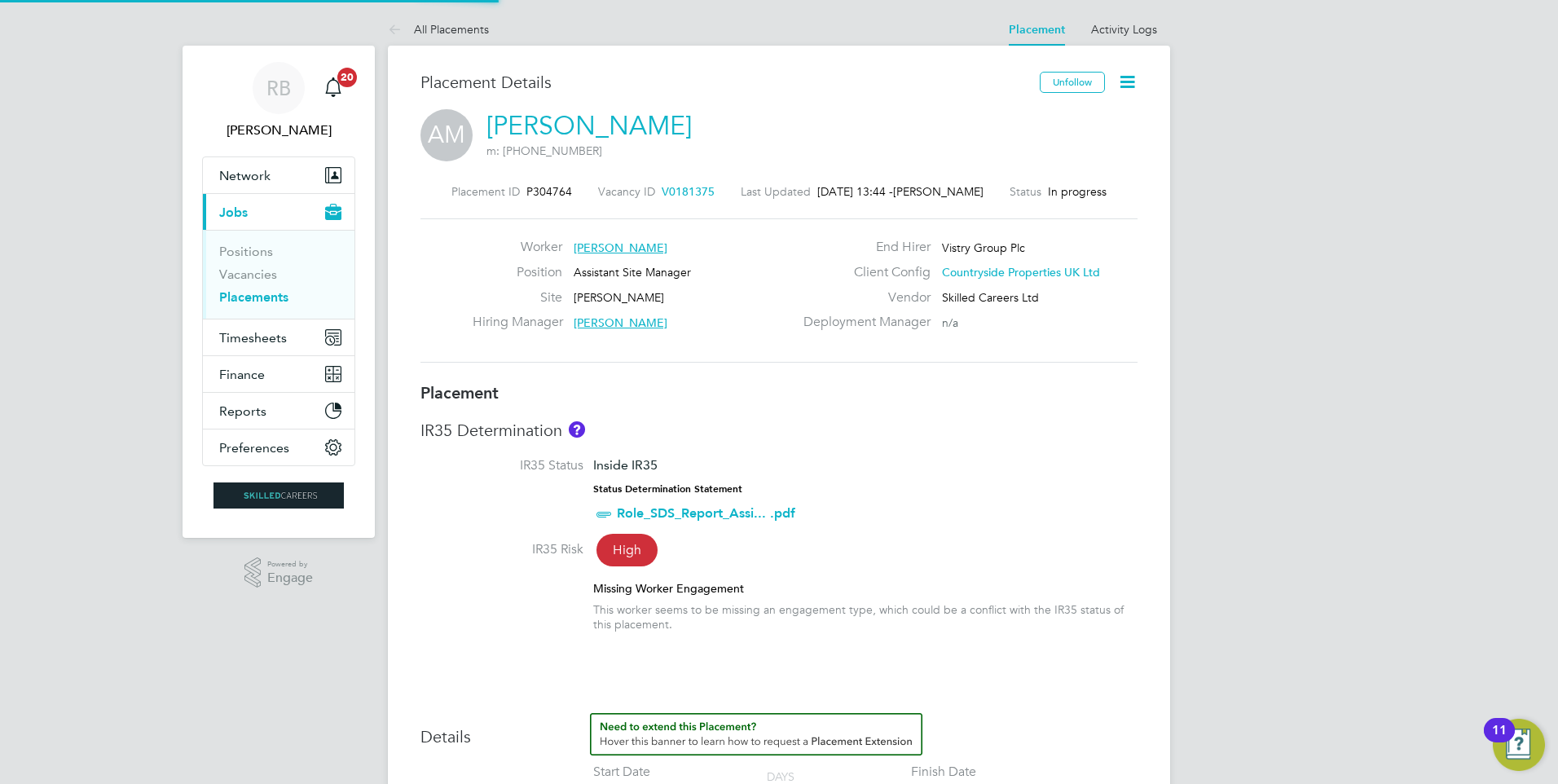
type input "[DATE]"
type input "07:30"
type input "16:30"
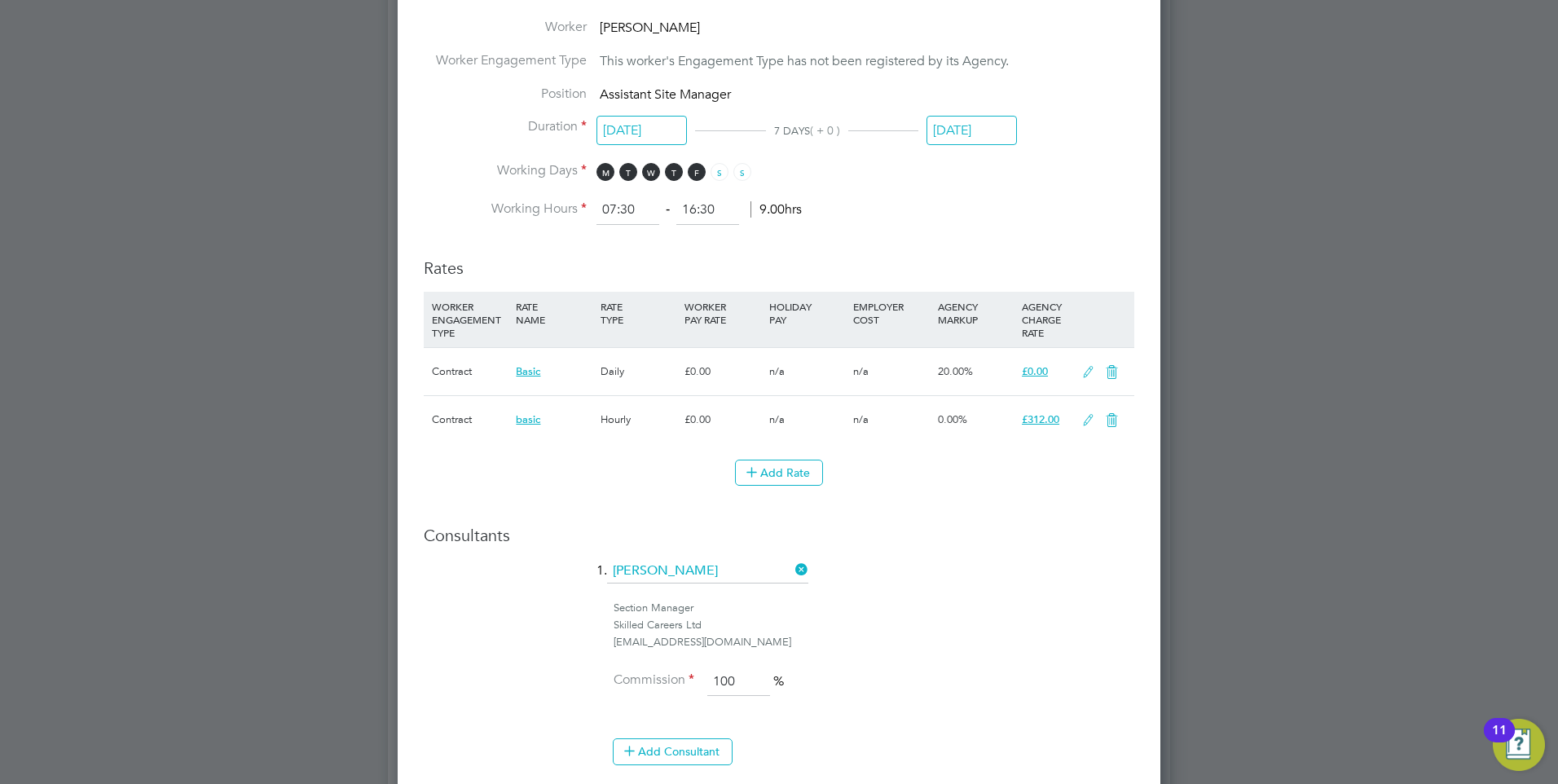
click at [1088, 372] on icon at bounding box center [1087, 372] width 20 height 13
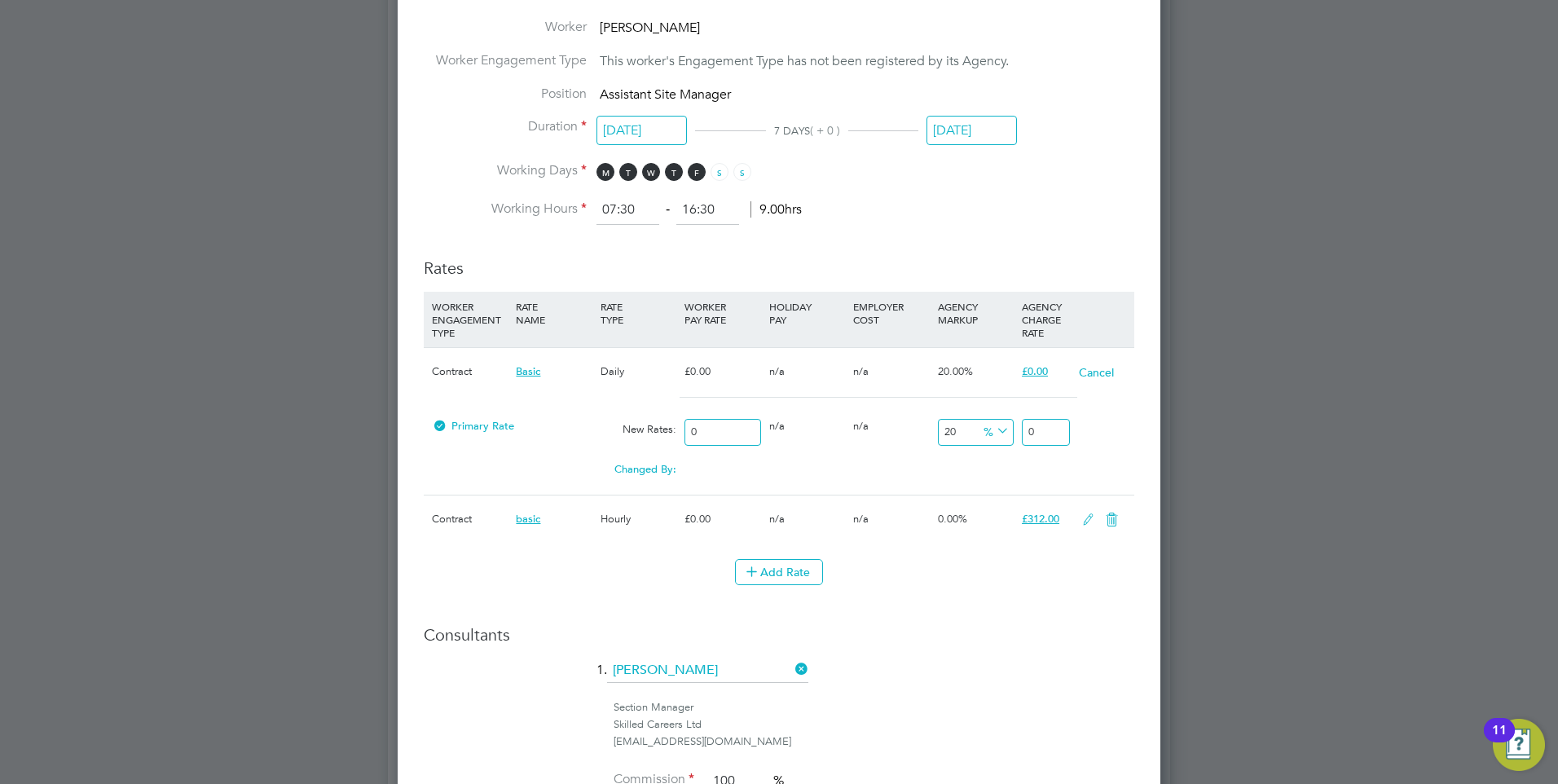
drag, startPoint x: 1065, startPoint y: 430, endPoint x: 512, endPoint y: 387, distance: 554.7
click at [819, 445] on div "Primary Rate New Rates: 0 0 n/a 0 n/a 20 0 % 0" at bounding box center [779, 431] width 710 height 43
type input "3"
type input "0"
type input "3"
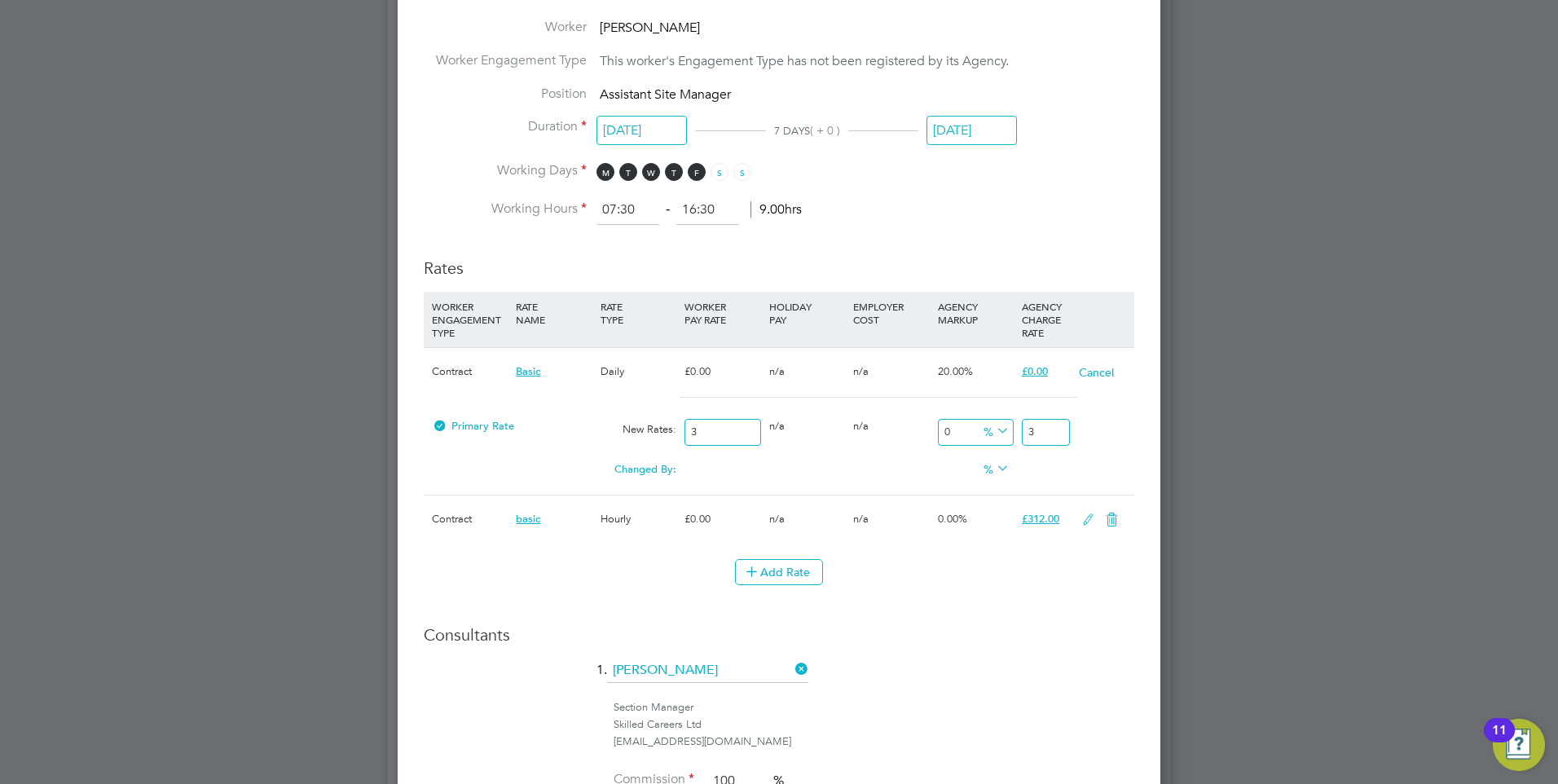
type input "933.3333333333334"
type input "31"
type input "10300"
type input "312"
click at [1108, 523] on icon at bounding box center [1111, 520] width 20 height 13
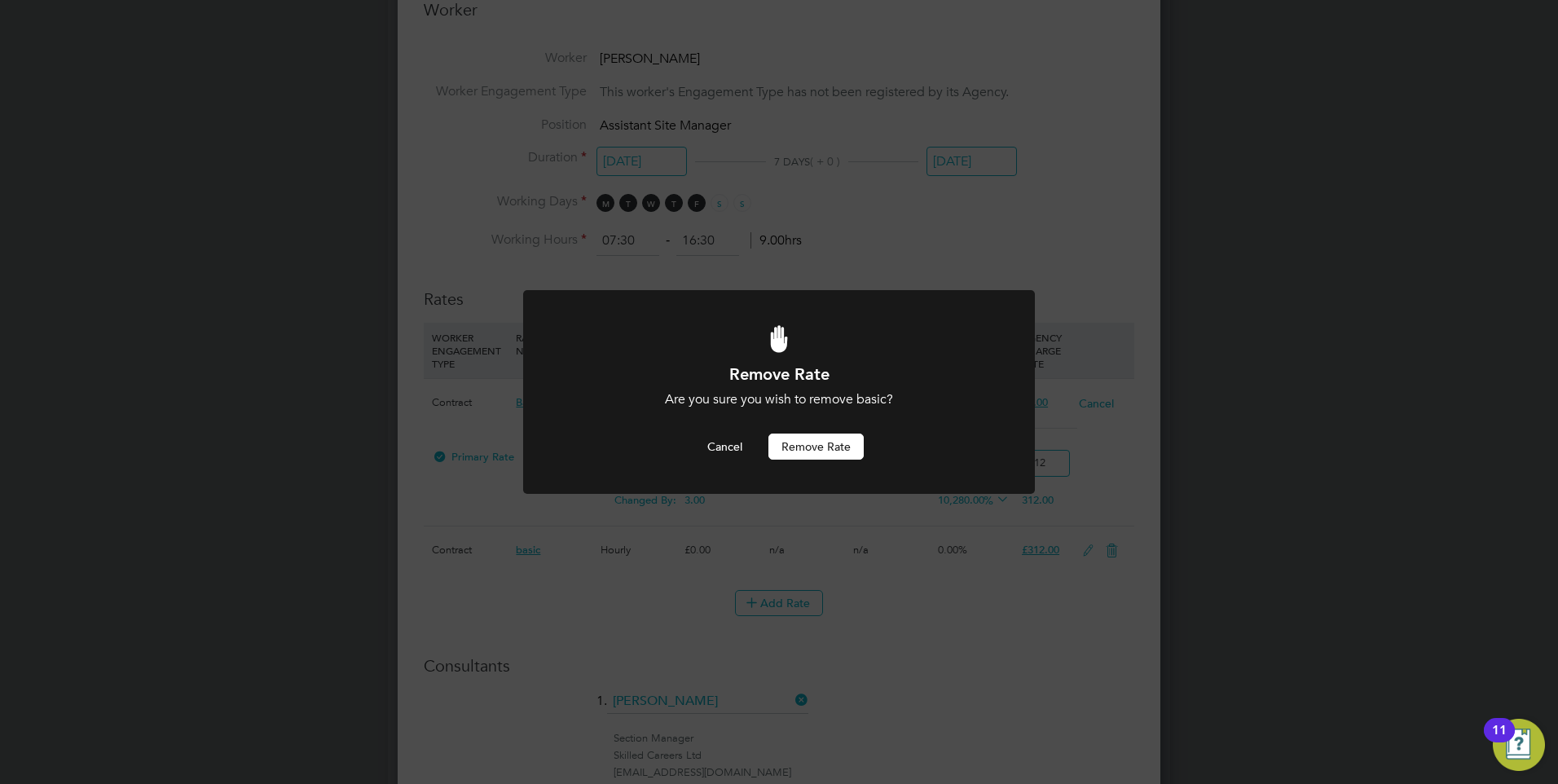
click at [828, 447] on button "Remove rate" at bounding box center [816, 446] width 95 height 26
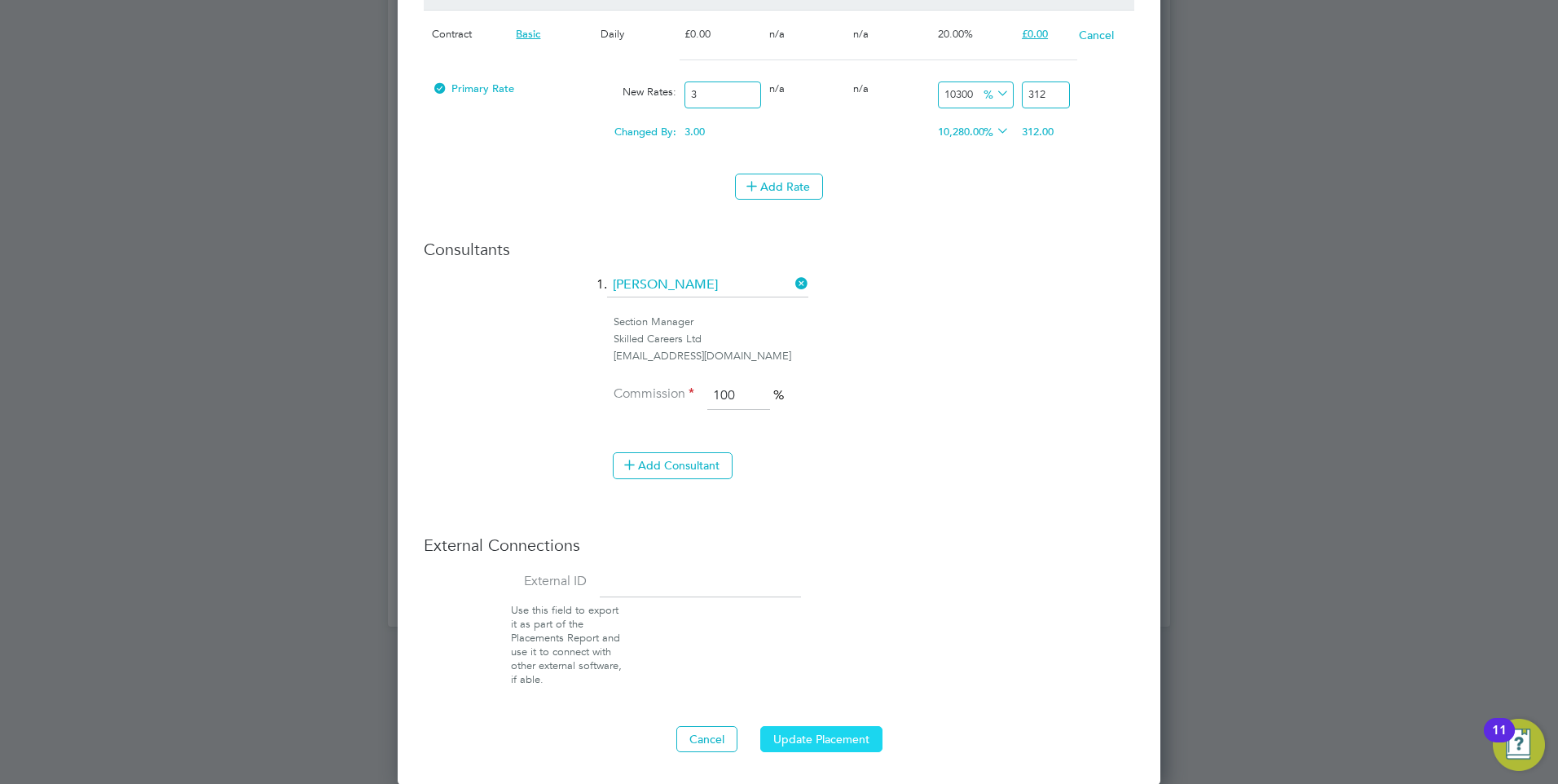
click at [835, 737] on button "Update Placement" at bounding box center [821, 738] width 122 height 26
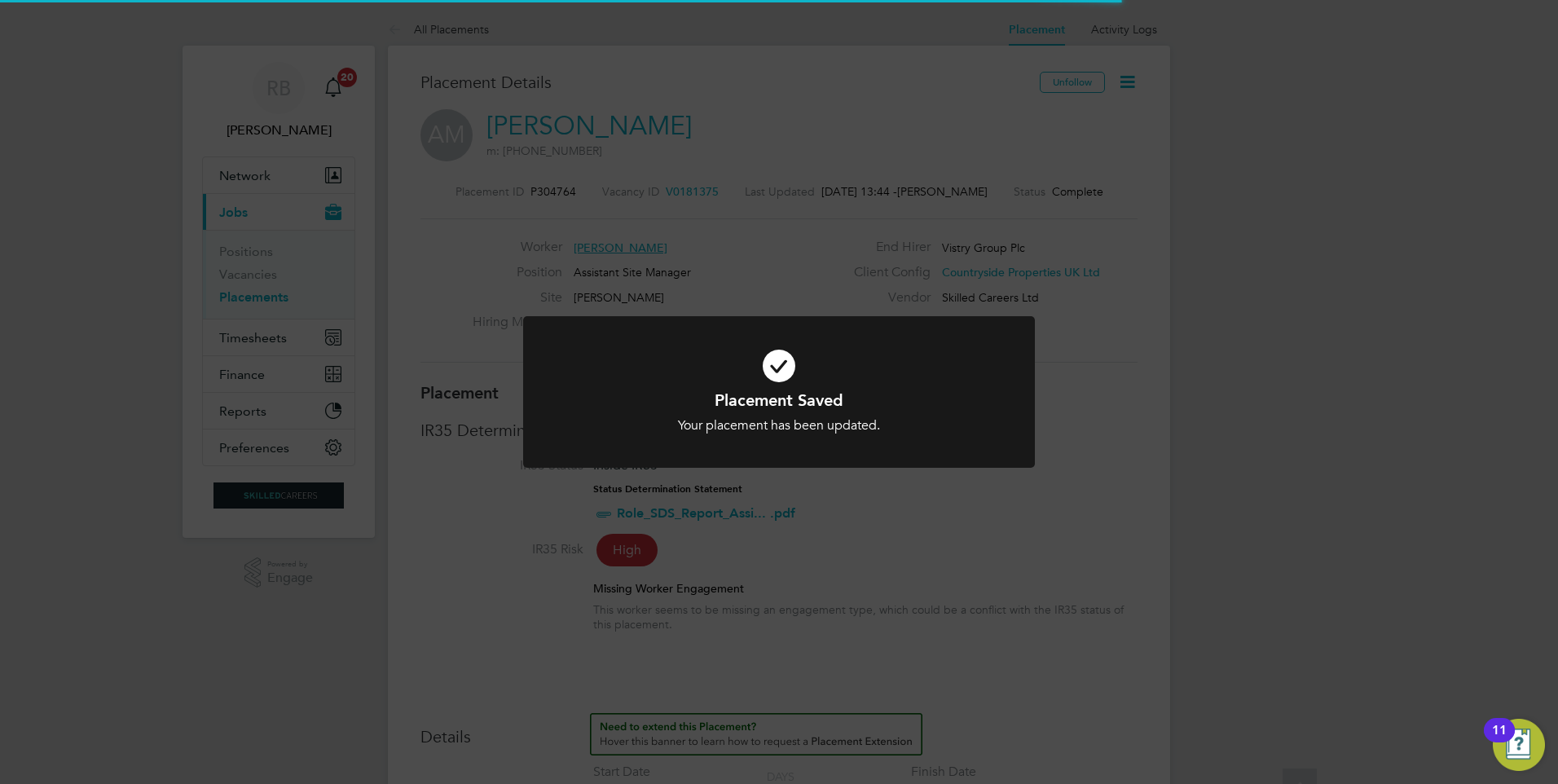
click at [976, 495] on div "Placement Saved Your placement has been updated. Cancel Okay" at bounding box center [779, 392] width 1558 height 784
